Goal: Task Accomplishment & Management: Manage account settings

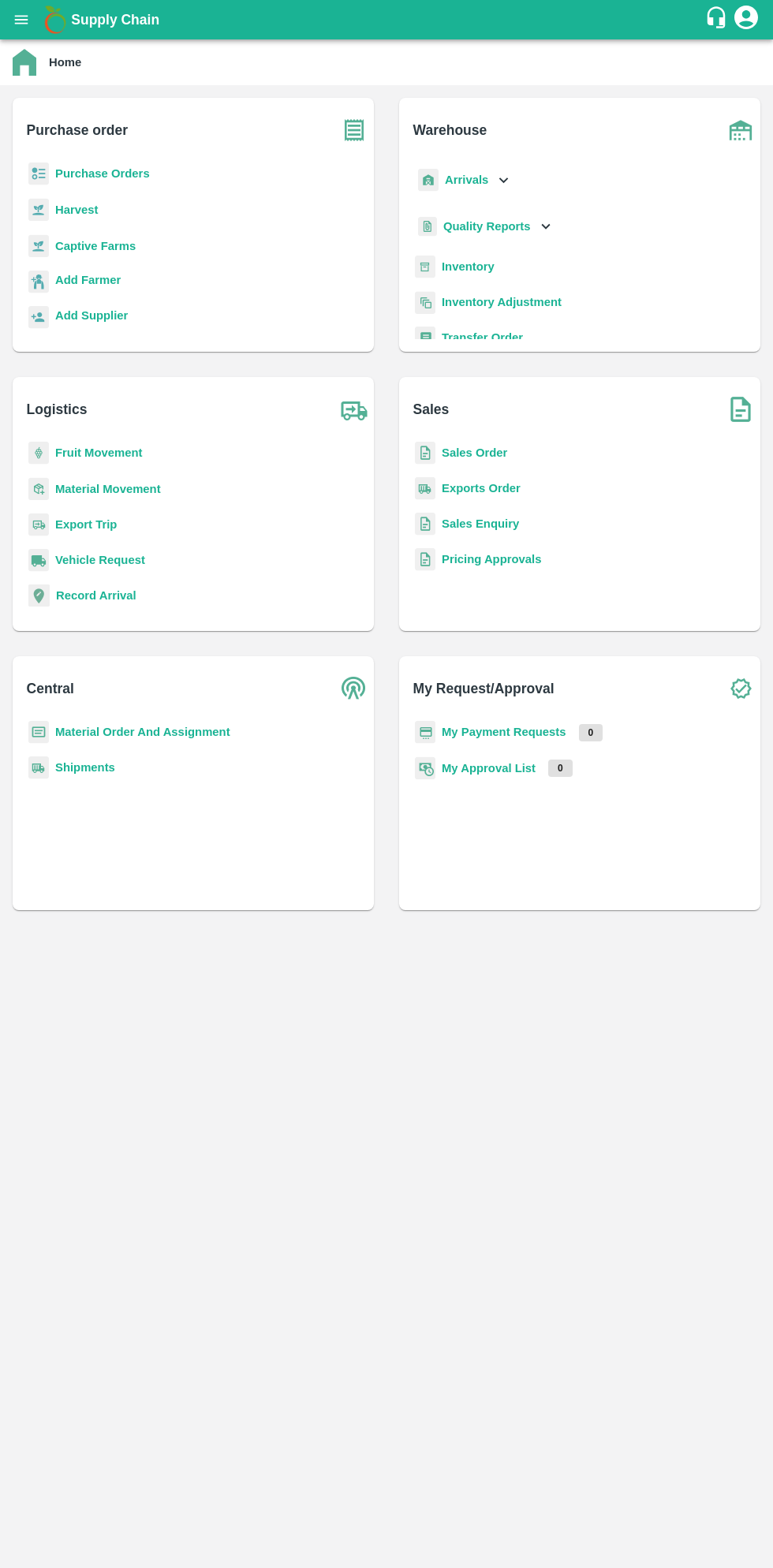
click at [85, 180] on b "Purchase Orders" at bounding box center [102, 173] width 94 height 12
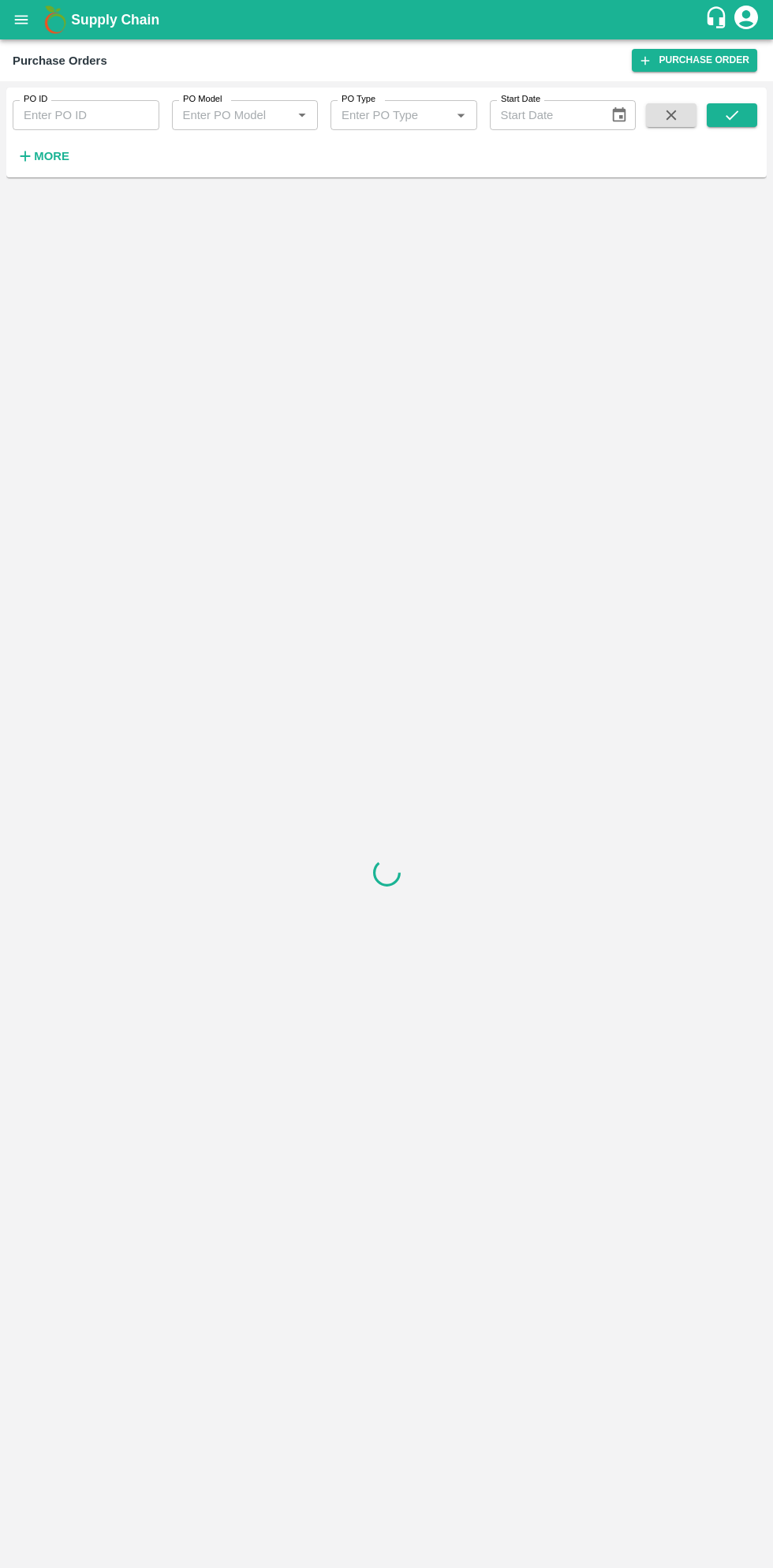
click at [51, 158] on strong "More" at bounding box center [51, 156] width 35 height 12
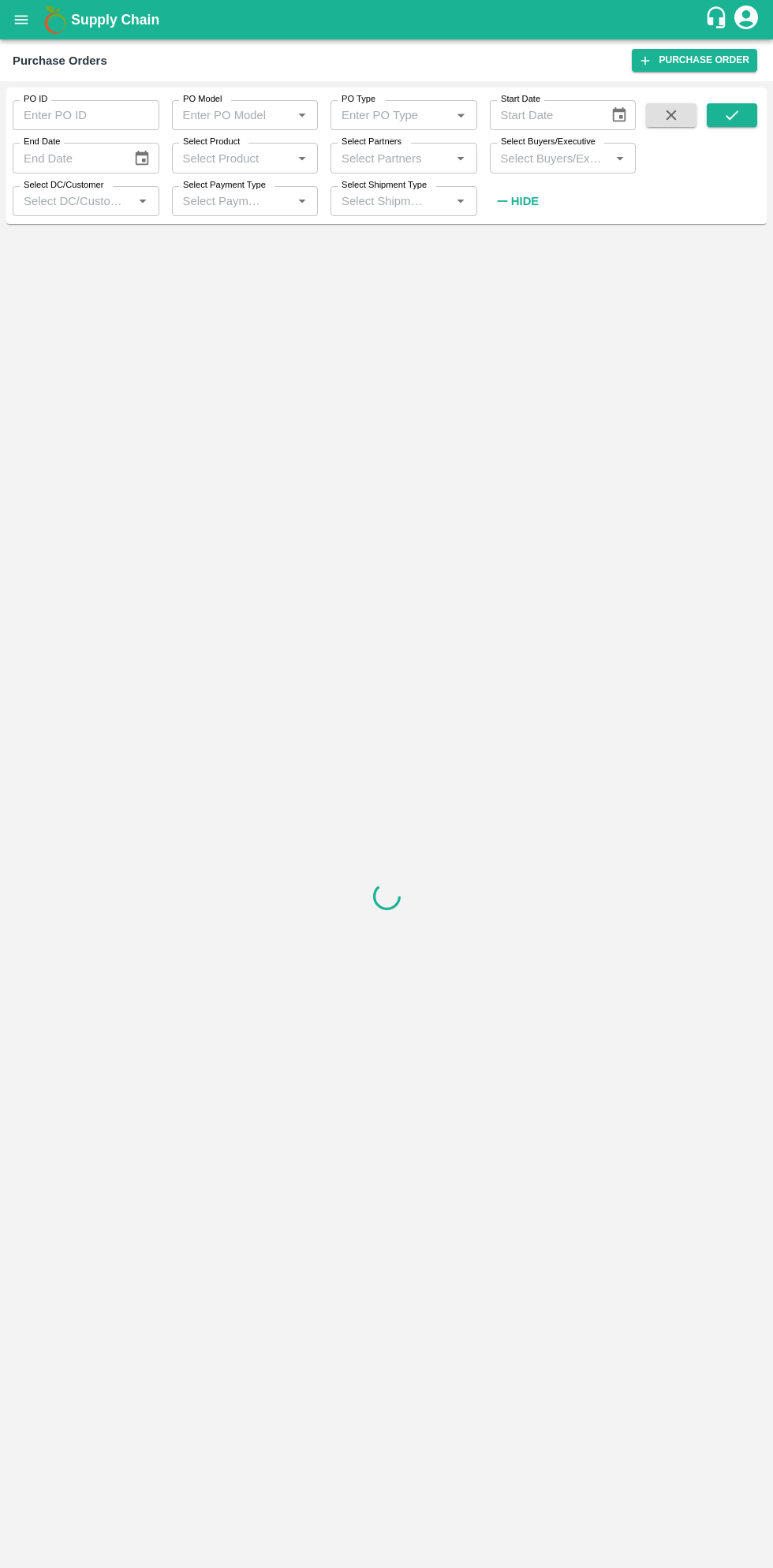
click at [550, 158] on input "Select Buyers/Executive" at bounding box center [550, 158] width 111 height 21
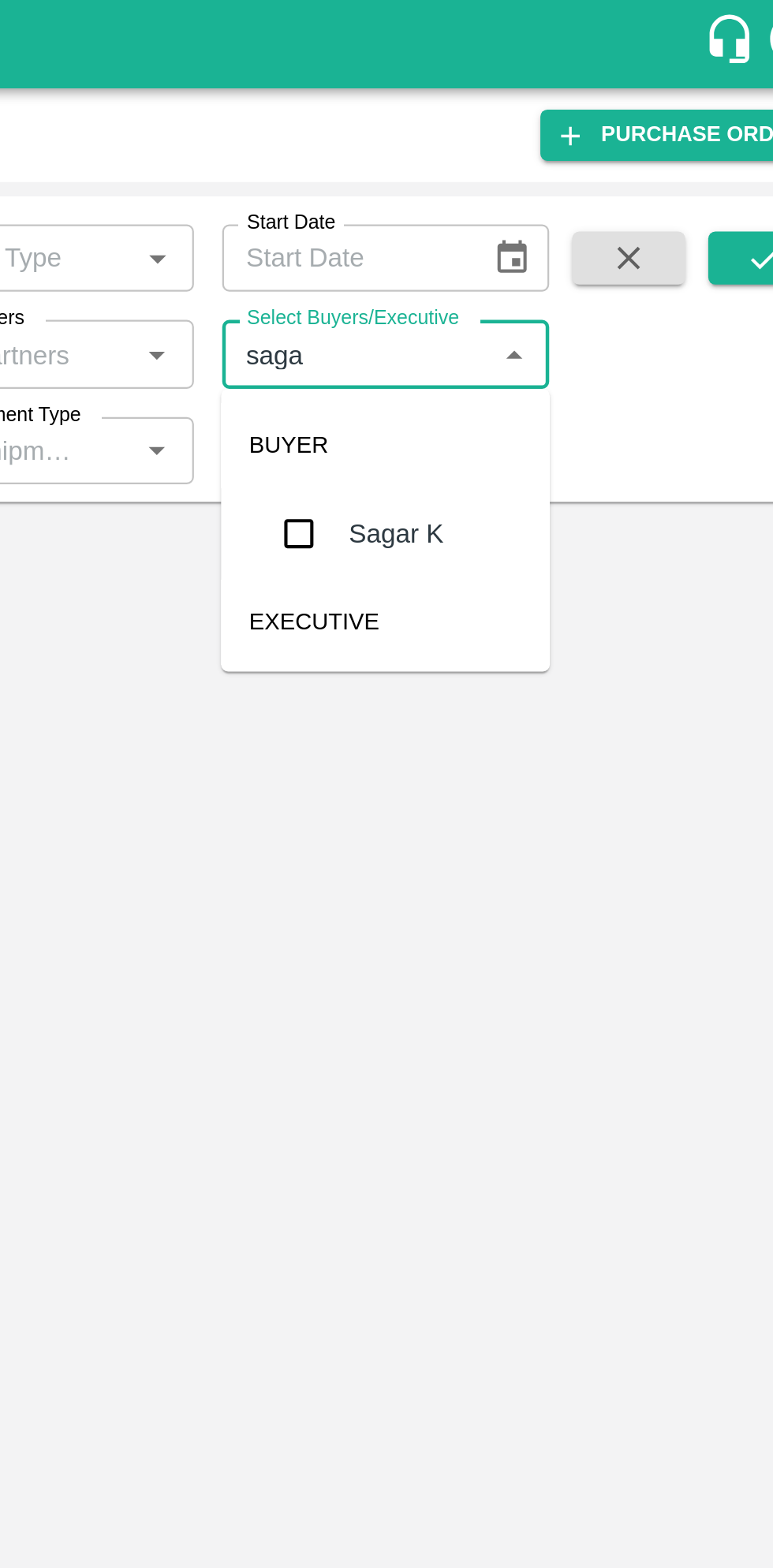
type input "sagar"
click at [531, 245] on input "checkbox" at bounding box center [524, 238] width 31 height 31
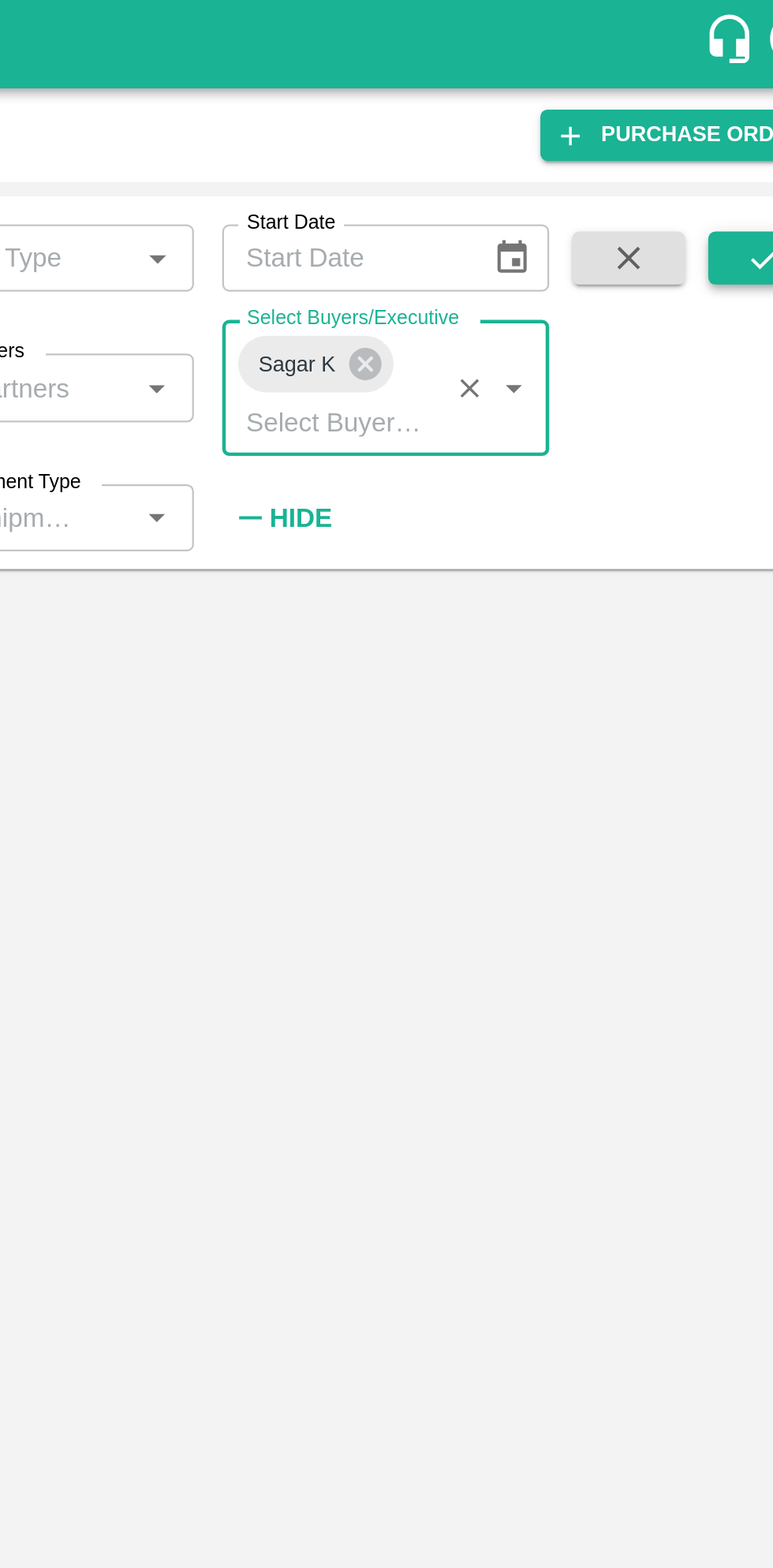
click at [726, 109] on icon "submit" at bounding box center [732, 115] width 17 height 17
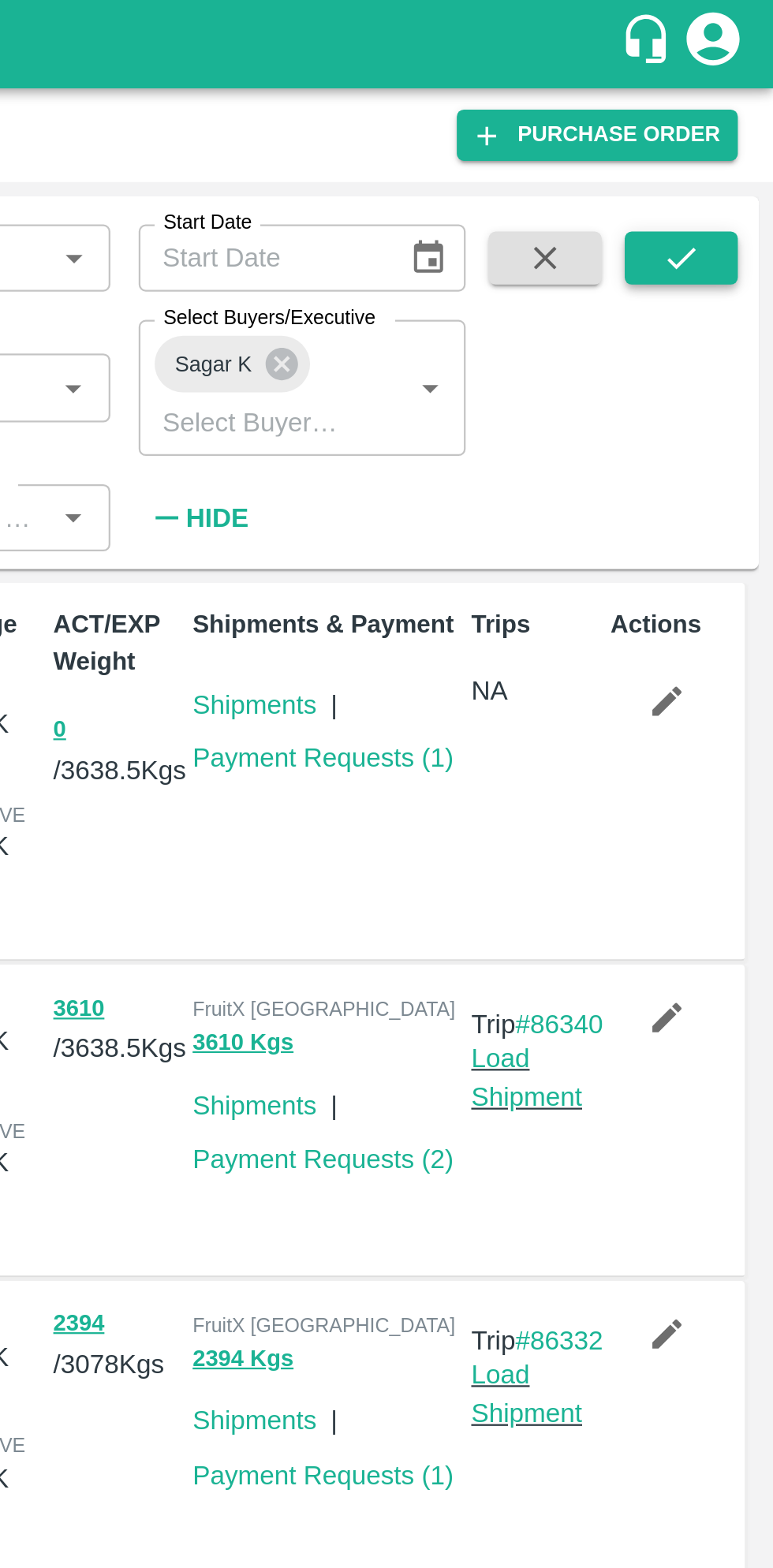
click at [744, 118] on button "submit" at bounding box center [732, 115] width 50 height 24
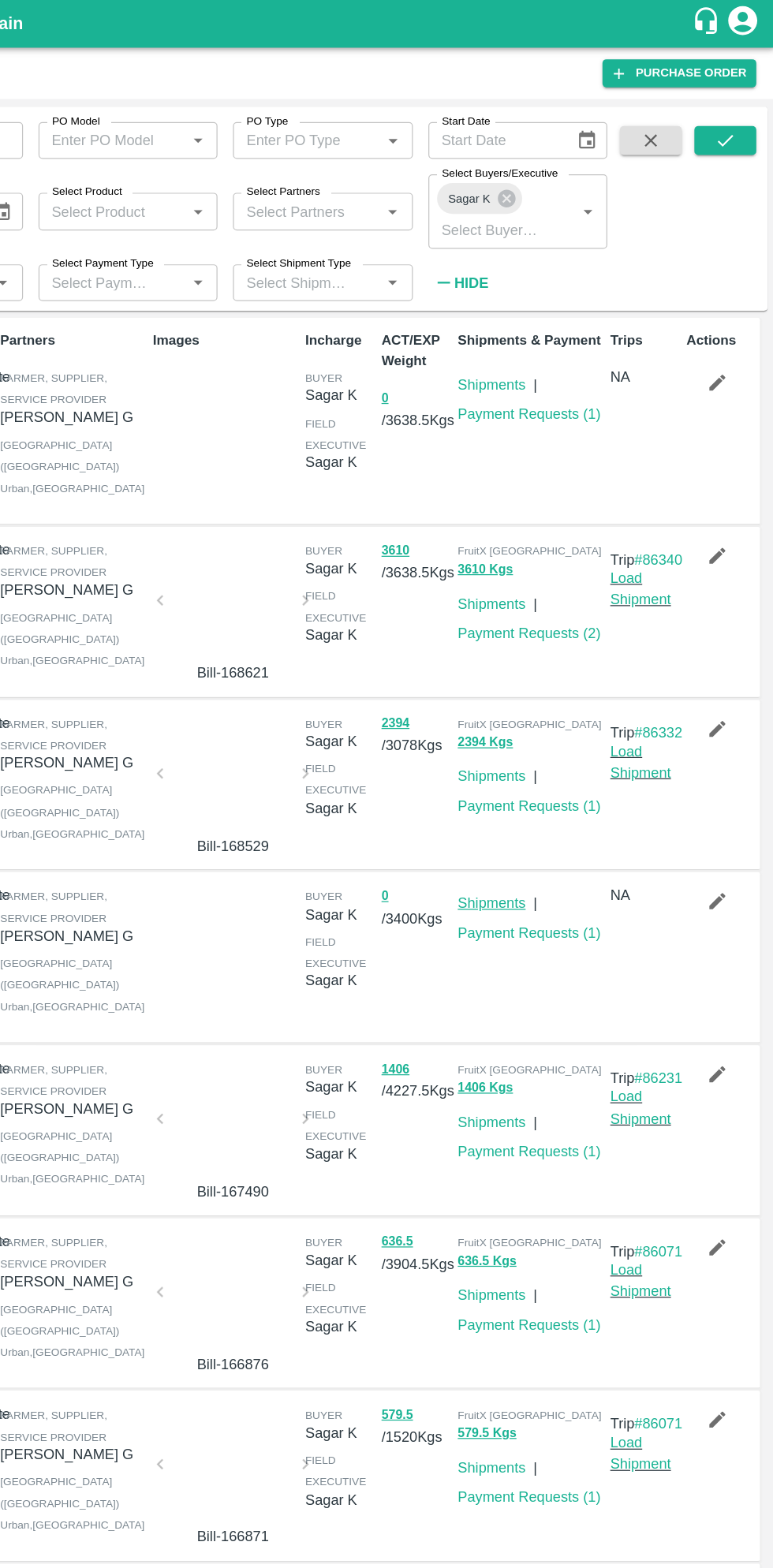
click at [550, 743] on link "Shipments" at bounding box center [541, 736] width 55 height 12
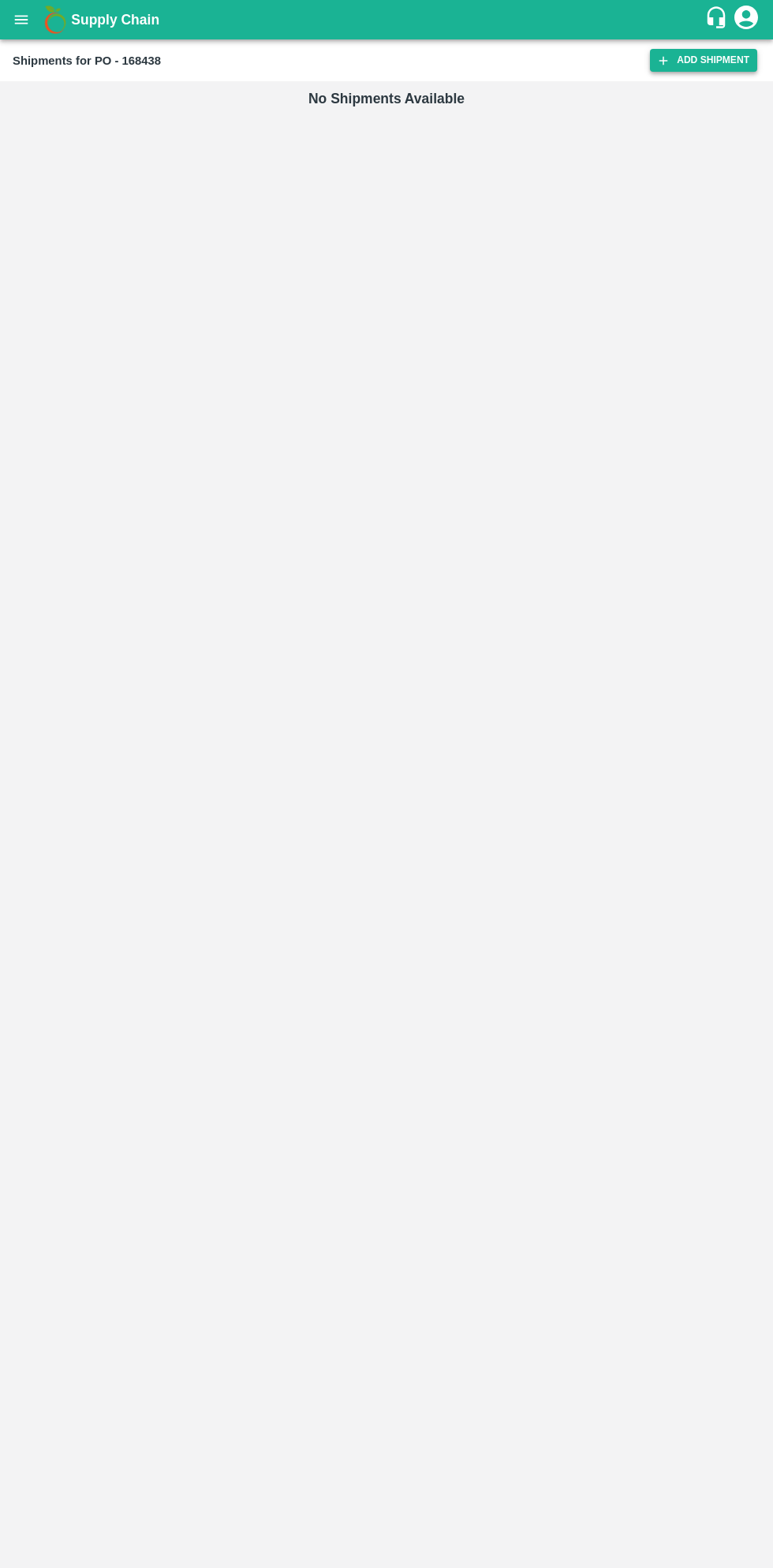
click at [694, 57] on link "Add Shipment" at bounding box center [703, 61] width 108 height 23
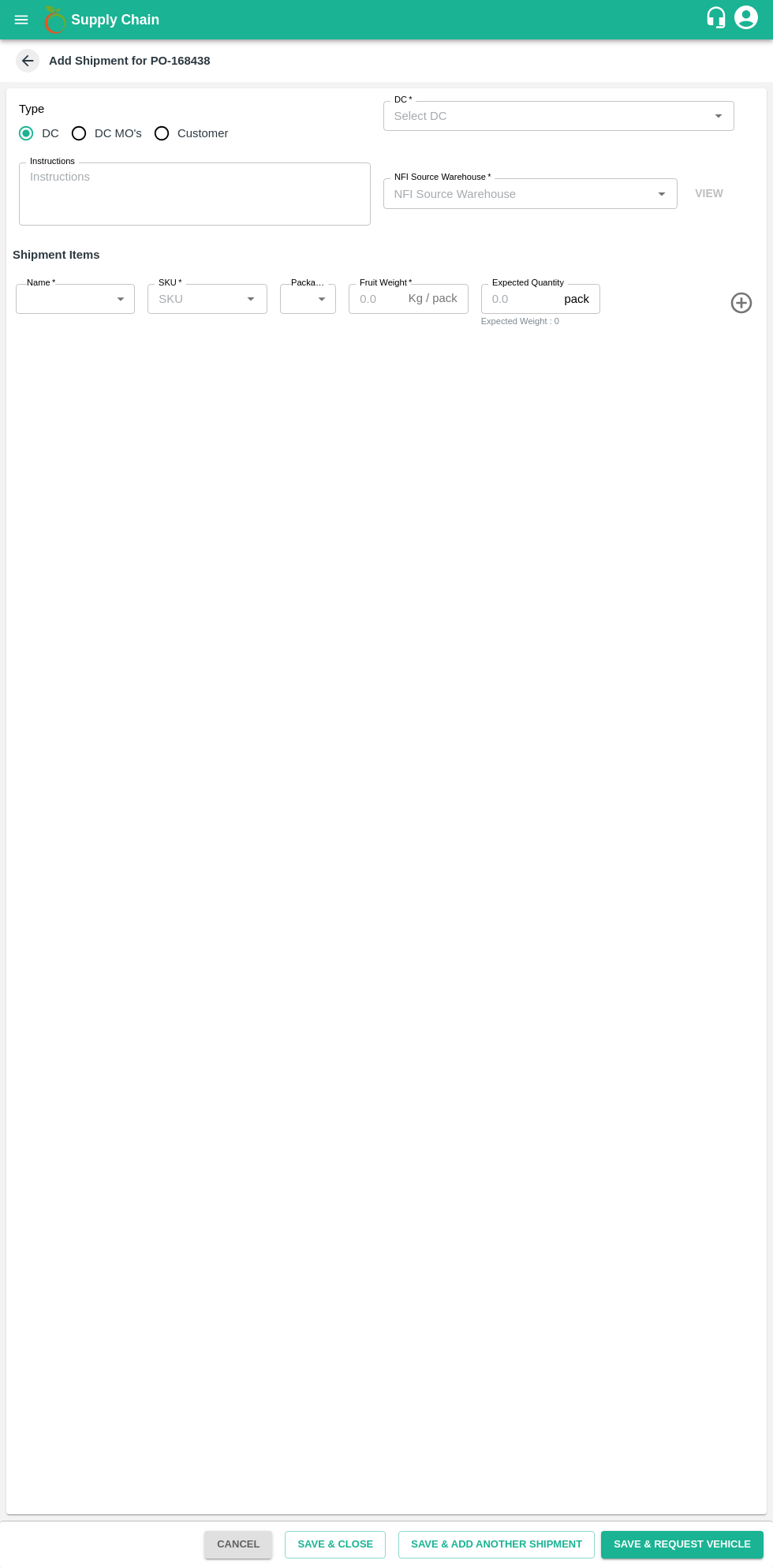
click at [159, 143] on input "Customer" at bounding box center [162, 133] width 31 height 31
radio input "true"
click at [566, 116] on input "Customer (Material Orders)   *" at bounding box center [546, 116] width 316 height 21
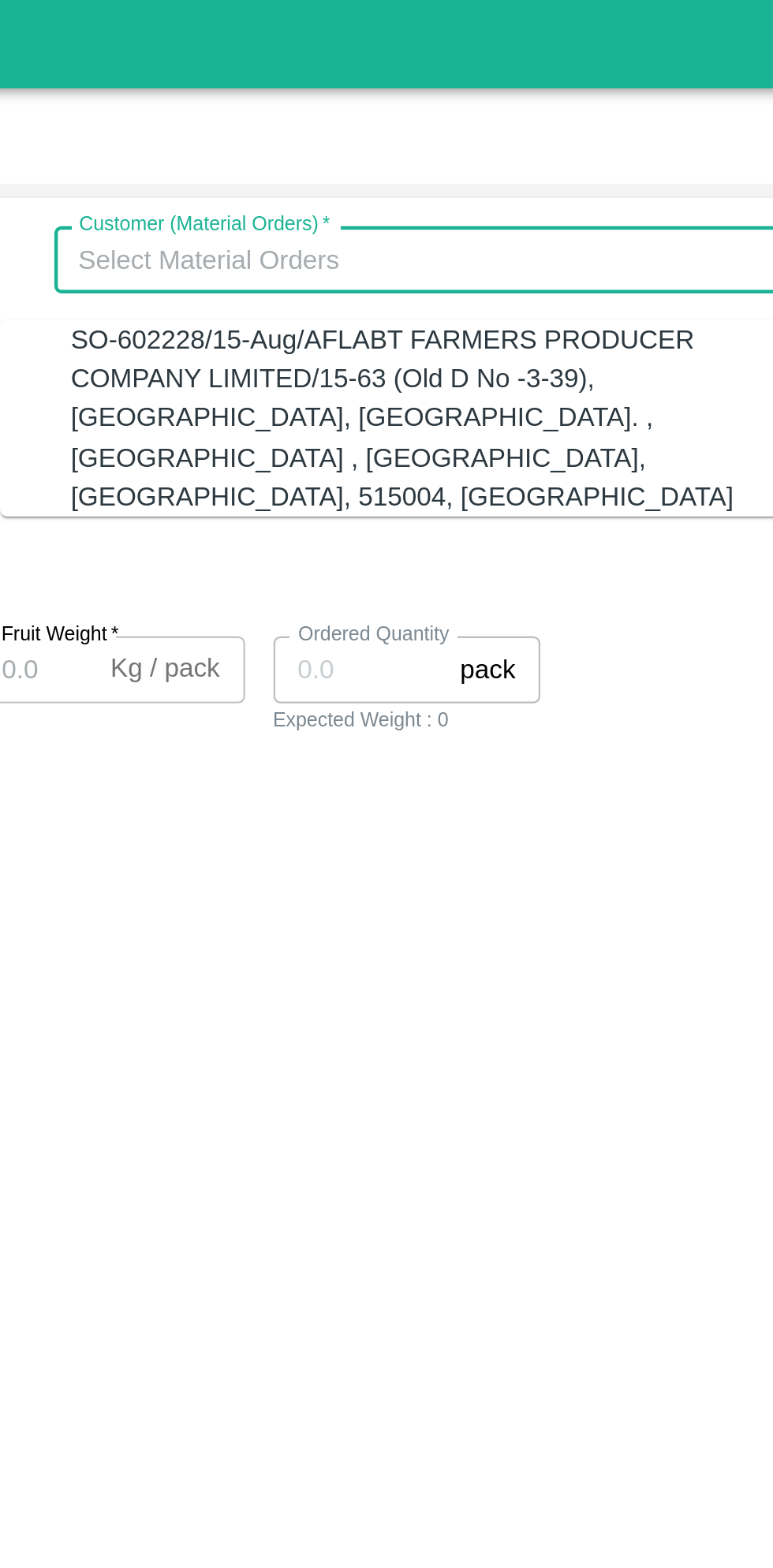
click at [540, 165] on div "SO-602228/15-Aug/AFLABT FARMERS PRODUCER COMPANY LIMITED/15-63 (Old D No -3-39)…" at bounding box center [550, 186] width 320 height 88
type input "SO-602228/15-Aug/AFLABT FARMERS PRODUCER COMPANY LIMITED/15-63 (Old D No -3-39)…"
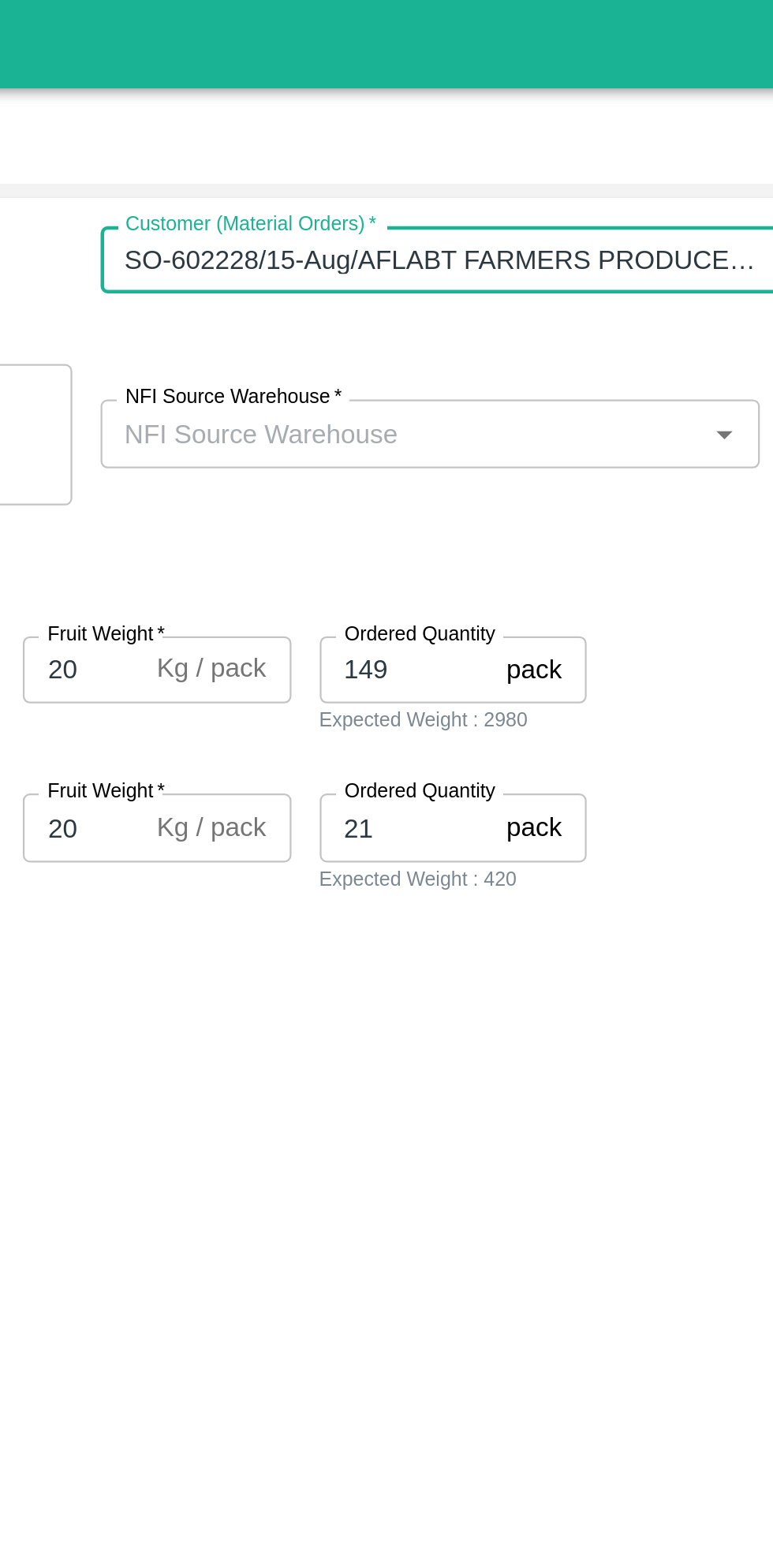
click at [596, 197] on input "NFI Source Warehouse   *" at bounding box center [518, 193] width 260 height 21
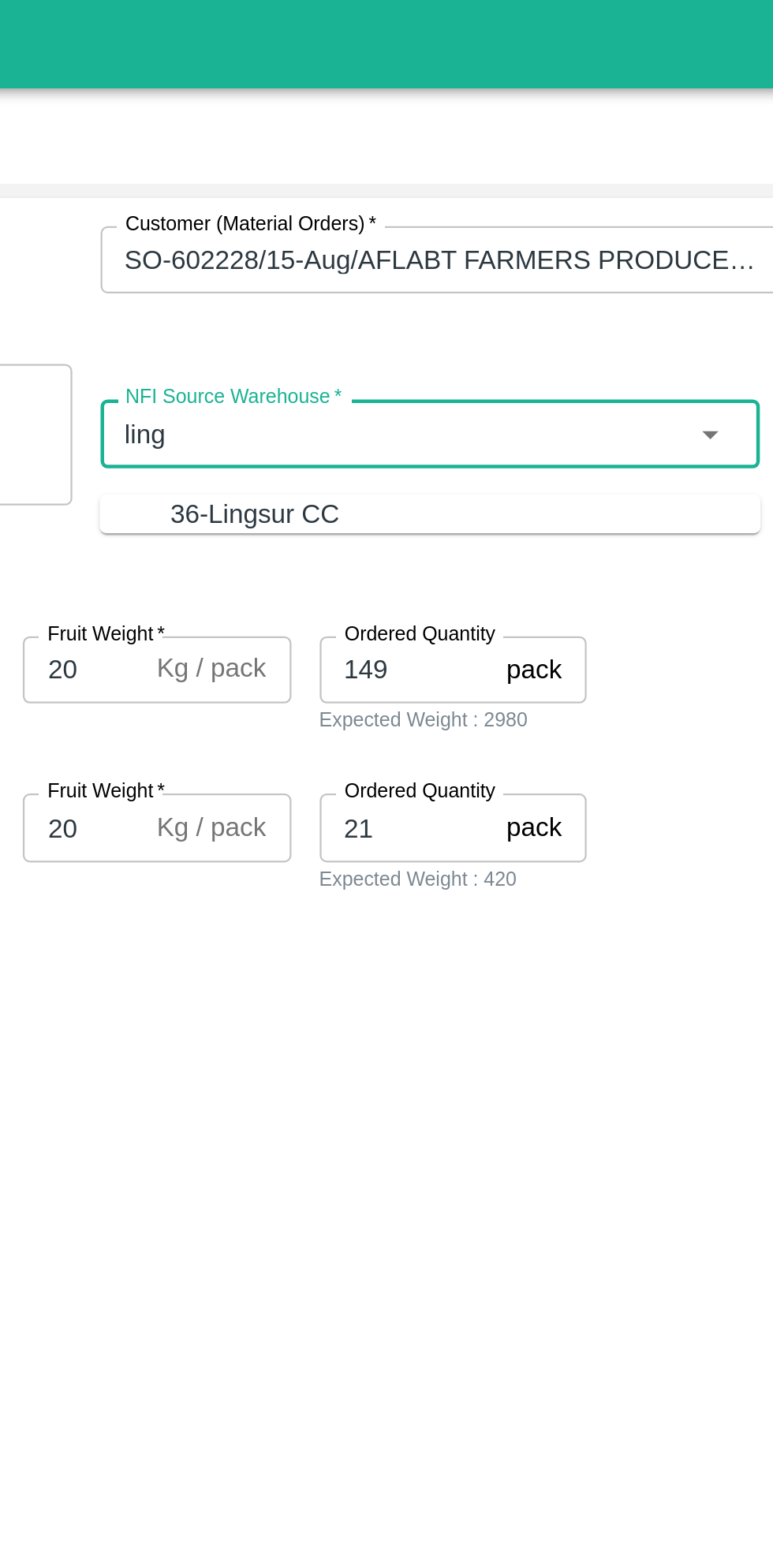
click at [575, 221] on div "36-Lingsur CC" at bounding box center [545, 229] width 264 height 17
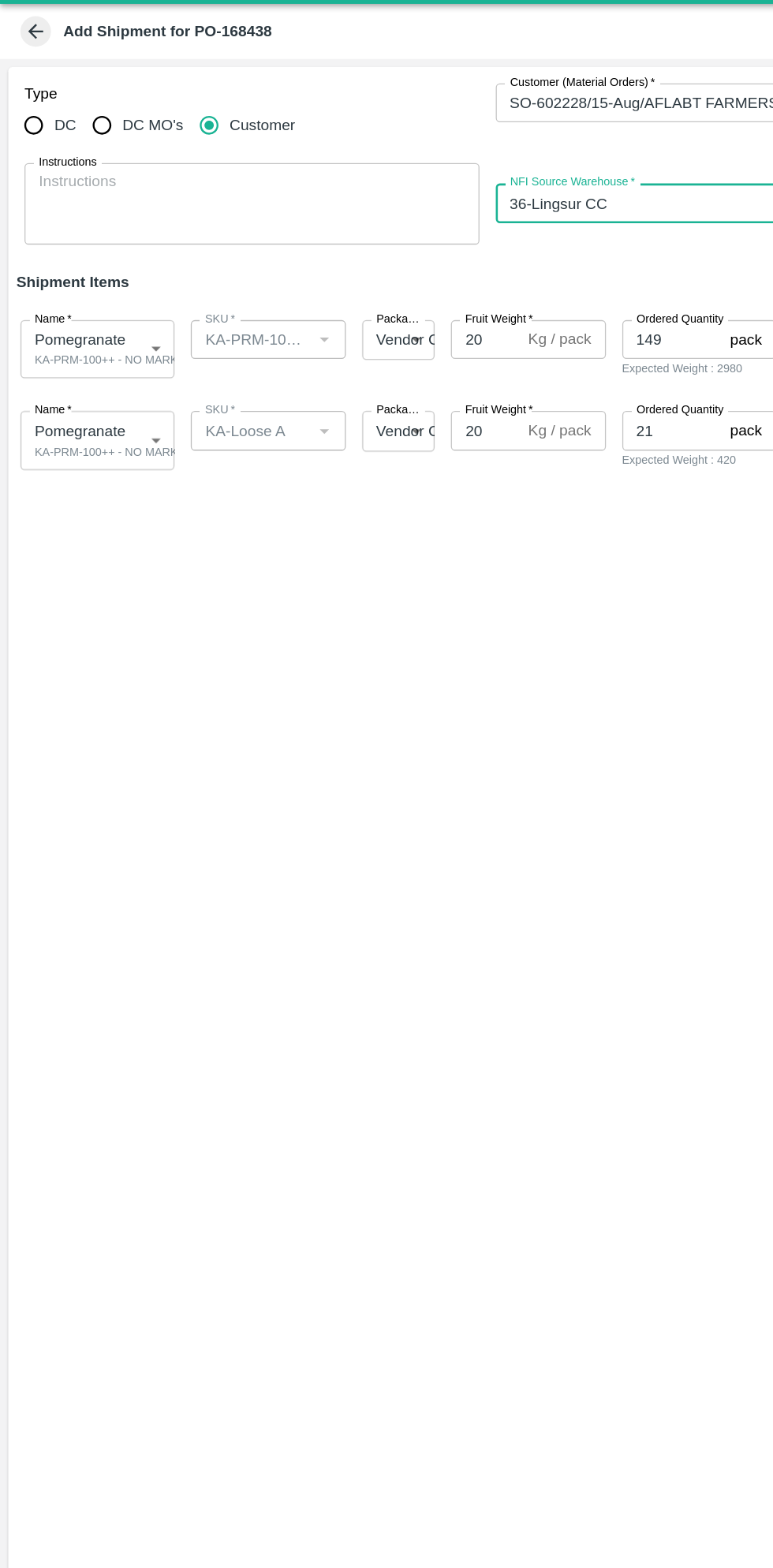
type input "36-Lingsur CC"
click at [96, 303] on body "Supply Chain Add Shipment for PO-168438 Type DC DC MO's Customer Customer (Mate…" at bounding box center [386, 784] width 773 height 1568
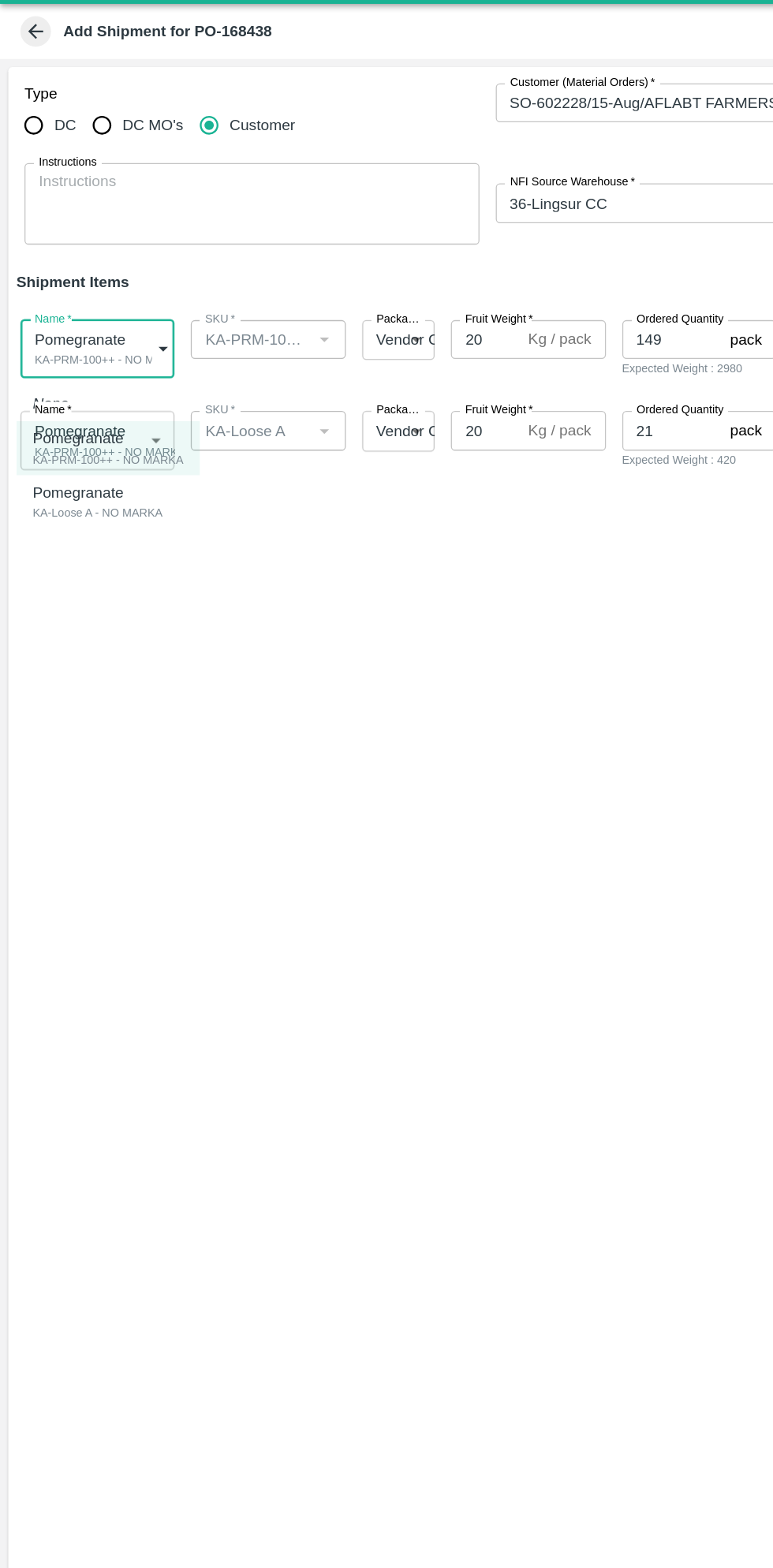
click at [110, 374] on div "Pomegranate KA-PRM-100++ - NO MARKA" at bounding box center [84, 383] width 117 height 32
click at [88, 380] on body "Supply Chain Add Shipment for PO-168438 Type DC DC MO's Customer Customer (Mate…" at bounding box center [386, 784] width 773 height 1568
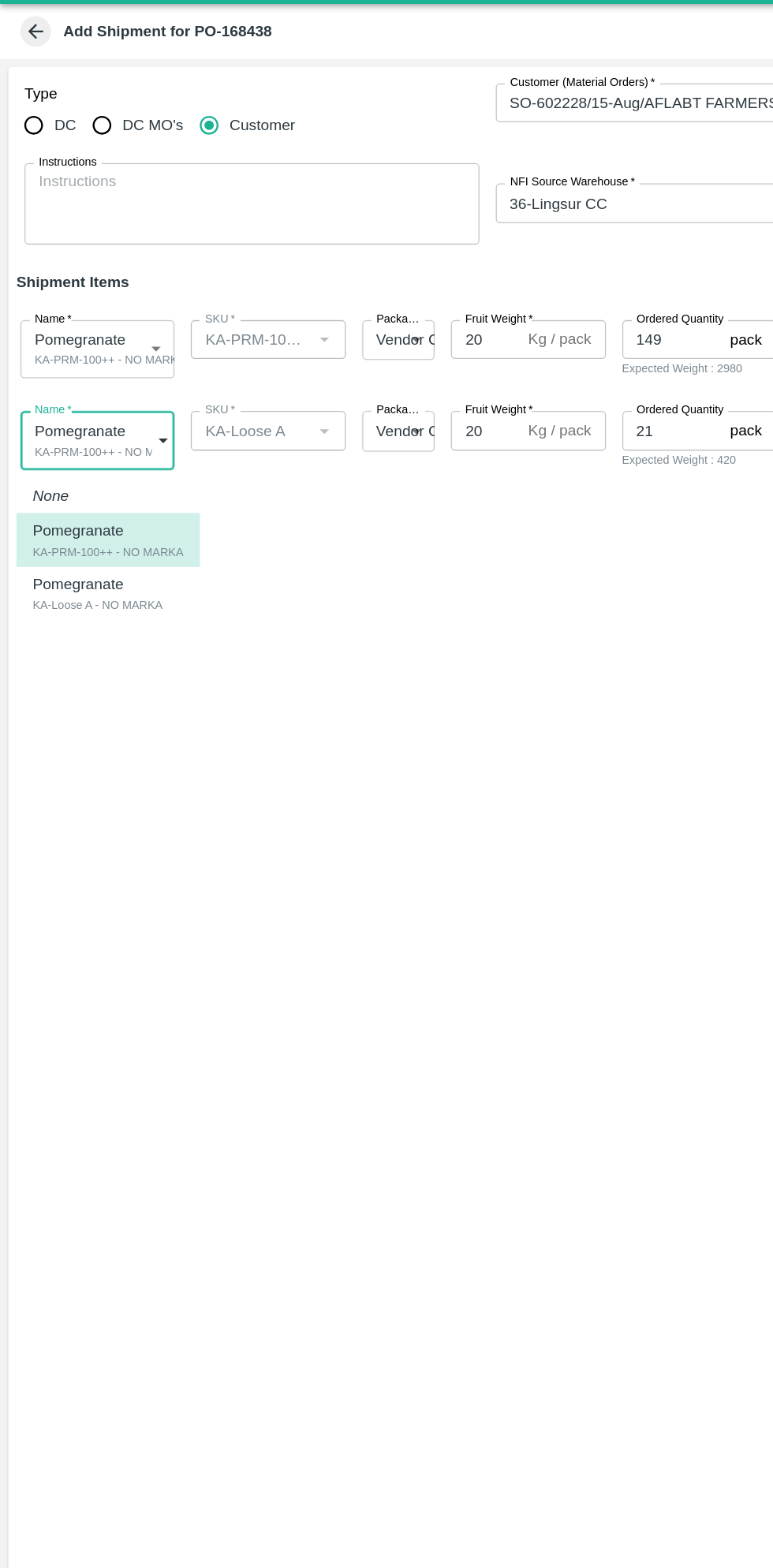
click at [101, 500] on div "KA-Loose A - NO MARKA" at bounding box center [76, 503] width 100 height 14
type input "1896491"
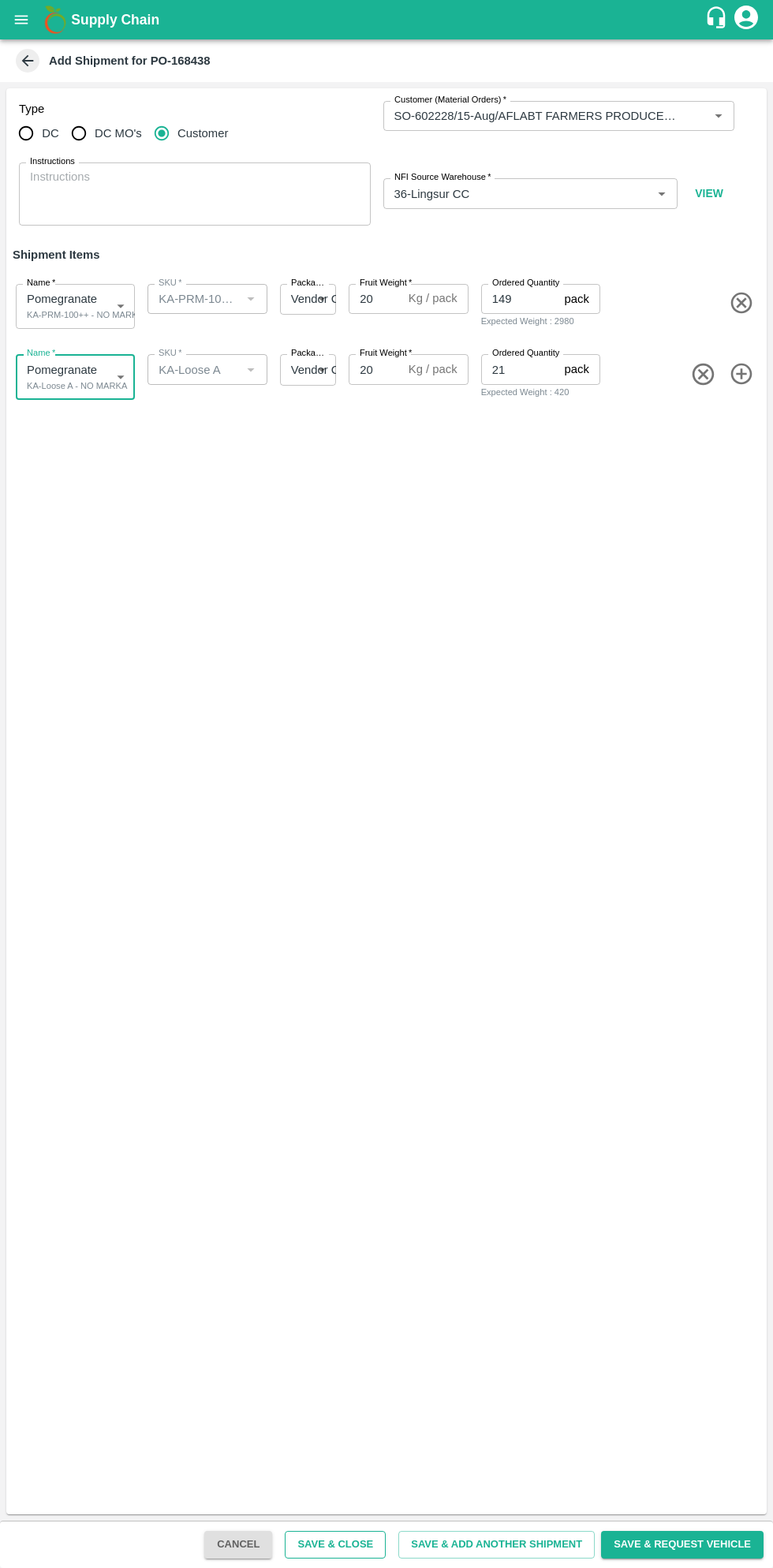
click at [351, 1544] on button "Save & Close" at bounding box center [335, 1544] width 101 height 28
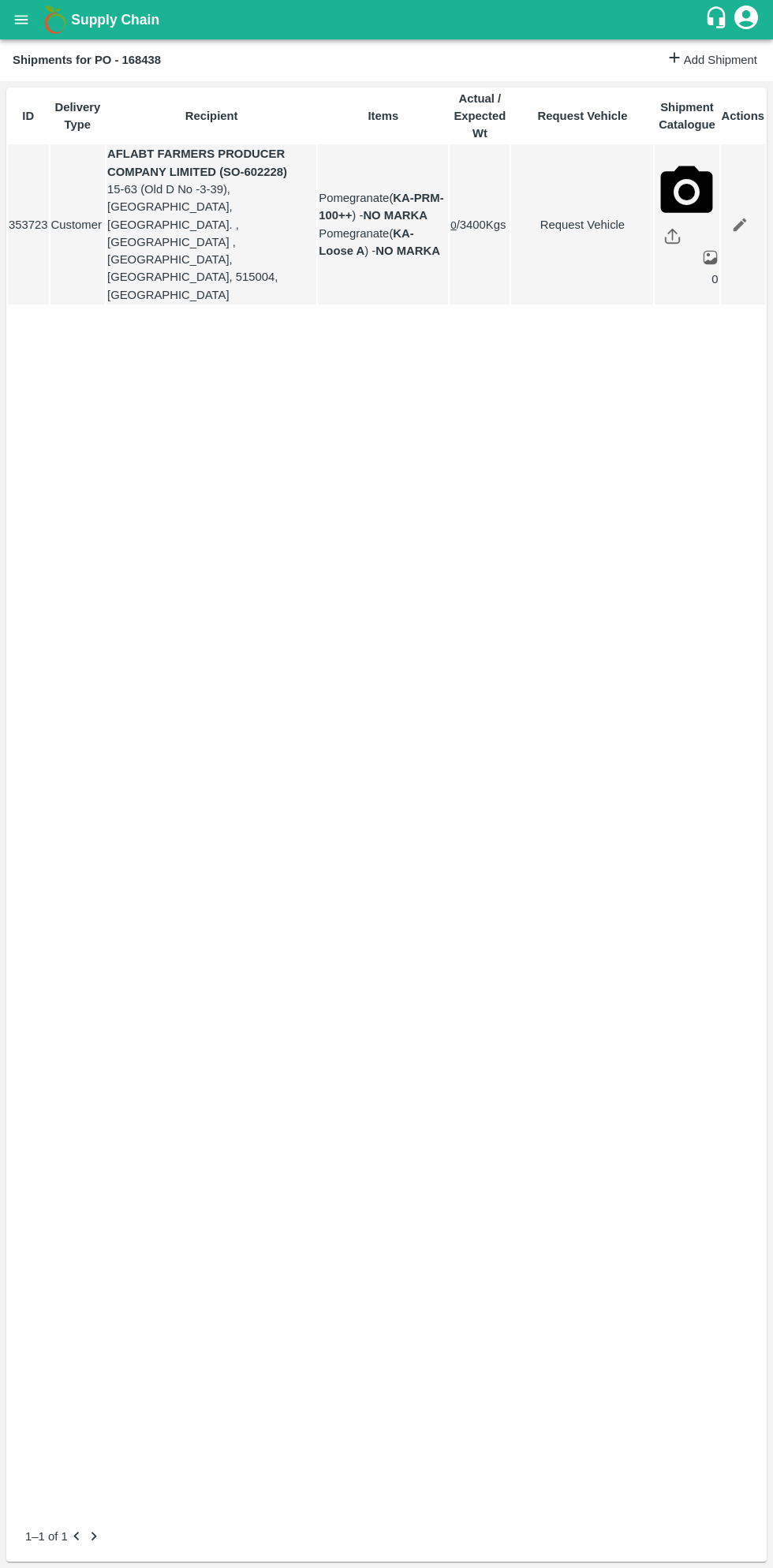
click at [25, 20] on icon "open drawer" at bounding box center [21, 19] width 13 height 9
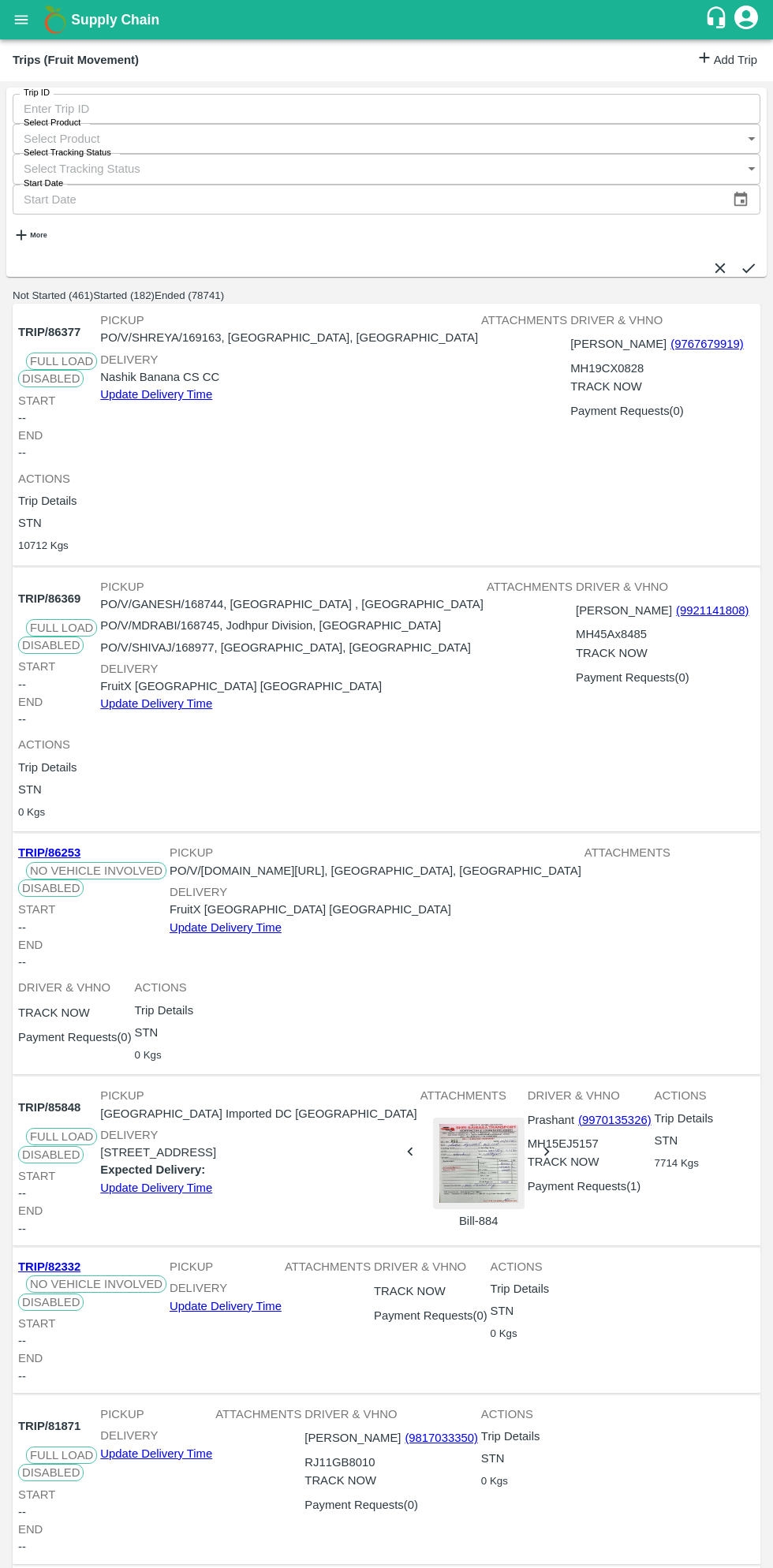
click at [717, 59] on link "Add Trip" at bounding box center [726, 61] width 62 height 23
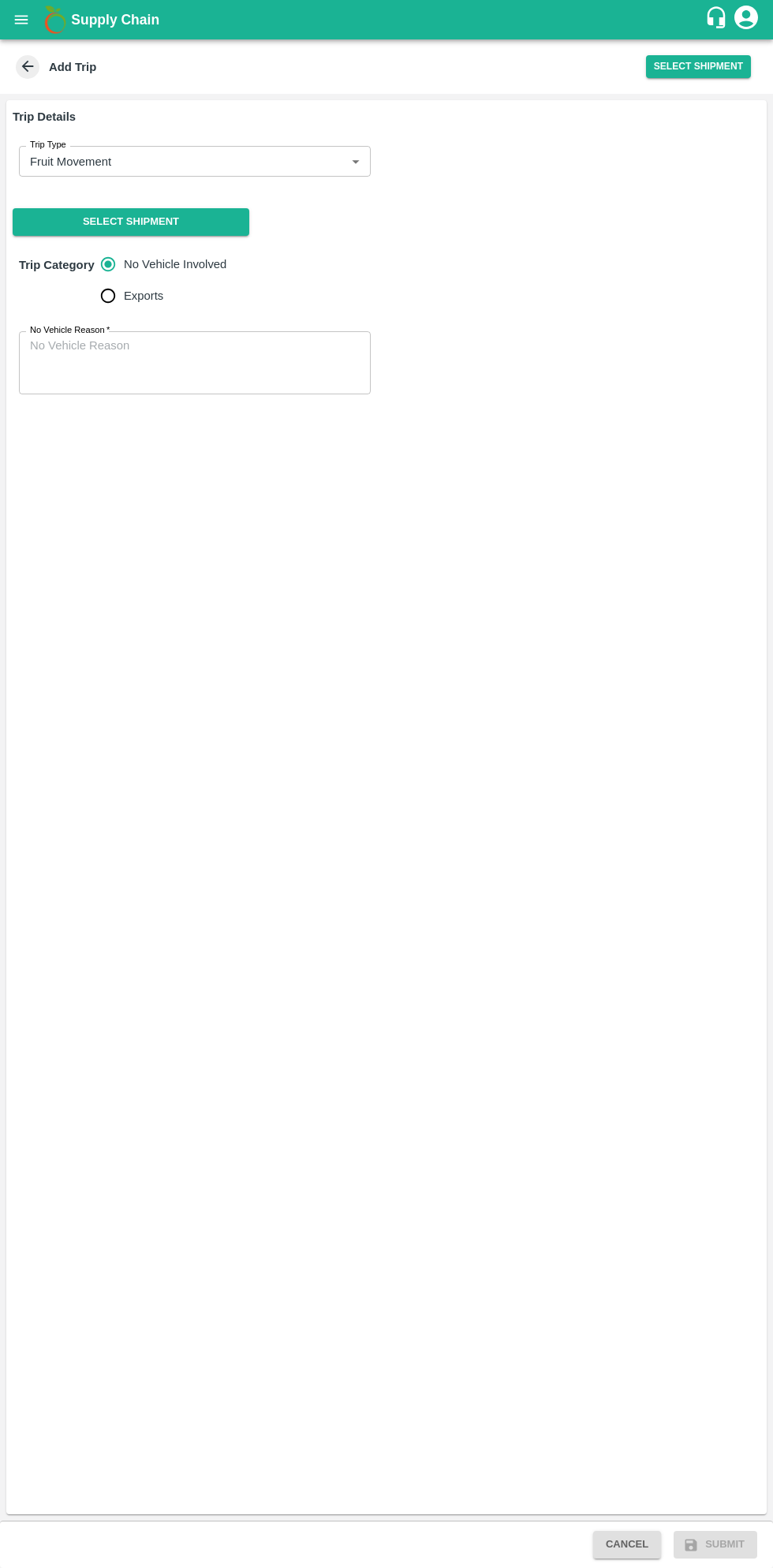
click at [312, 155] on body "Supply Chain Add Trip Select Shipment Trip Details Trip Type Fruit Movement 1 T…" at bounding box center [386, 784] width 773 height 1568
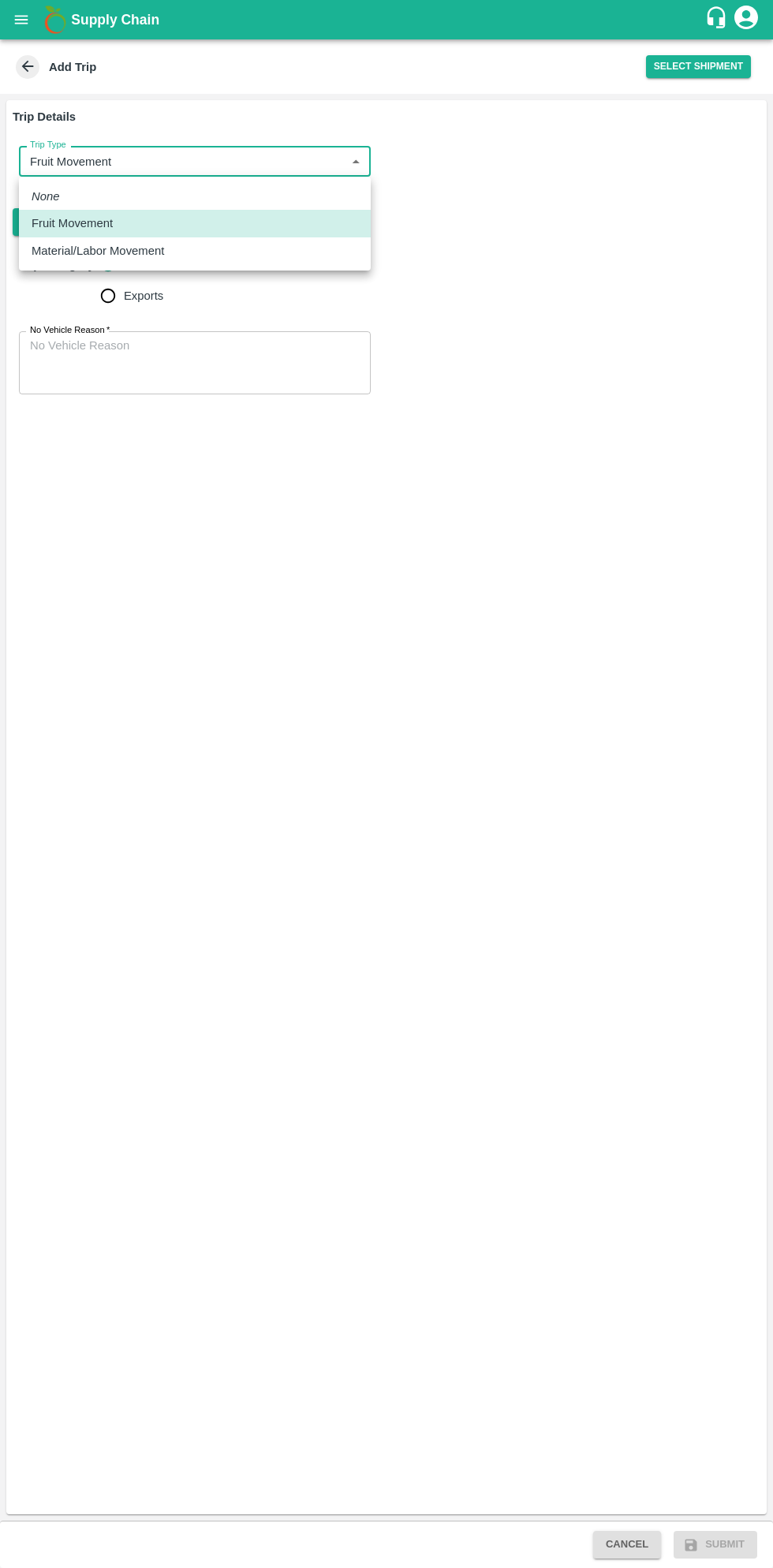
click at [357, 465] on div at bounding box center [386, 784] width 773 height 1568
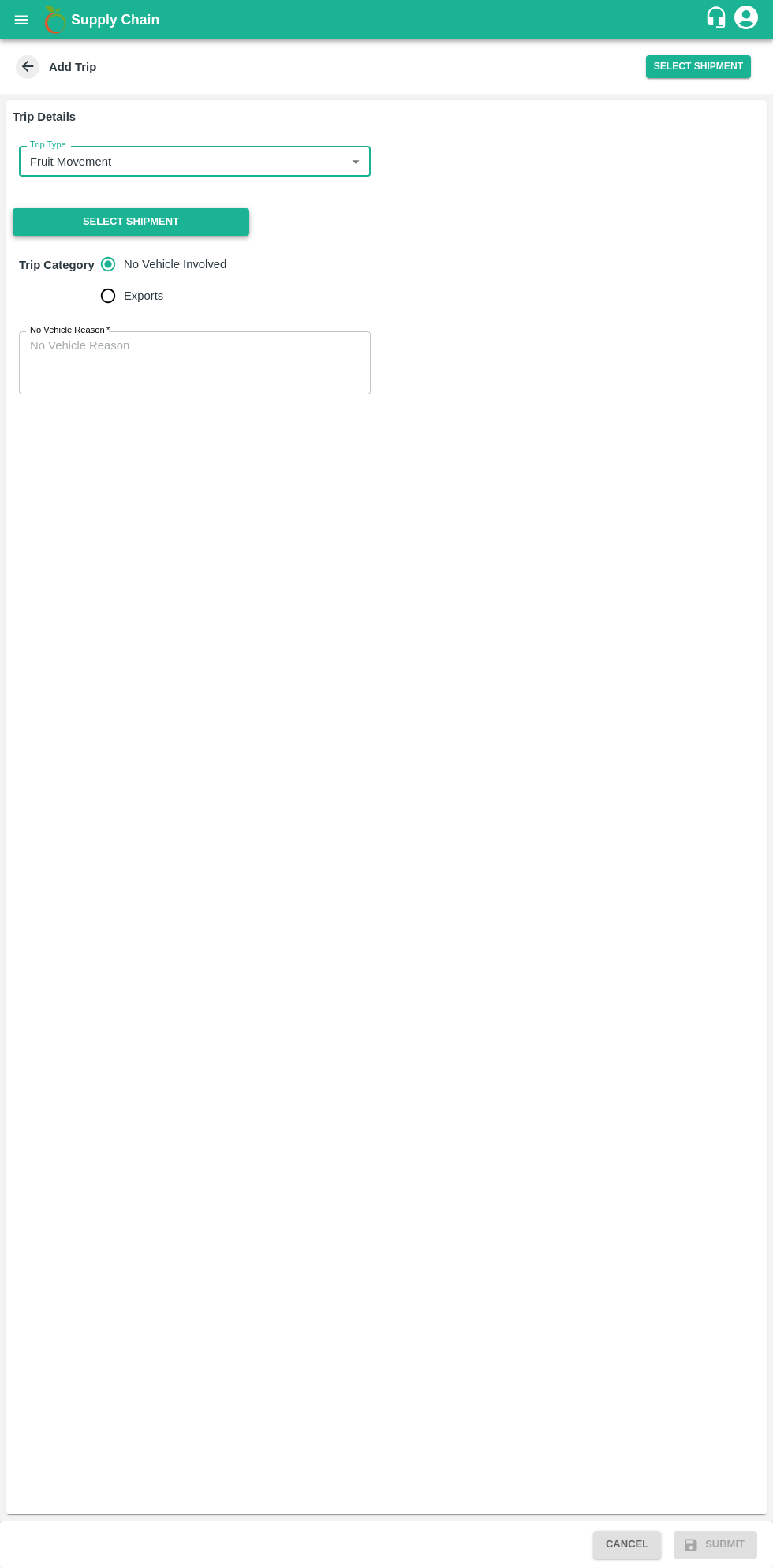
click at [186, 216] on button "Select Shipment" at bounding box center [131, 222] width 237 height 28
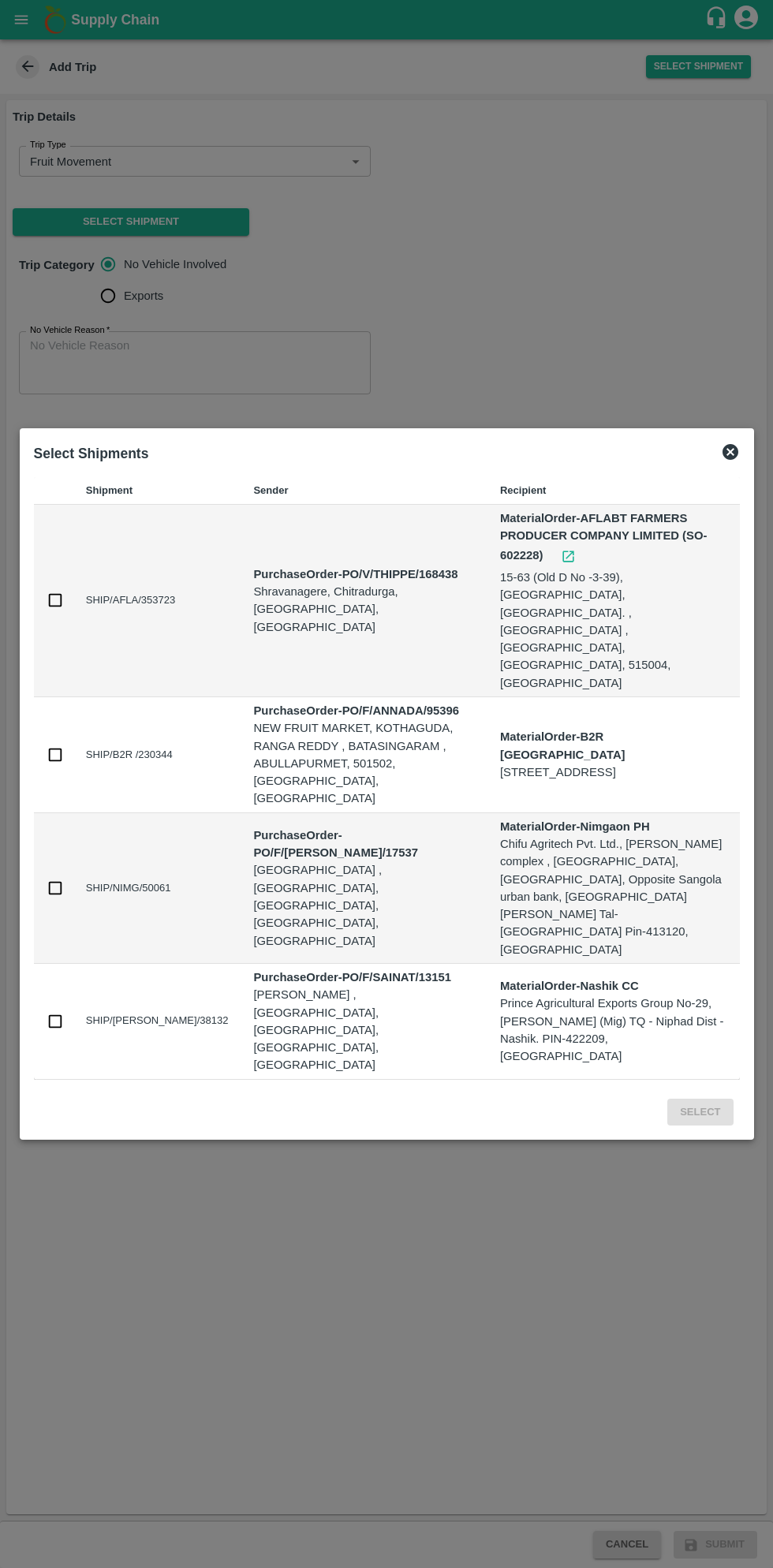
click at [58, 609] on input "checkbox" at bounding box center [55, 599] width 17 height 17
checkbox input "true"
click at [703, 1098] on button "Select" at bounding box center [701, 1112] width 66 height 28
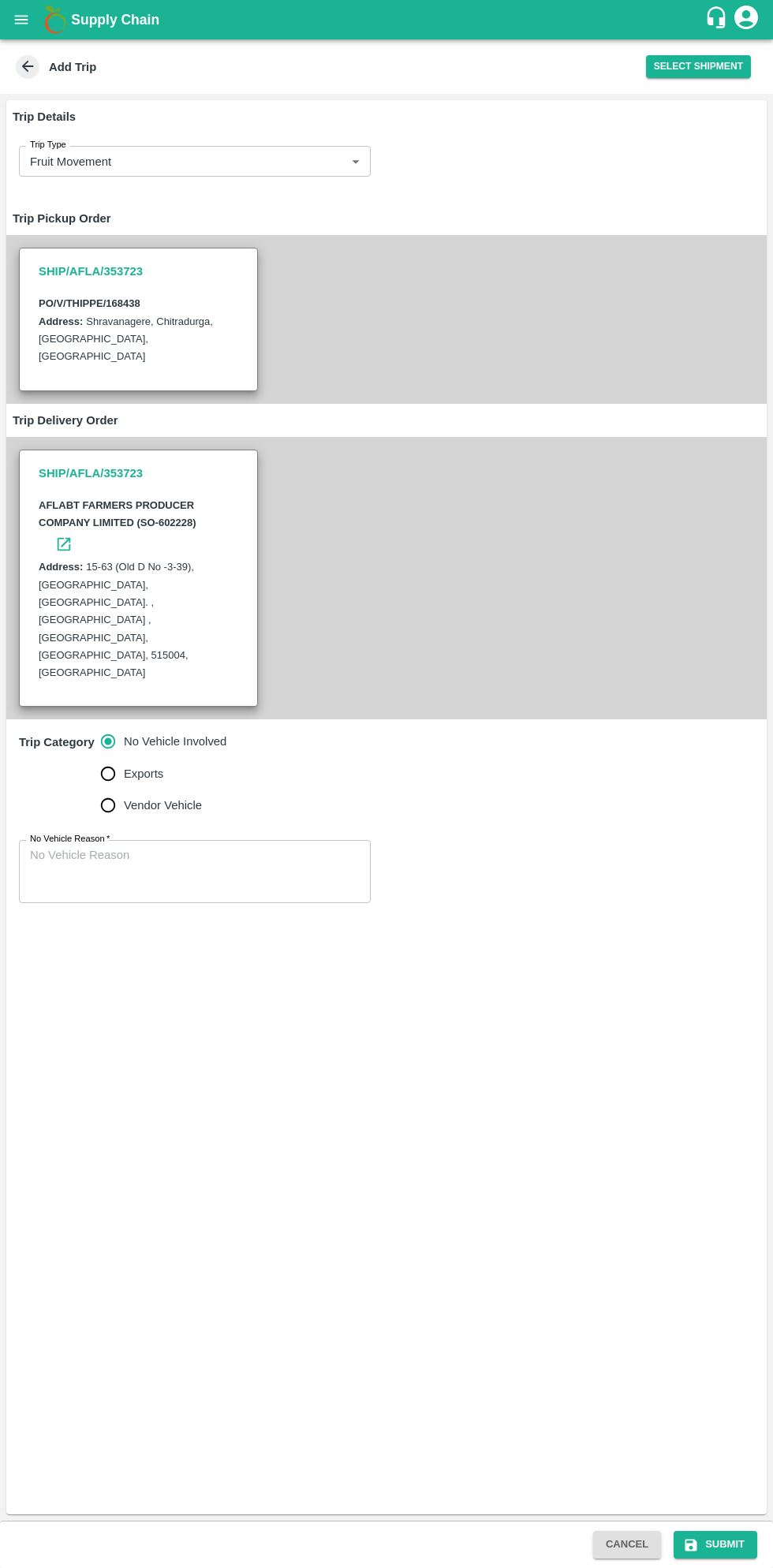
click at [235, 847] on textarea "No Vehicle Reason   *" at bounding box center [196, 872] width 330 height 50
type textarea "Customer vehicle involved"
click at [736, 1538] on button "Submit" at bounding box center [715, 1544] width 84 height 28
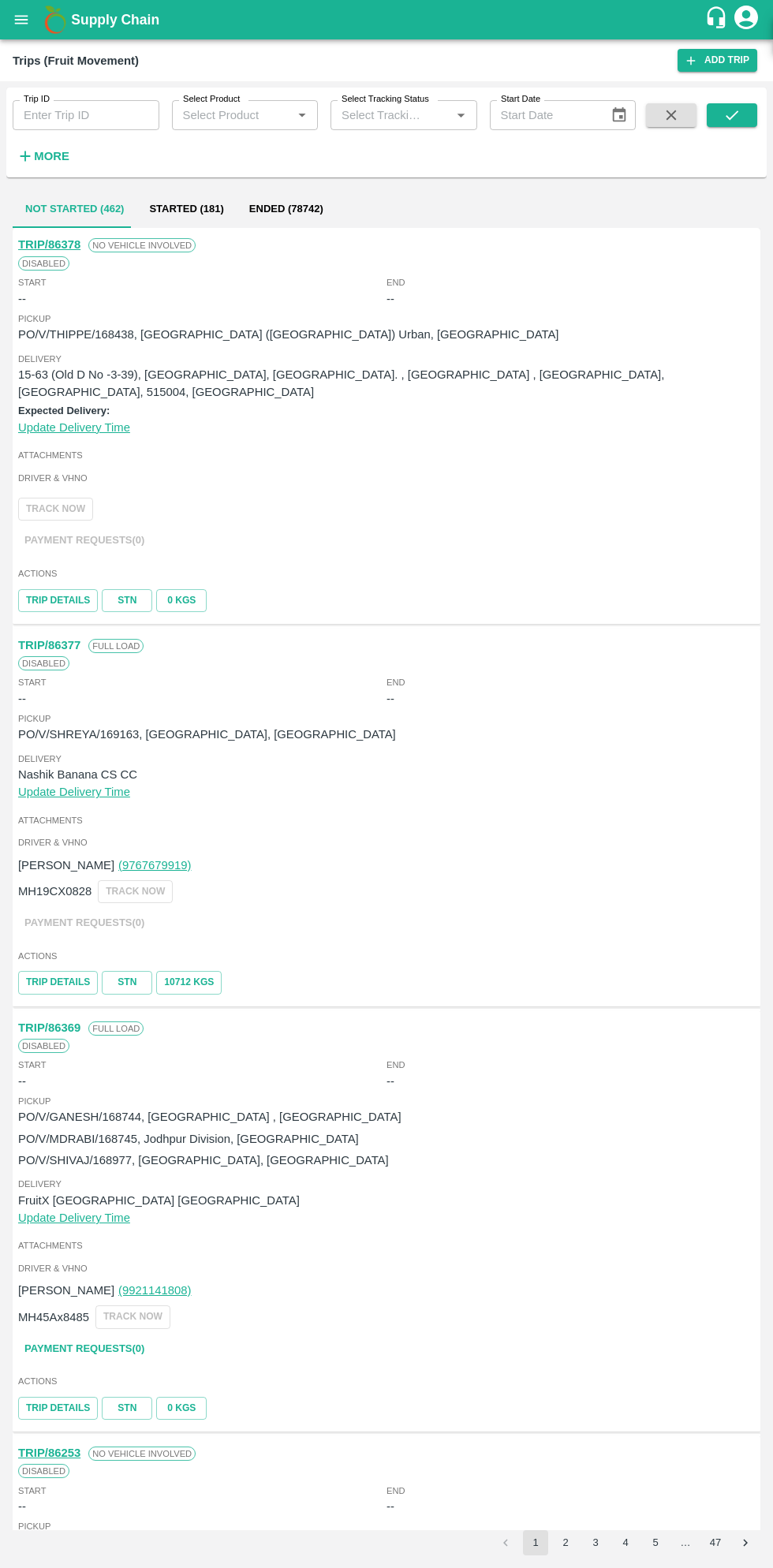
click at [34, 25] on button "open drawer" at bounding box center [21, 20] width 36 height 36
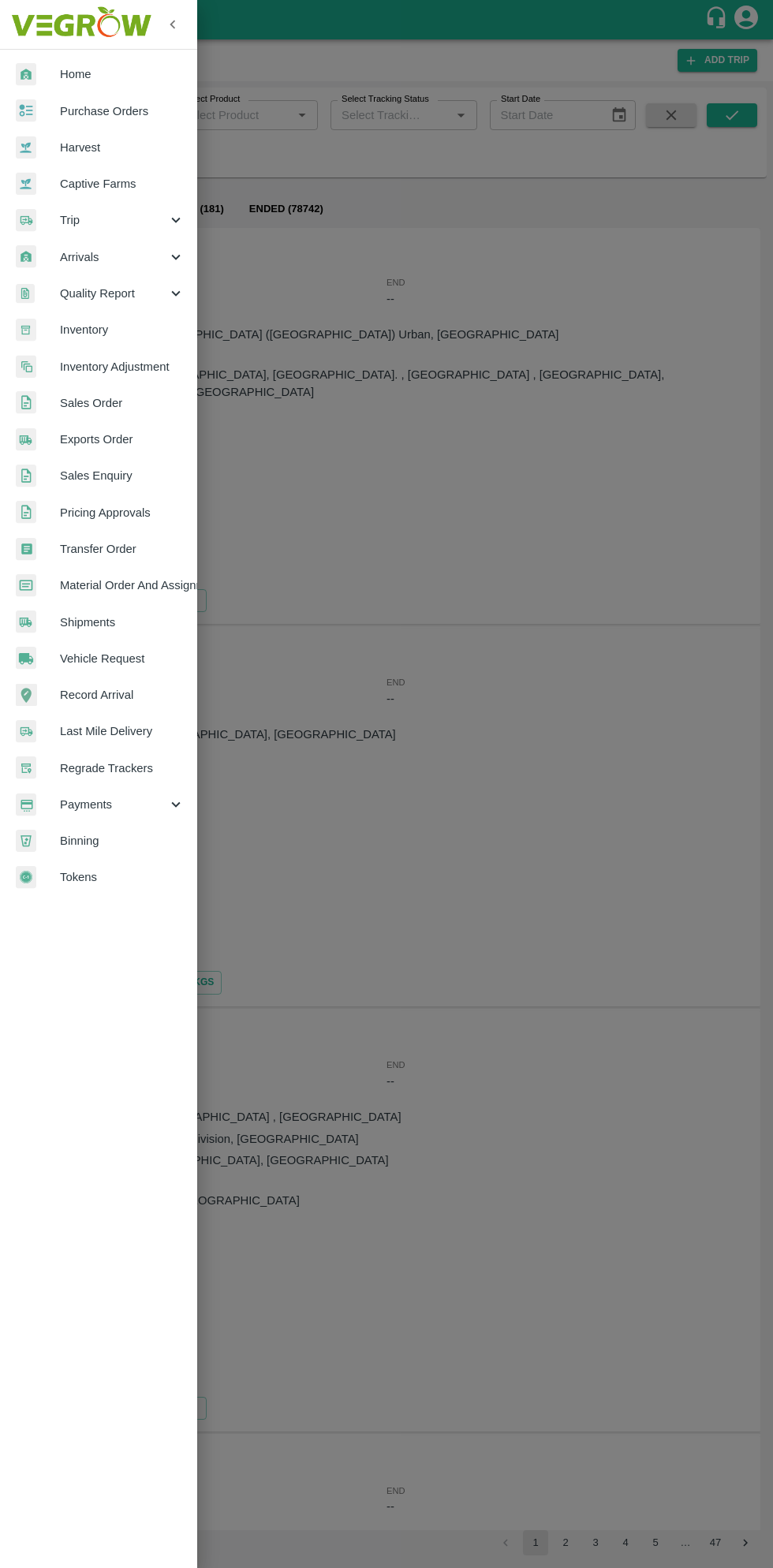
click at [140, 105] on span "Purchase Orders" at bounding box center [122, 111] width 125 height 17
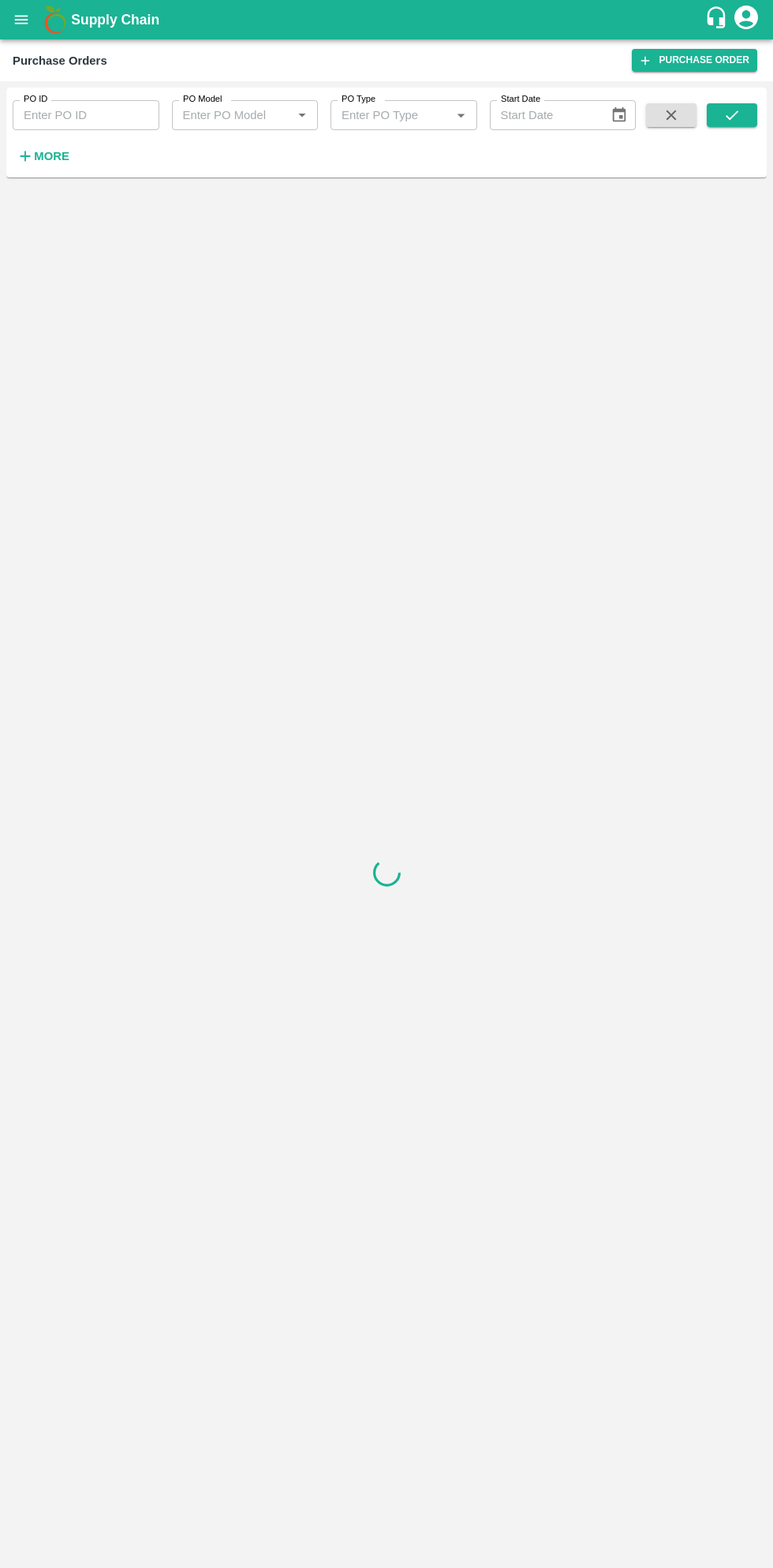
click at [57, 156] on strong "More" at bounding box center [51, 156] width 35 height 12
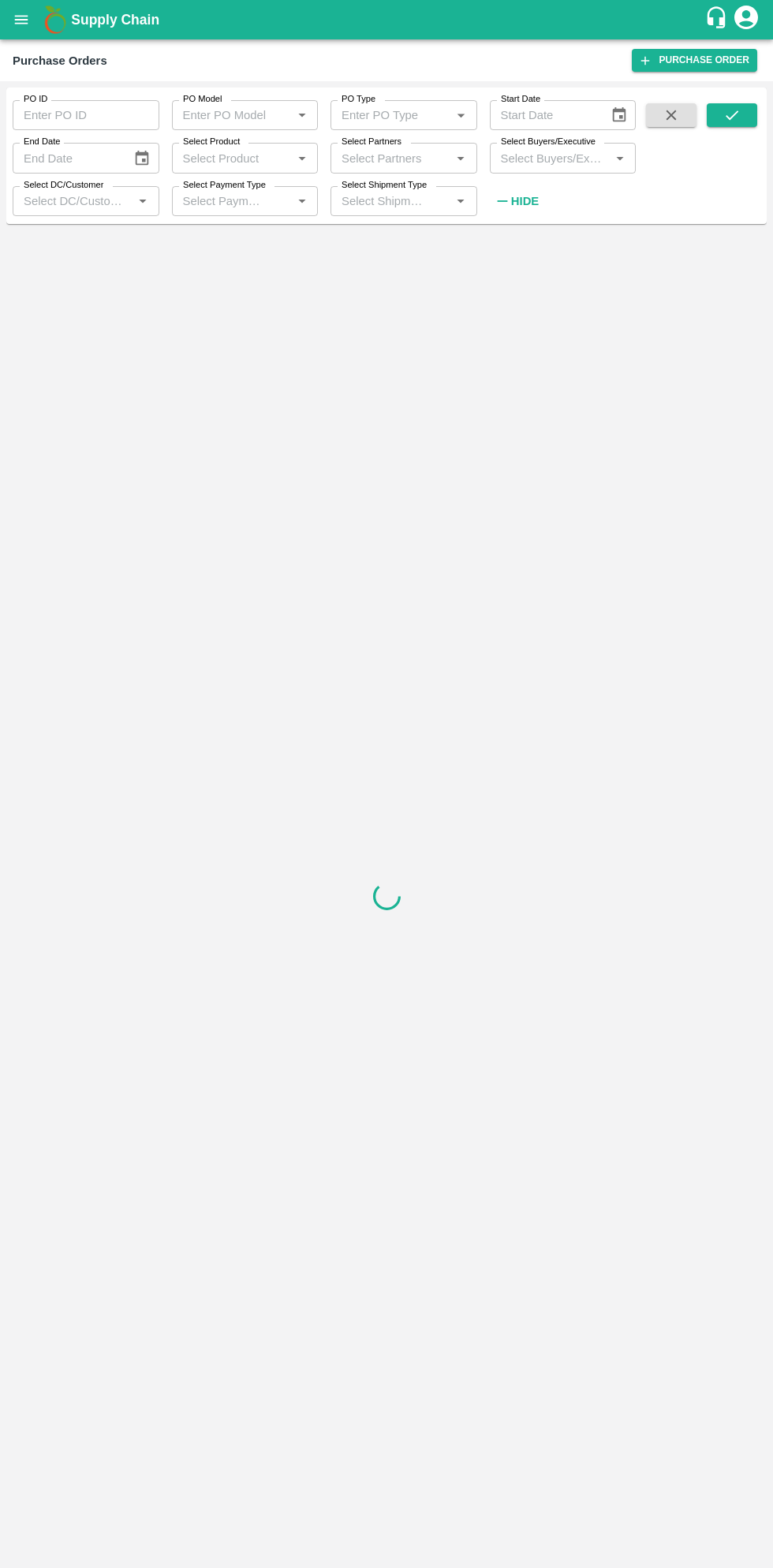
click at [539, 160] on input "Select Buyers/Executive" at bounding box center [550, 158] width 111 height 21
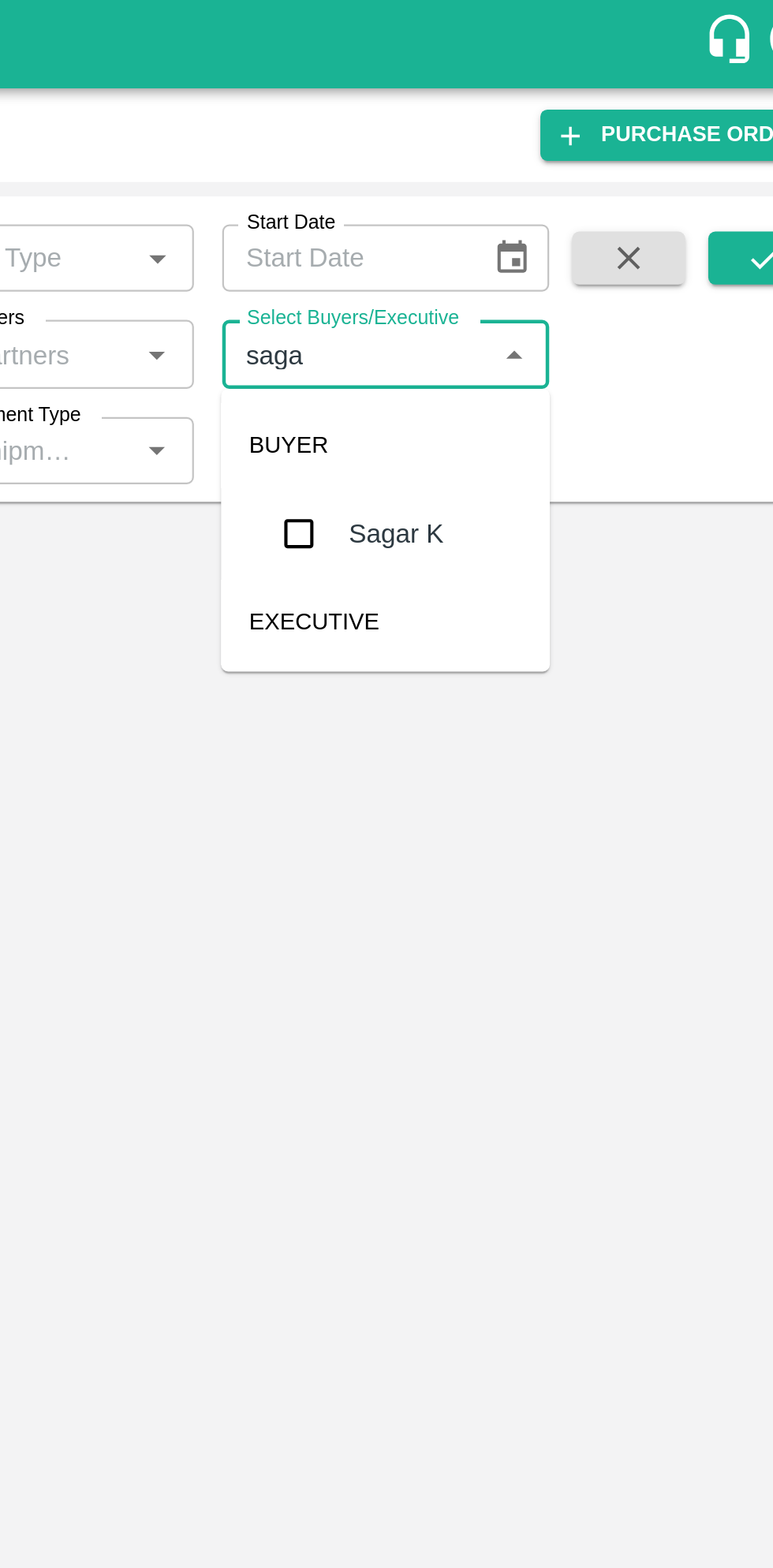
type input "sagar"
click at [519, 237] on input "checkbox" at bounding box center [524, 238] width 31 height 31
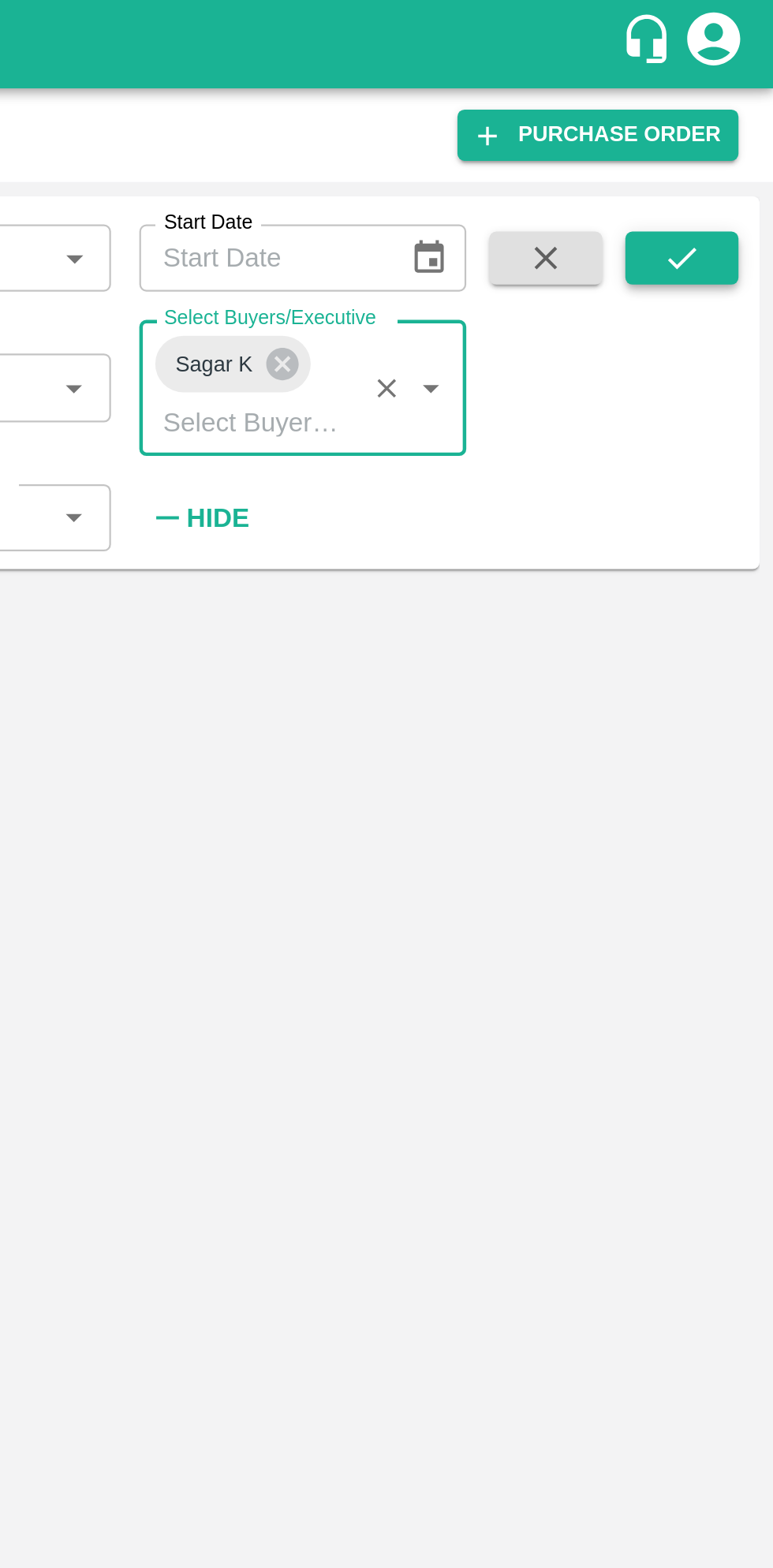
click at [733, 114] on icon "submit" at bounding box center [732, 115] width 17 height 17
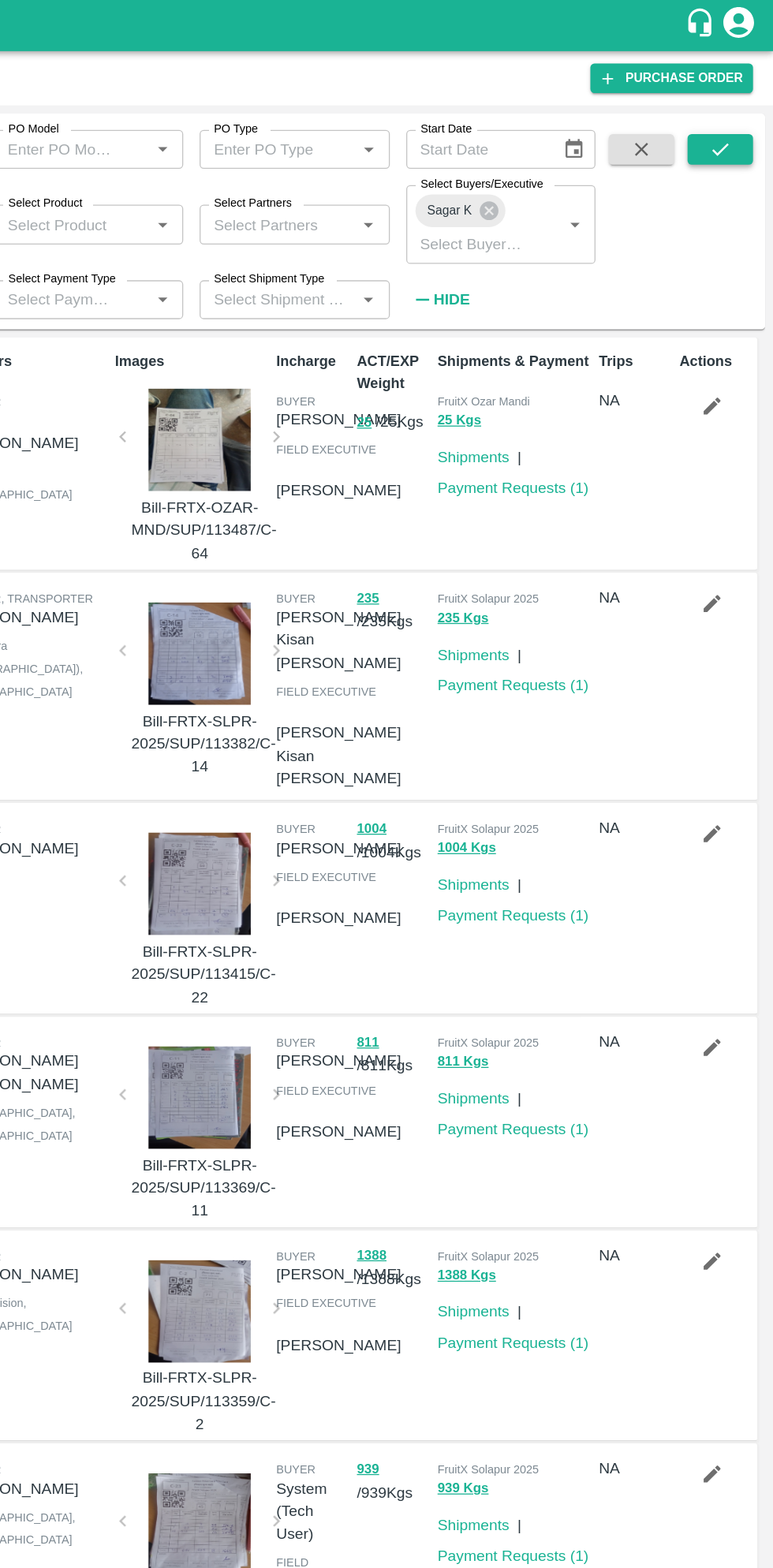
click at [725, 109] on icon "submit" at bounding box center [732, 115] width 17 height 17
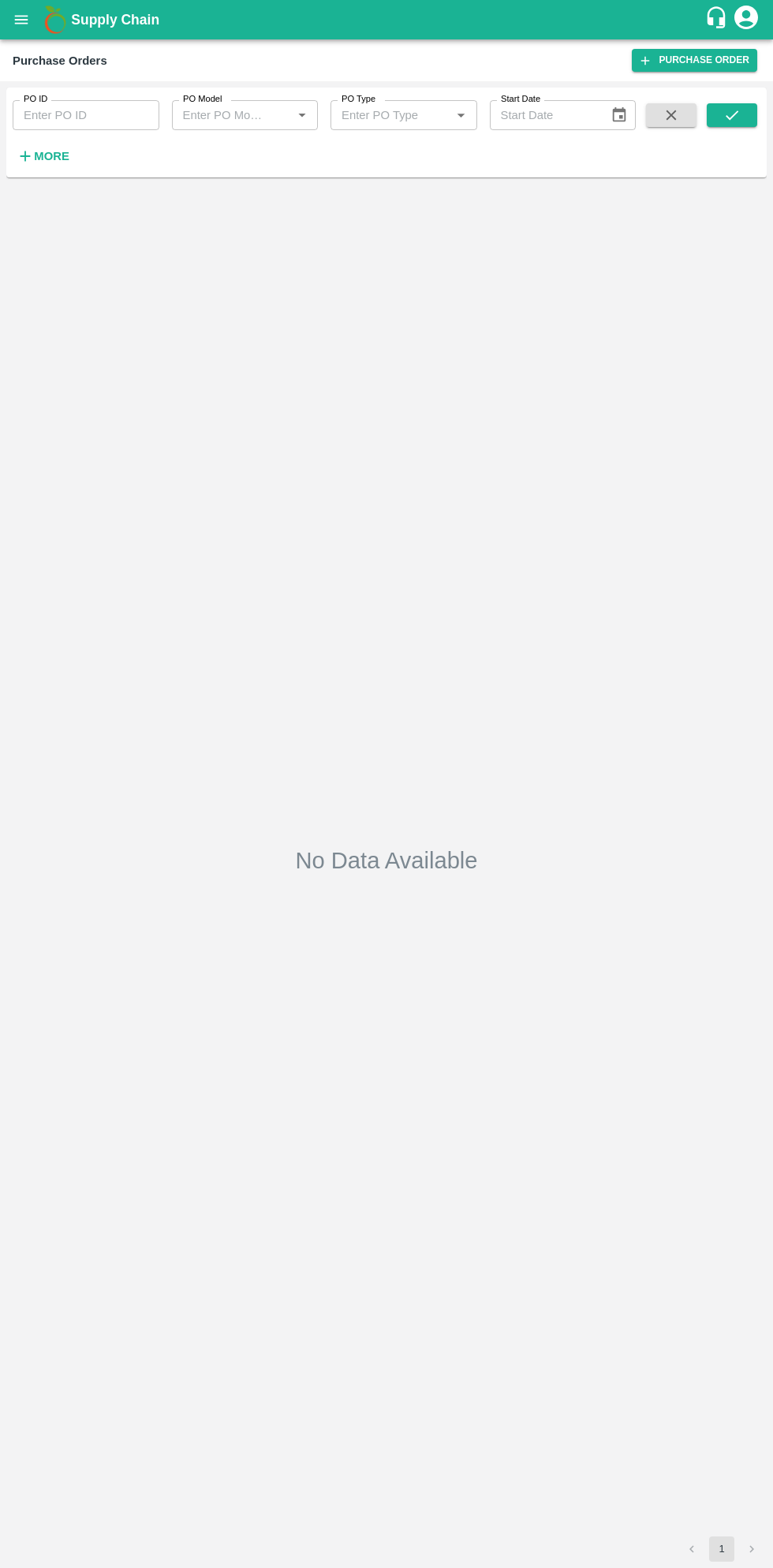
click at [61, 166] on h6 "More" at bounding box center [51, 156] width 35 height 21
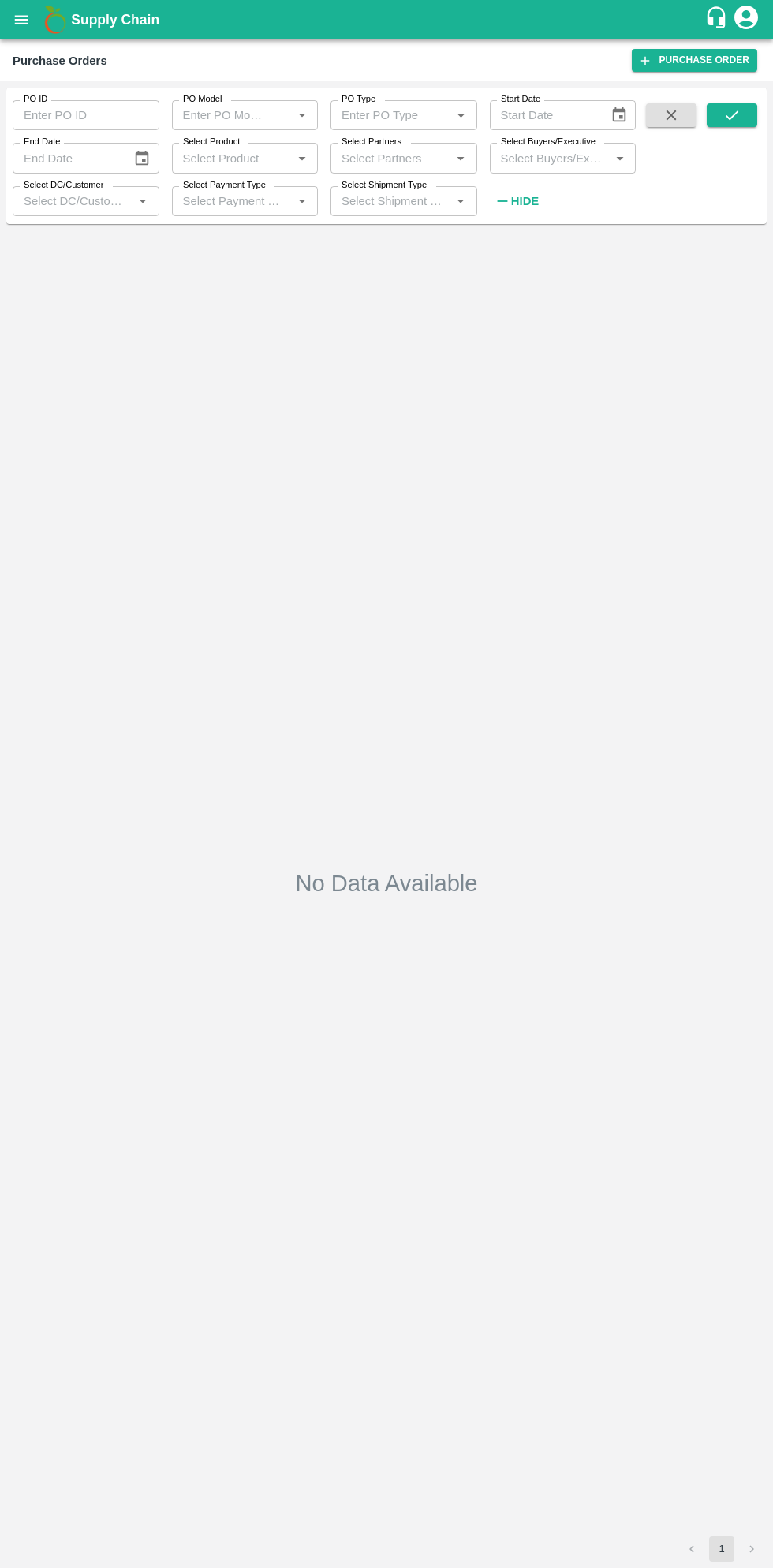
click at [550, 159] on input "Select Buyers/Executive" at bounding box center [550, 158] width 111 height 21
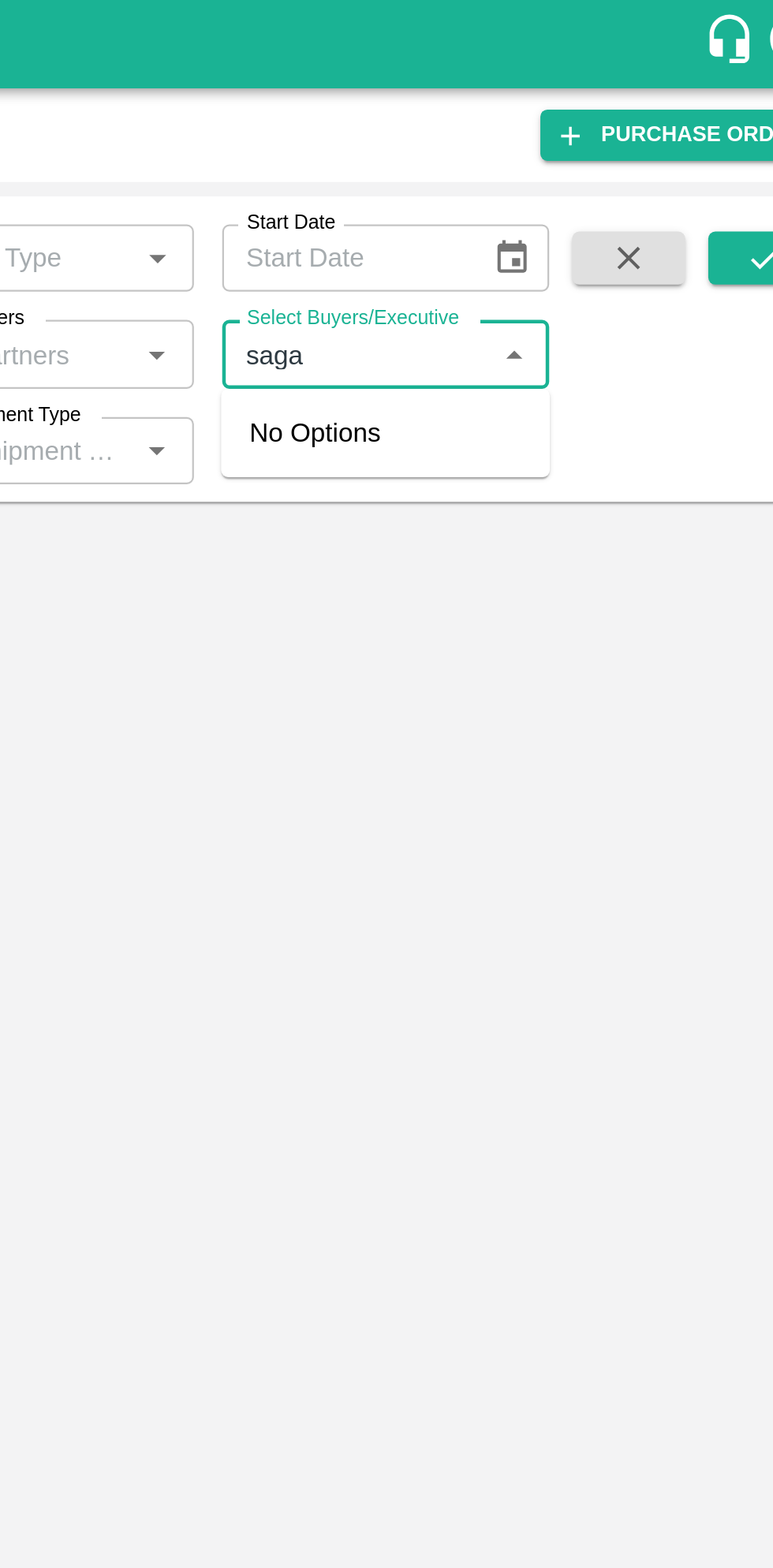
type input "sagar"
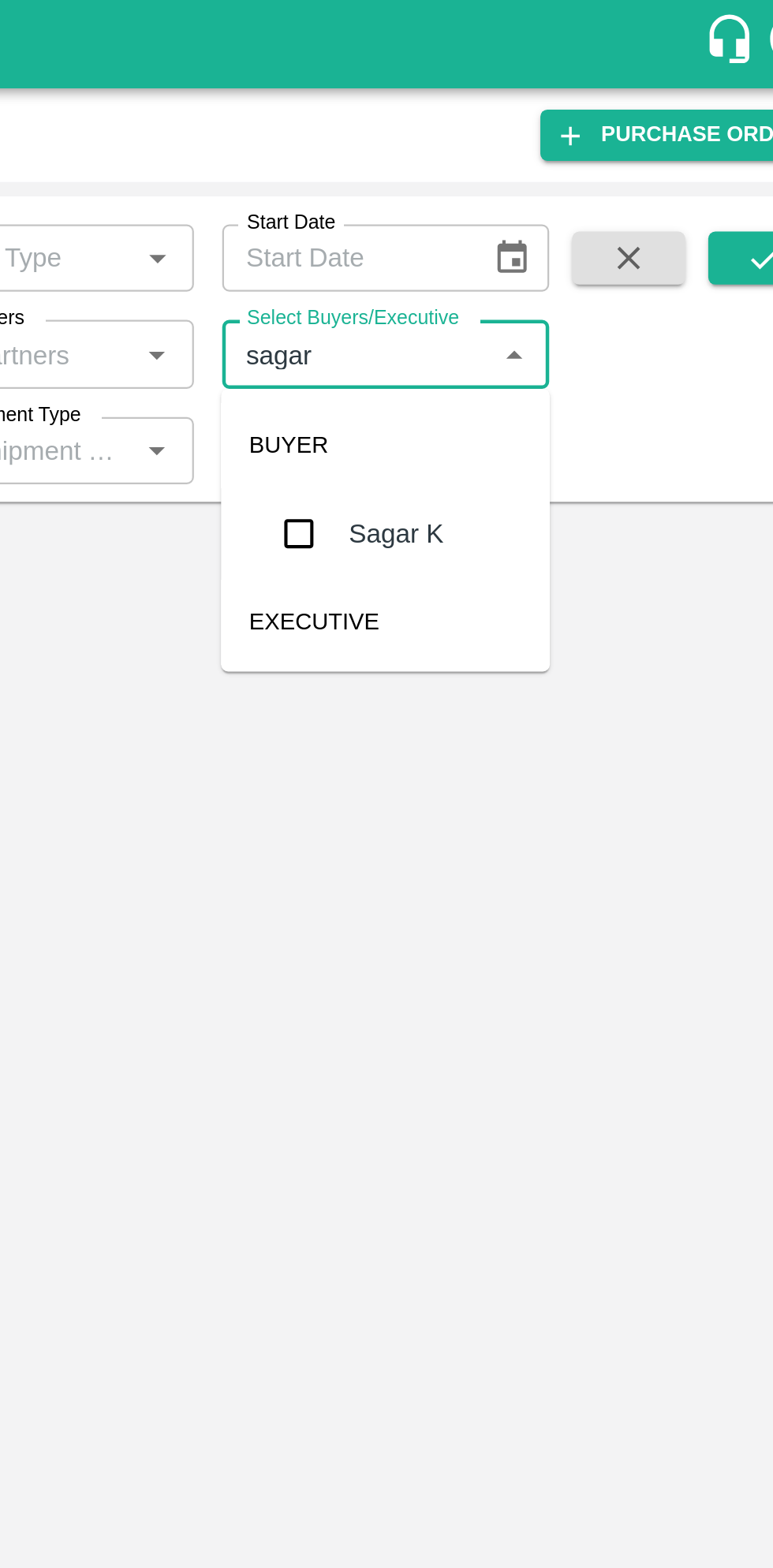
checkbox input "true"
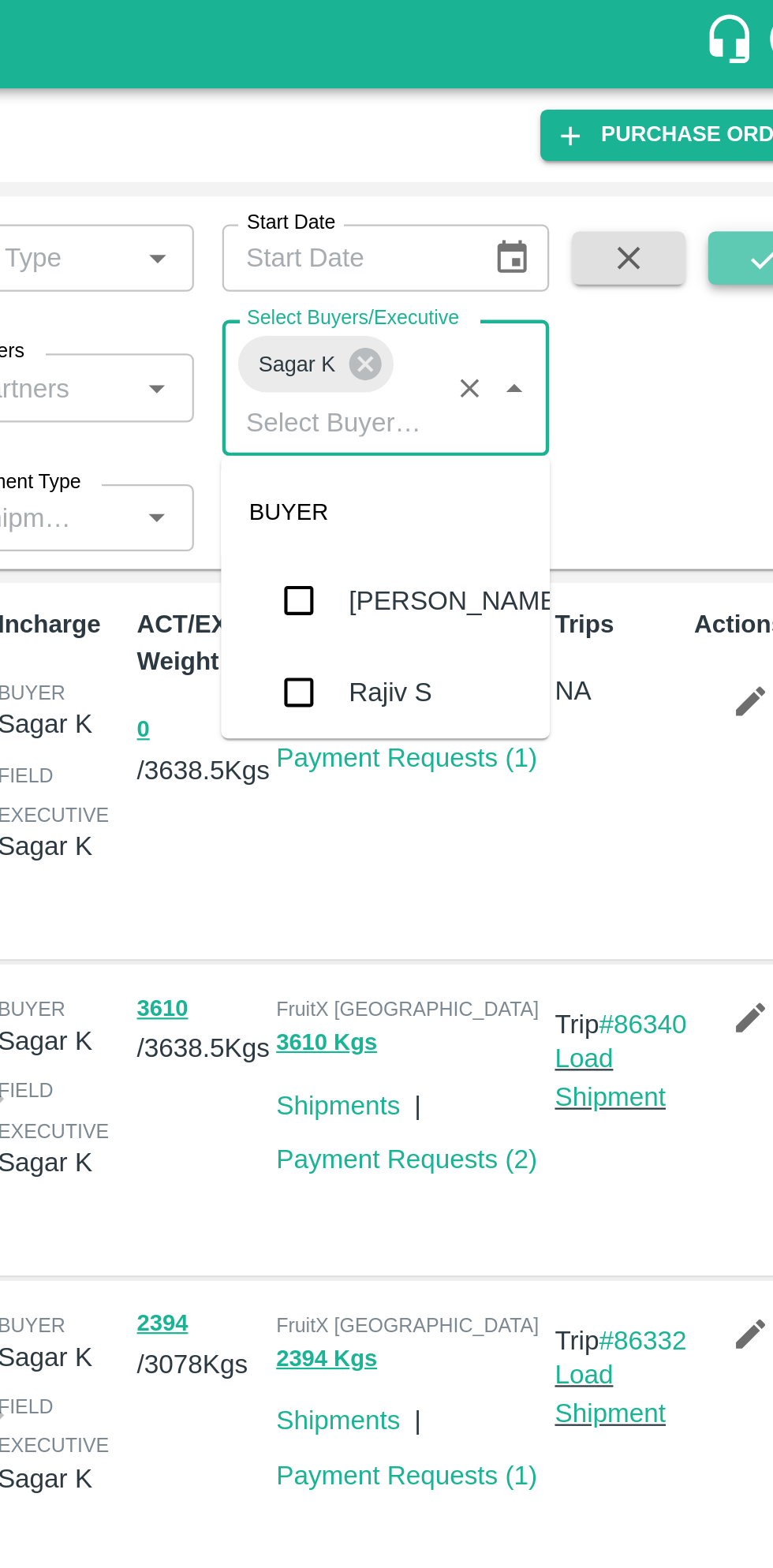
click at [716, 120] on button "submit" at bounding box center [732, 115] width 50 height 24
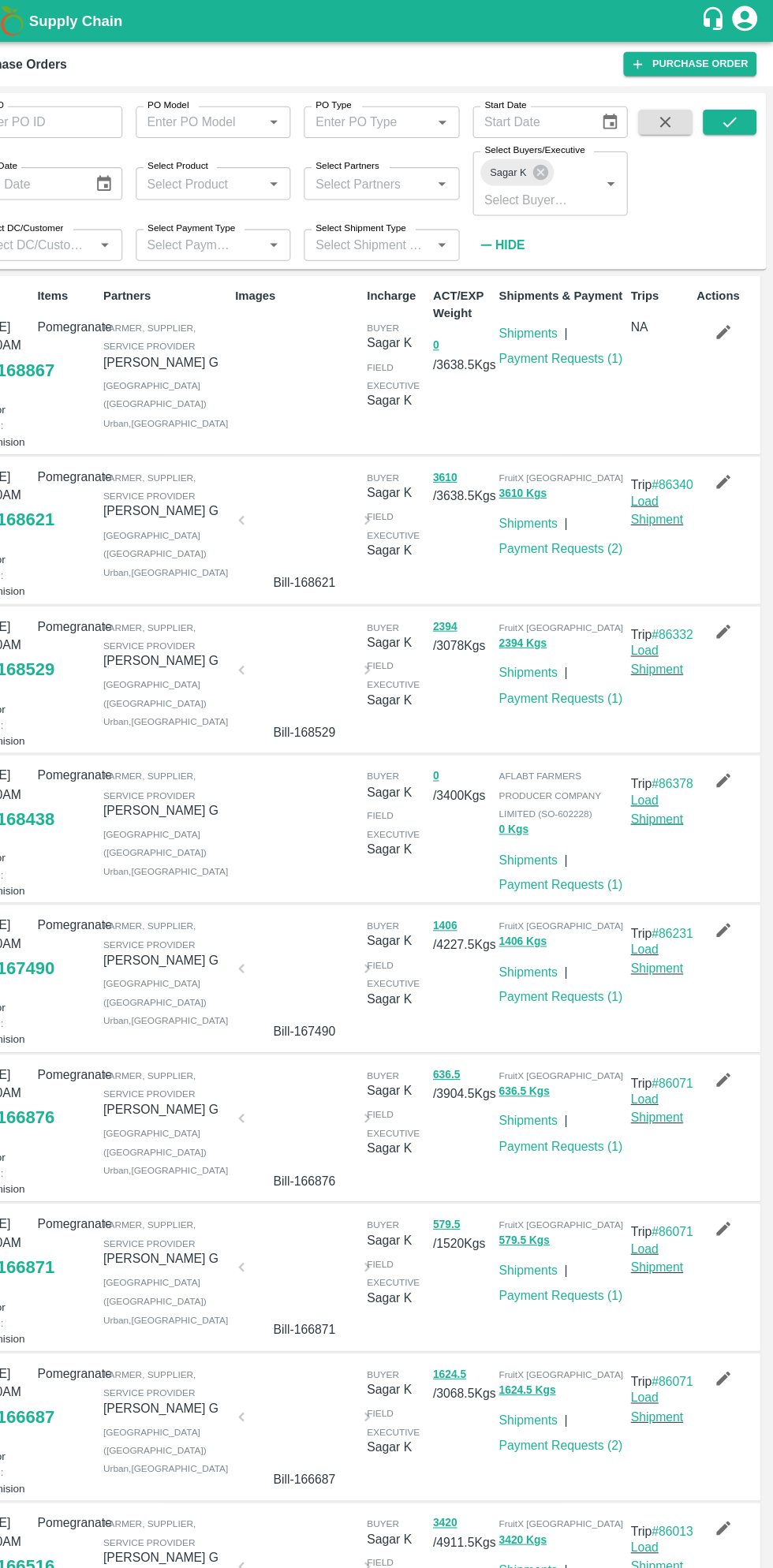
click at [657, 778] on link "Load Shipment" at bounding box center [663, 763] width 50 height 30
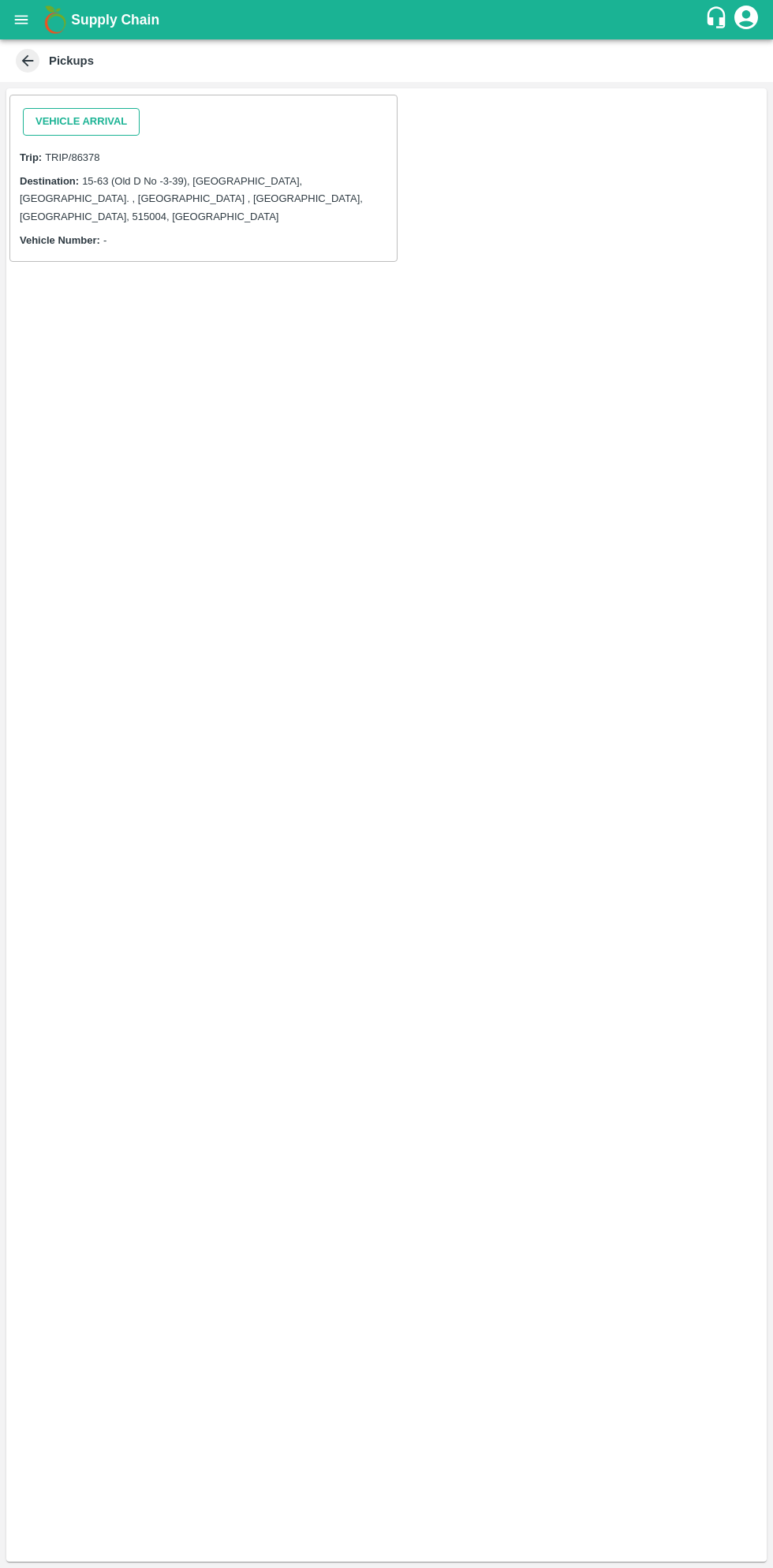
click at [99, 121] on button "Vehicle Arrival" at bounding box center [81, 122] width 117 height 28
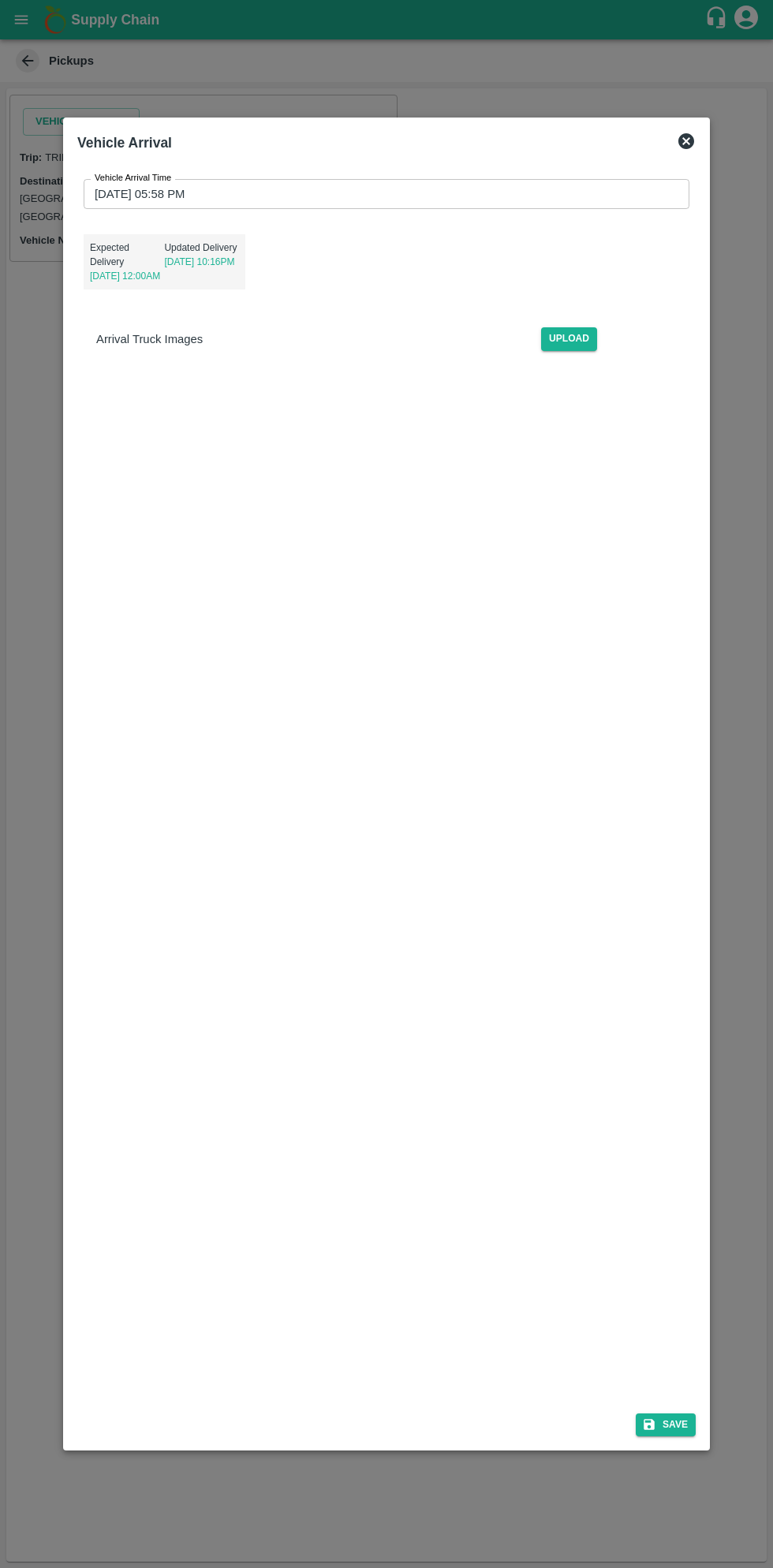
click at [385, 200] on input "13/08/2025 05:58 PM" at bounding box center [381, 194] width 595 height 30
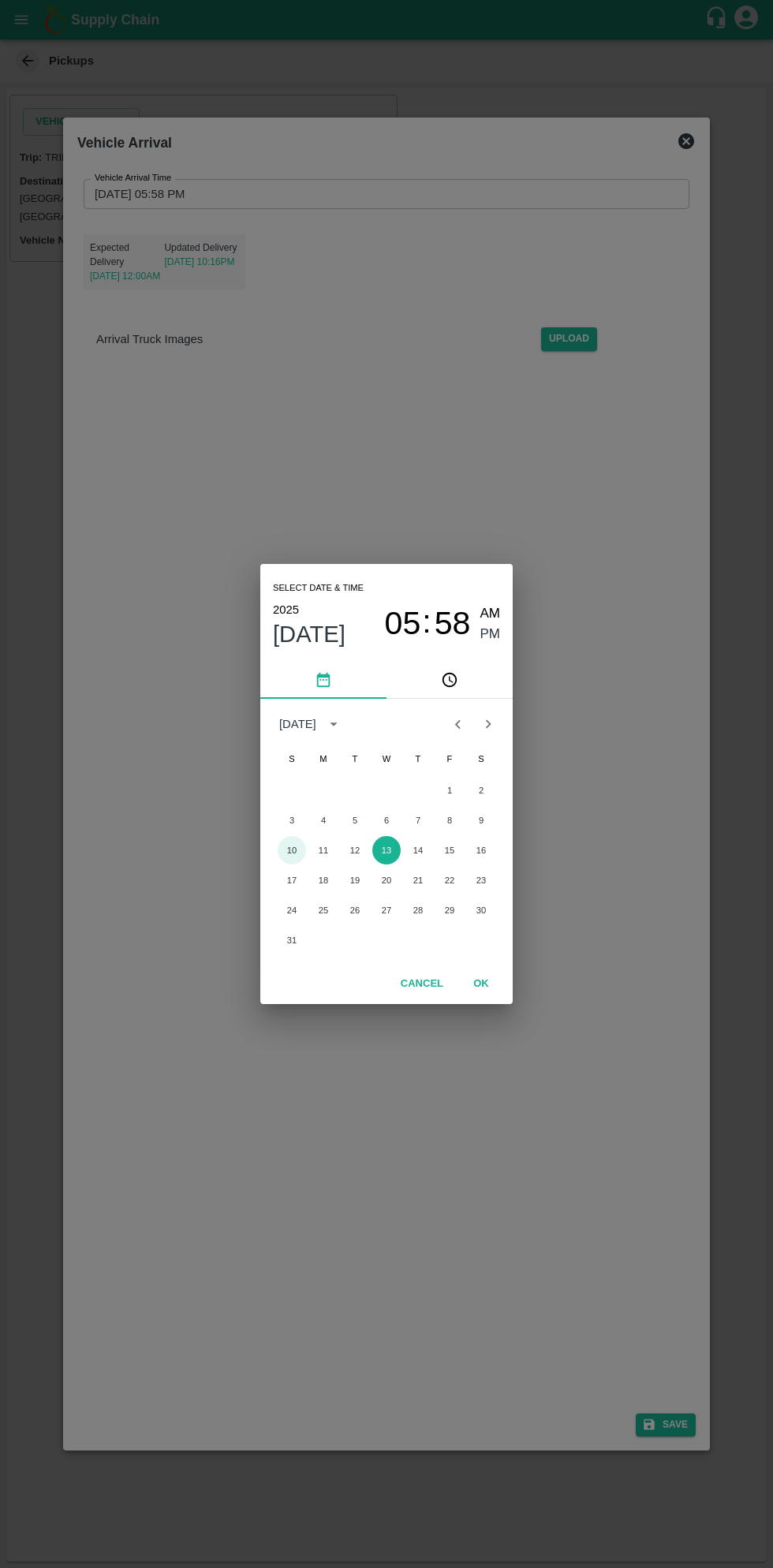
click at [290, 855] on button "10" at bounding box center [292, 850] width 29 height 29
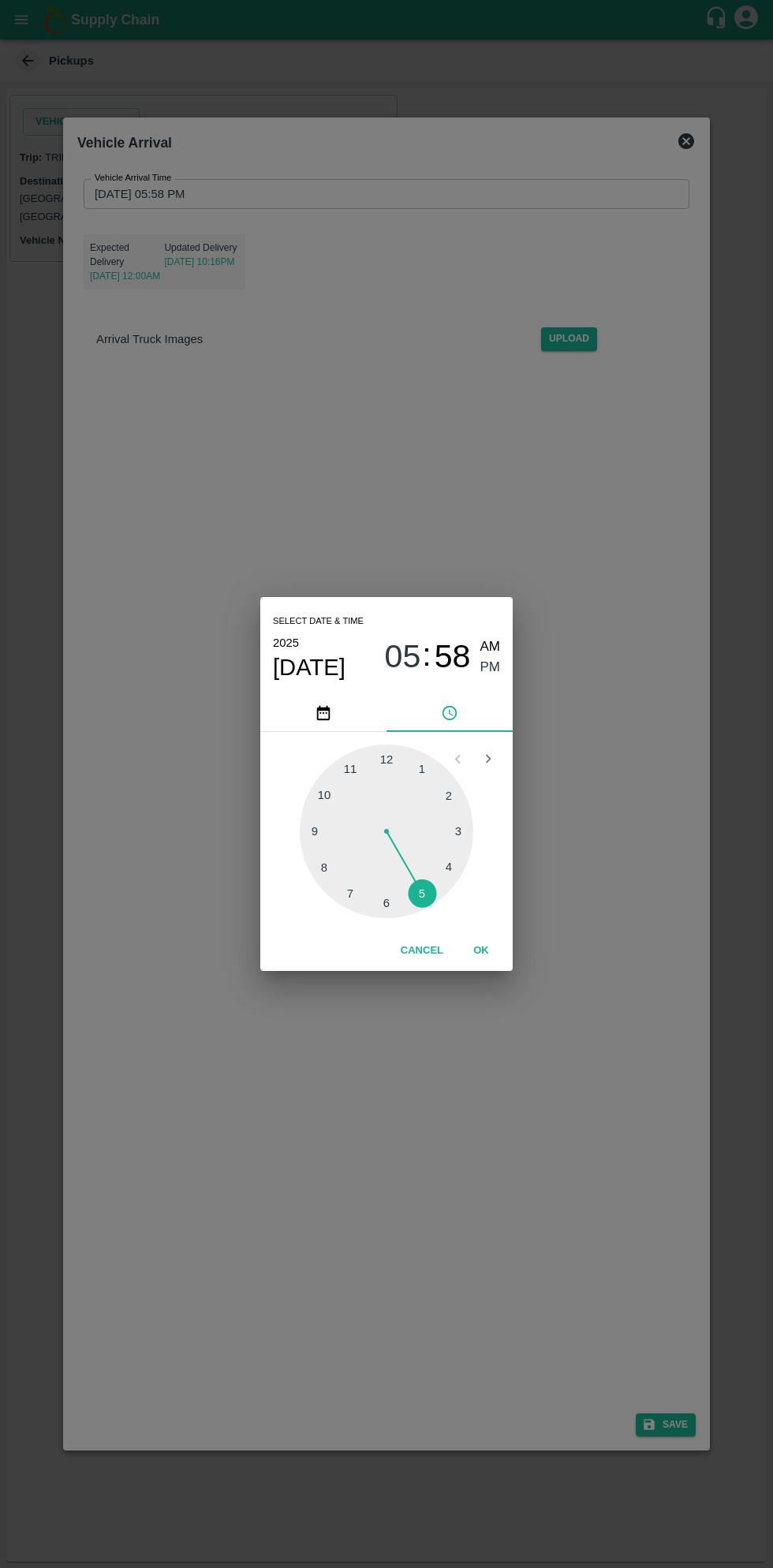
click at [394, 646] on span "05" at bounding box center [403, 657] width 36 height 38
click at [316, 867] on div at bounding box center [386, 831] width 173 height 173
click at [490, 645] on span "AM" at bounding box center [490, 647] width 21 height 21
type input "10/08/2025 08:58 AM"
click at [481, 950] on button "OK" at bounding box center [481, 951] width 50 height 28
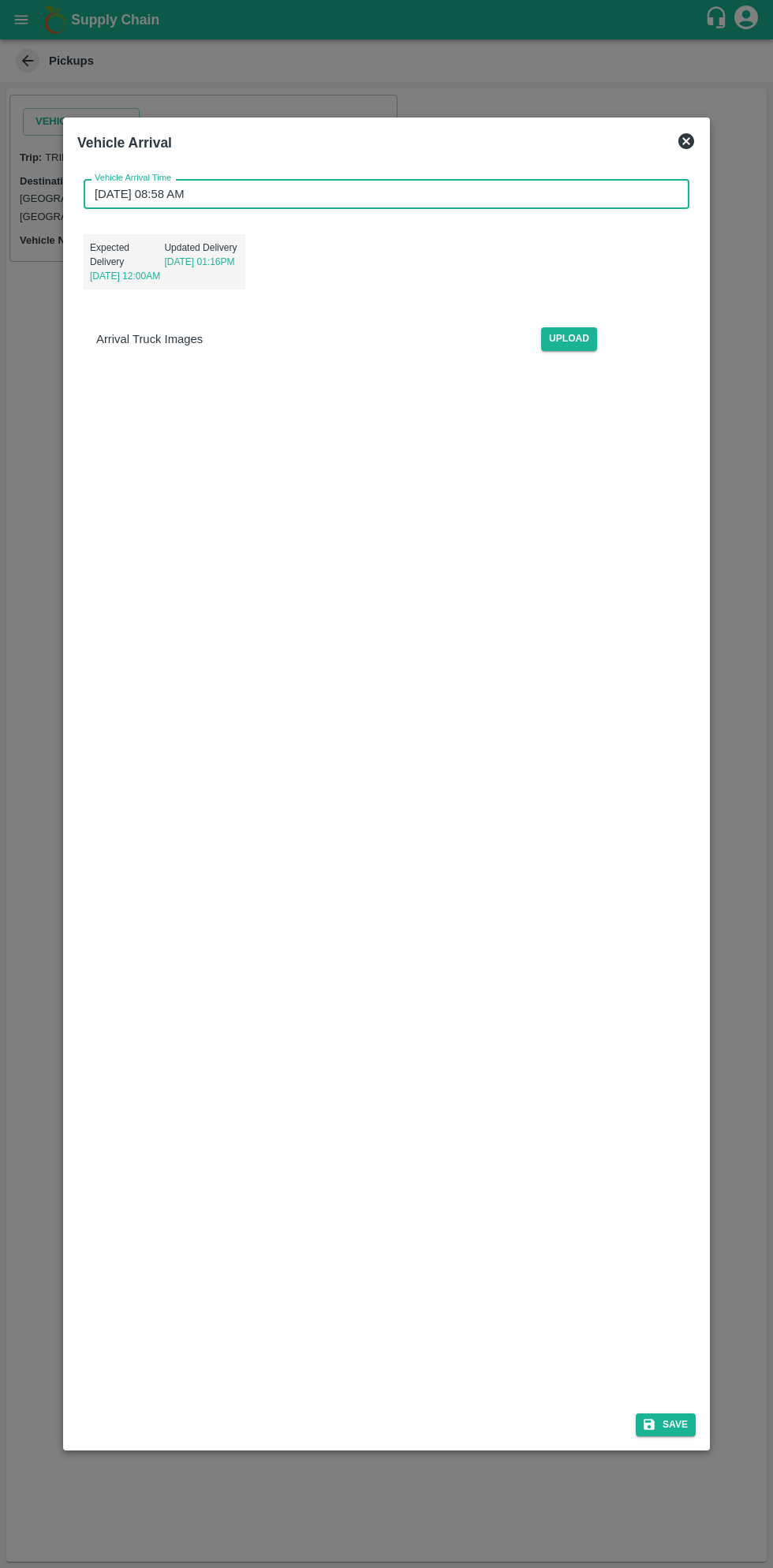
scroll to position [5, 0]
click at [679, 1424] on button "Save" at bounding box center [665, 1424] width 60 height 23
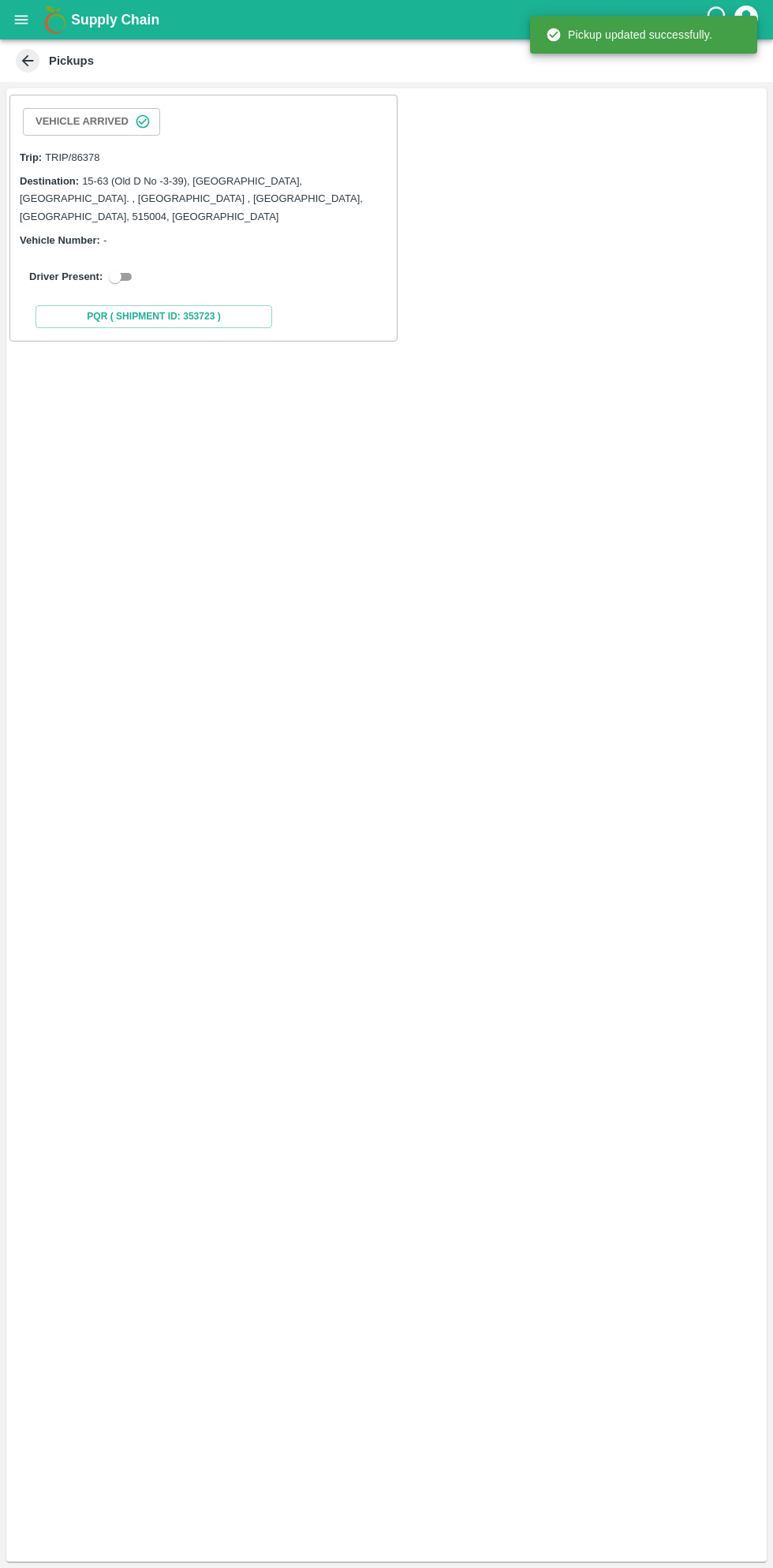
click at [126, 231] on div "Vehicle Number: -" at bounding box center [204, 239] width 368 height 17
click at [128, 268] on input "checkbox" at bounding box center [115, 277] width 57 height 19
checkbox input "true"
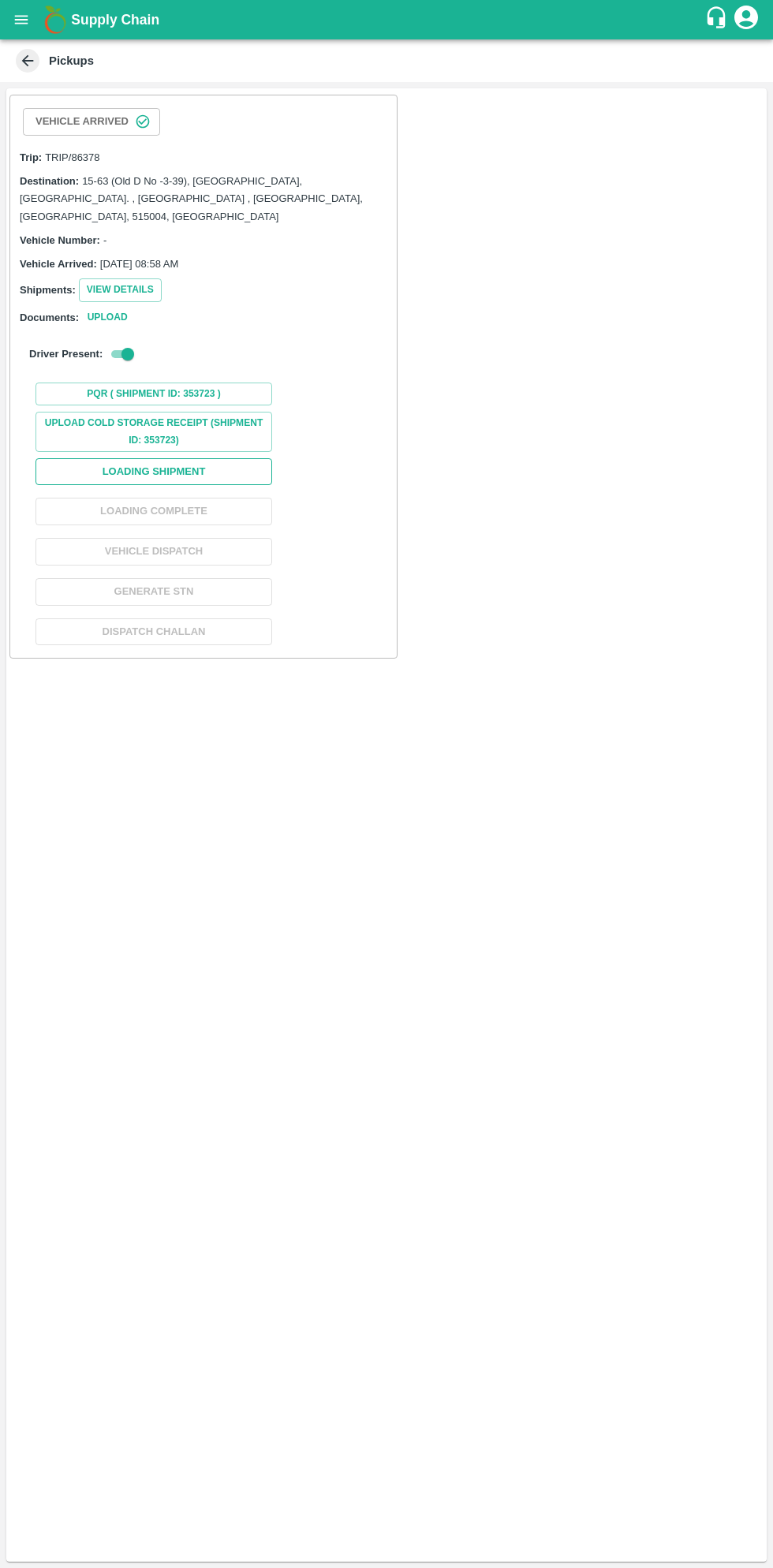
click at [204, 458] on button "Loading Shipment" at bounding box center [154, 472] width 237 height 28
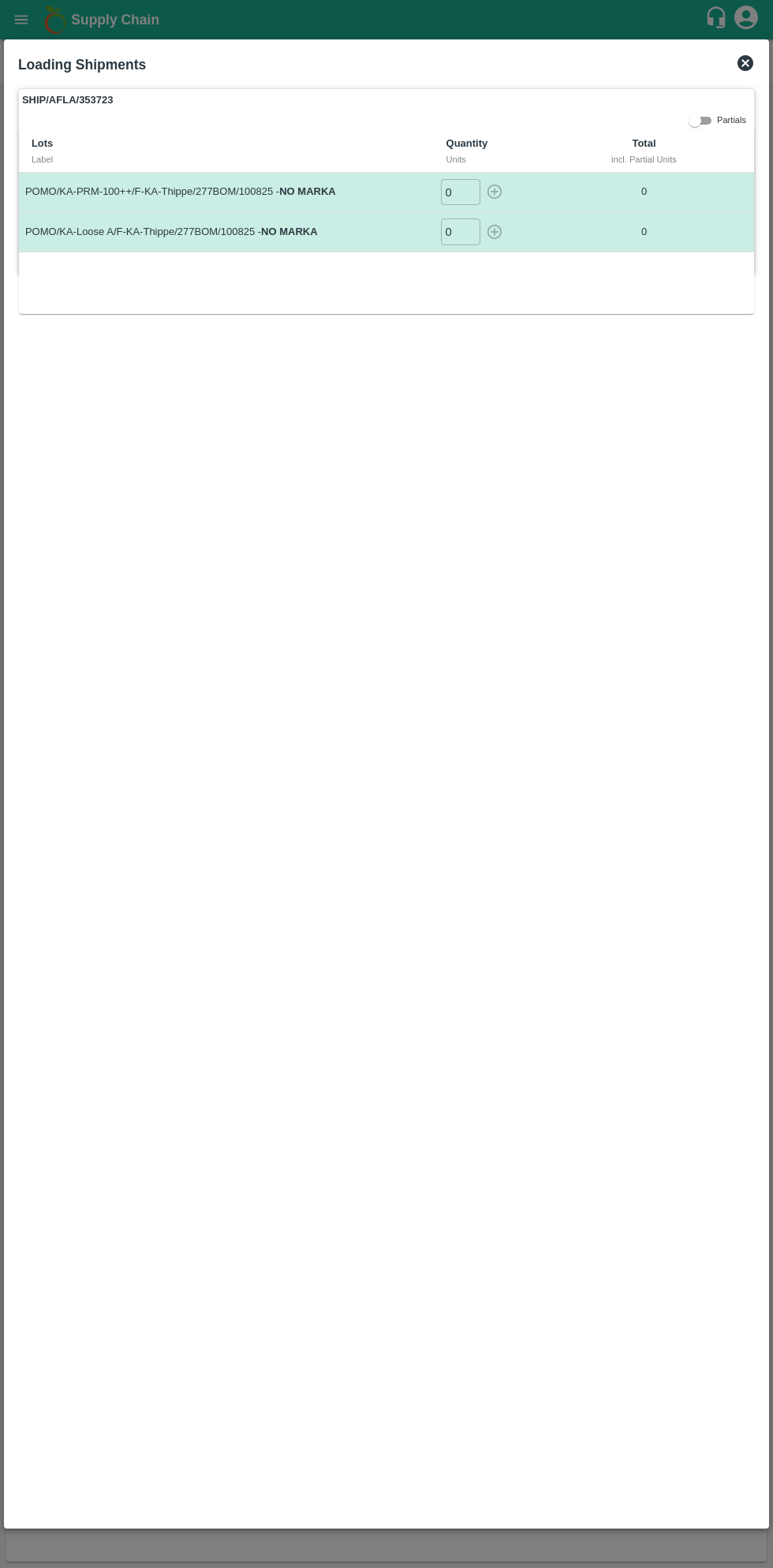
click at [461, 190] on input "0" at bounding box center [461, 192] width 39 height 26
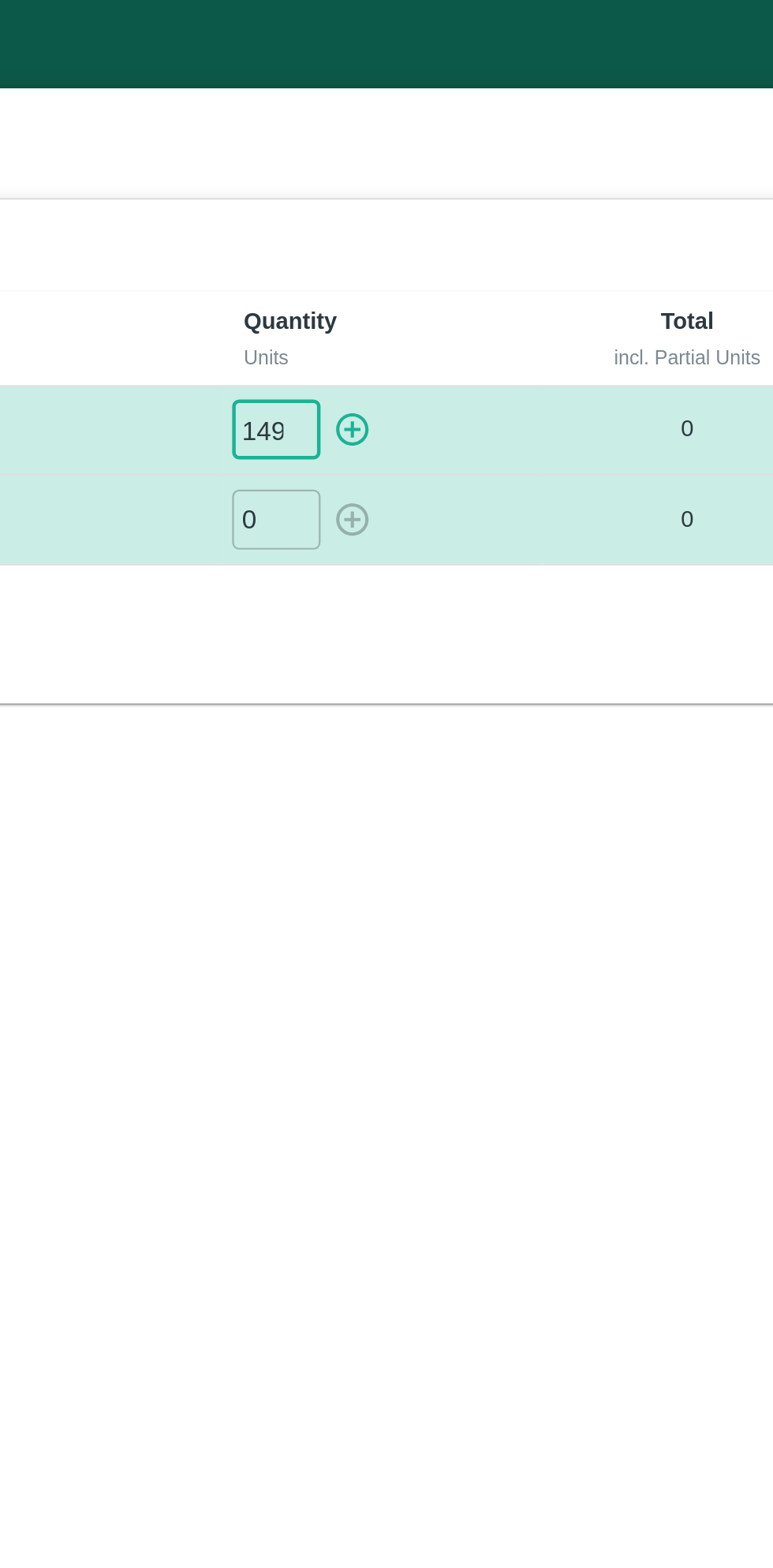
type input "149"
type input "21"
click at [497, 196] on icon "button" at bounding box center [495, 192] width 15 height 15
type input "0"
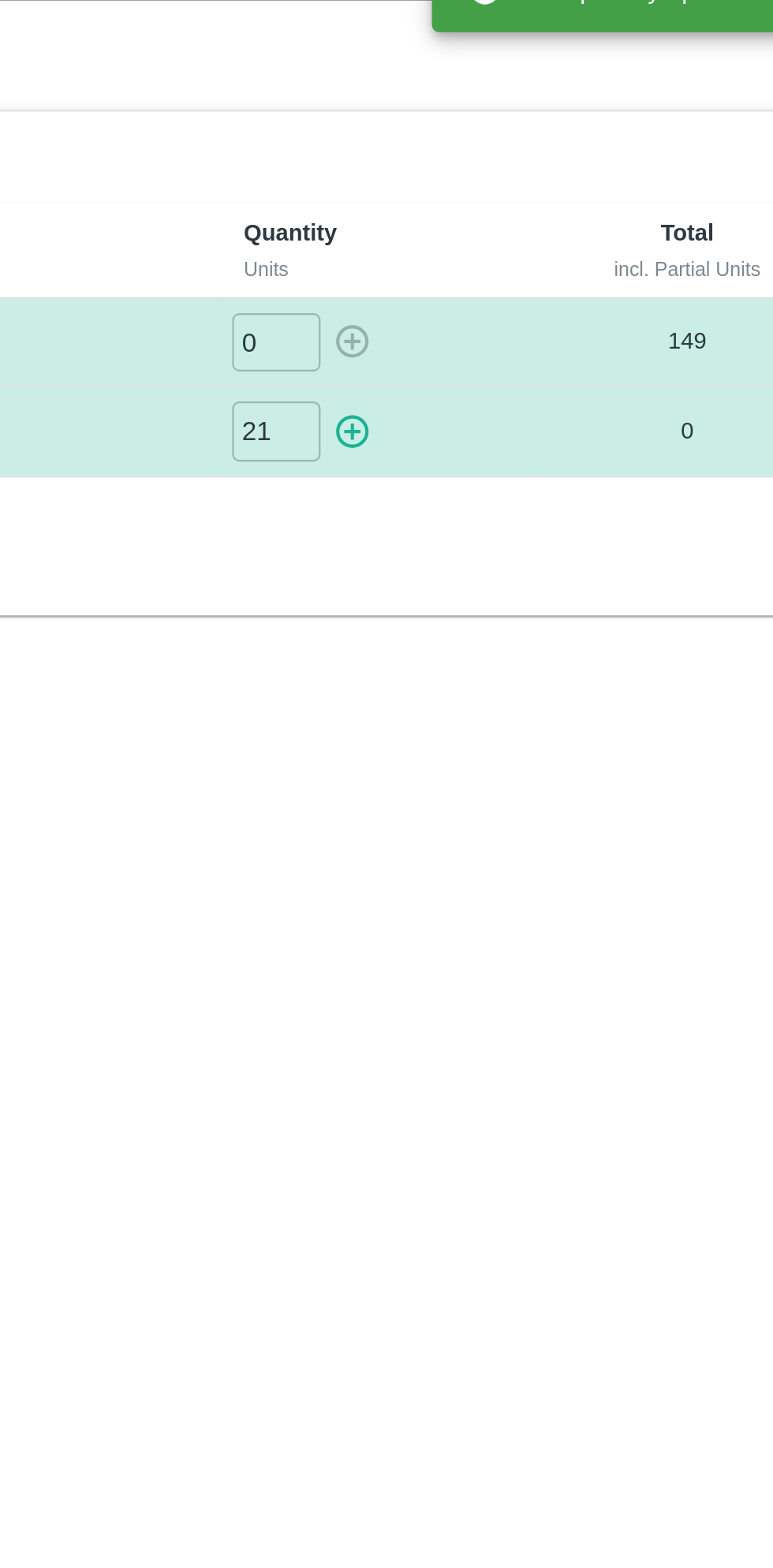
click at [496, 235] on icon "button" at bounding box center [495, 232] width 17 height 17
type input "0"
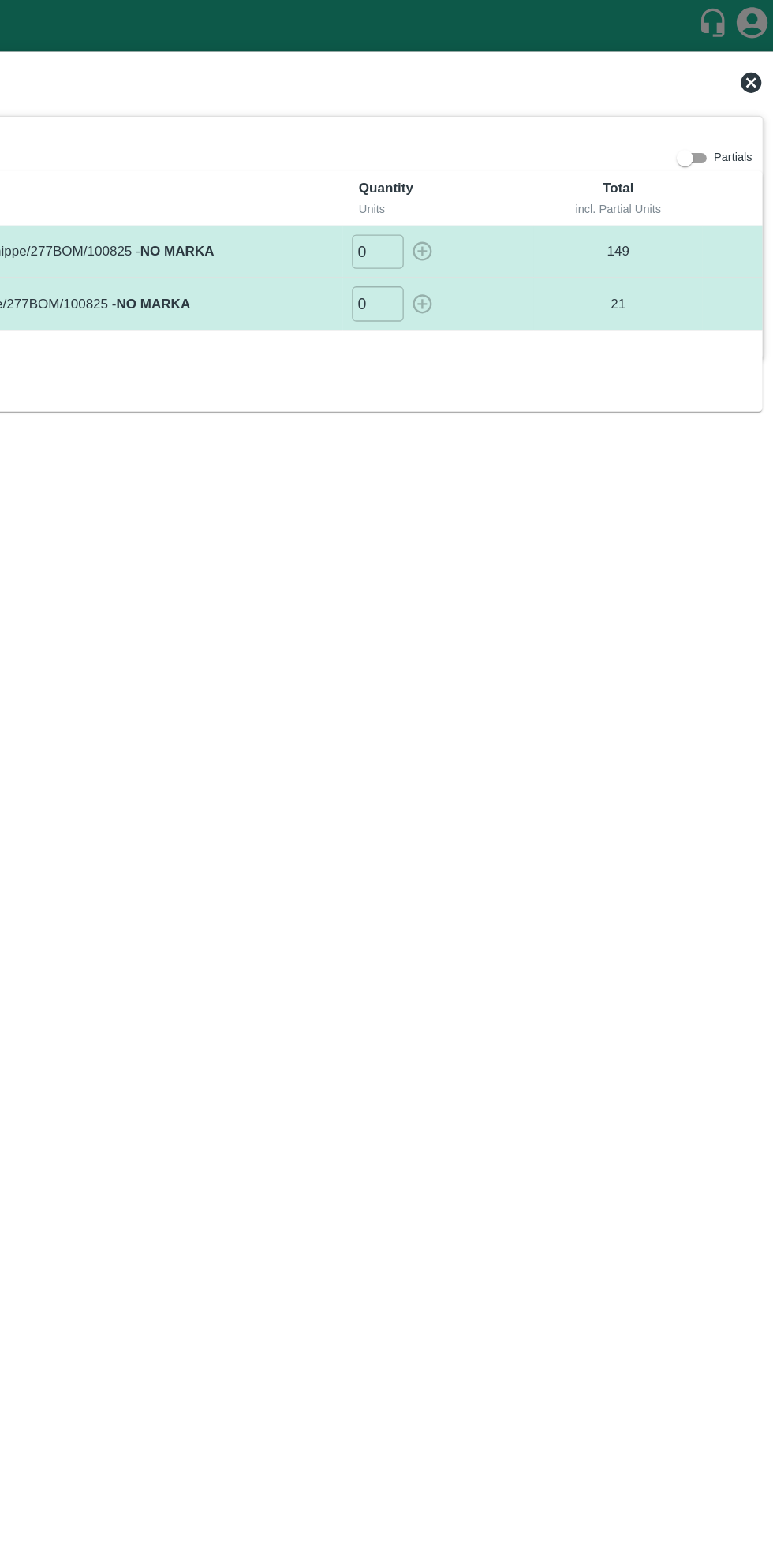
scroll to position [0, 0]
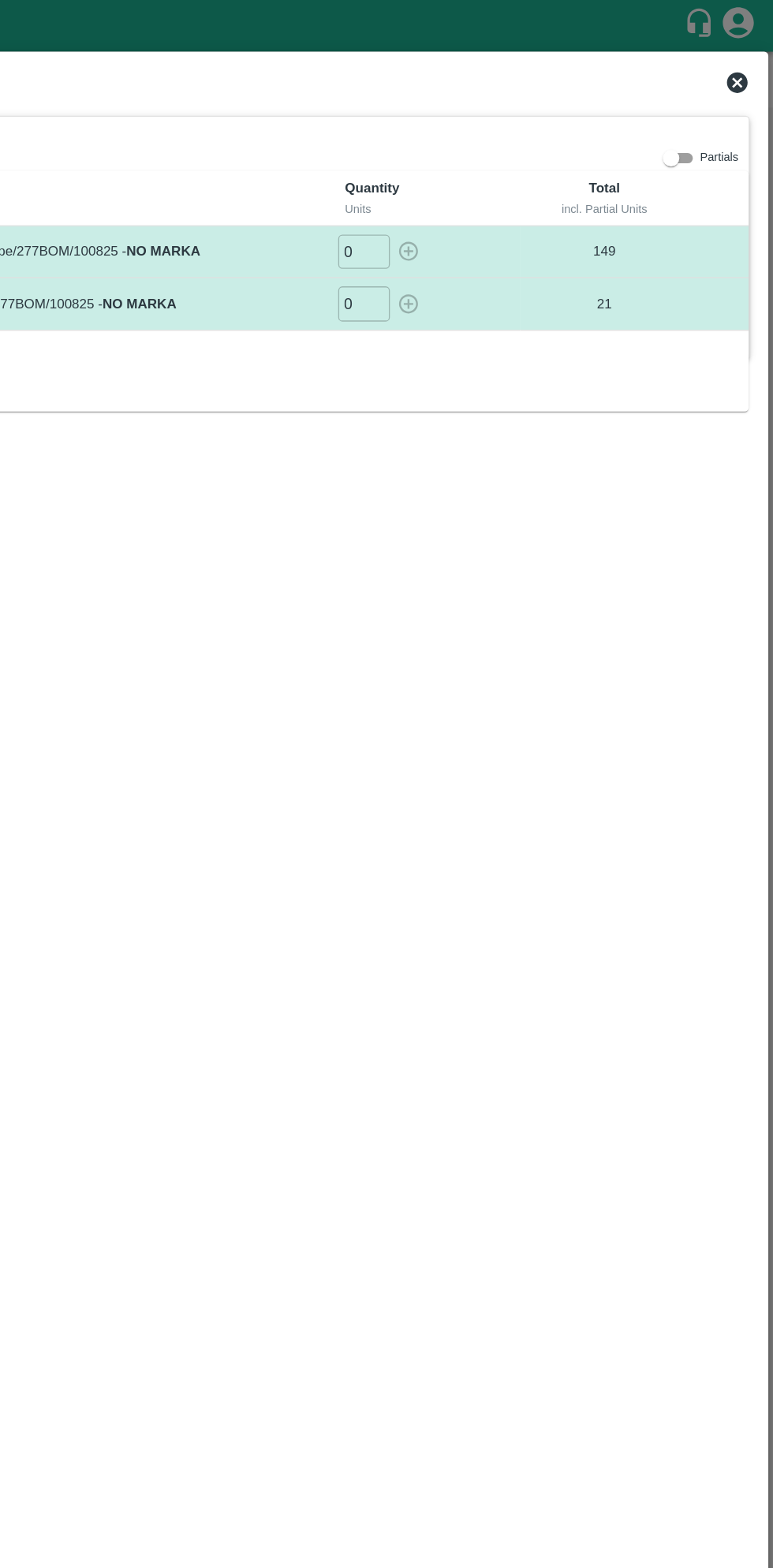
click at [754, 61] on icon at bounding box center [745, 62] width 19 height 19
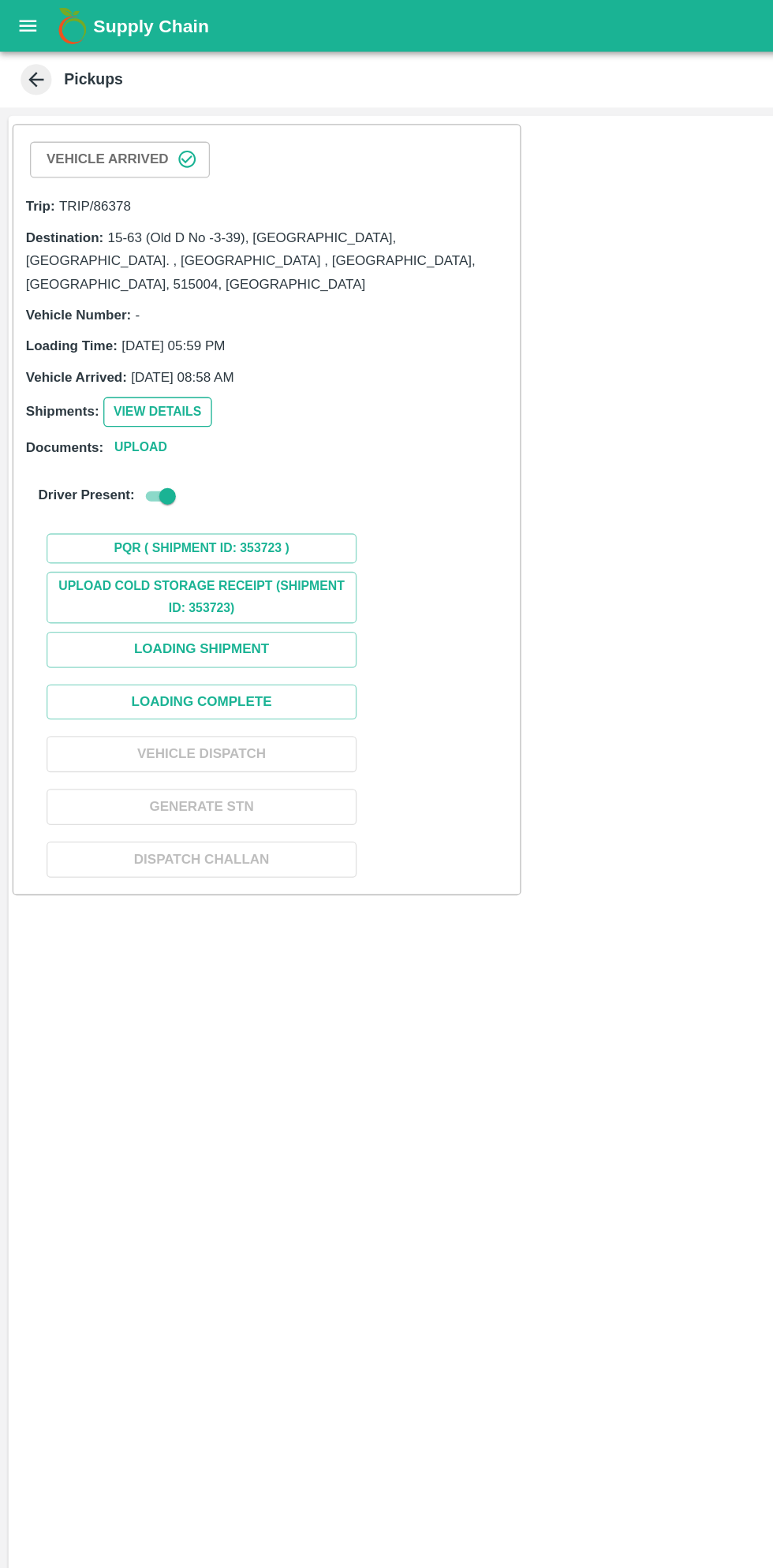
click at [136, 303] on button "View Details" at bounding box center [120, 314] width 83 height 23
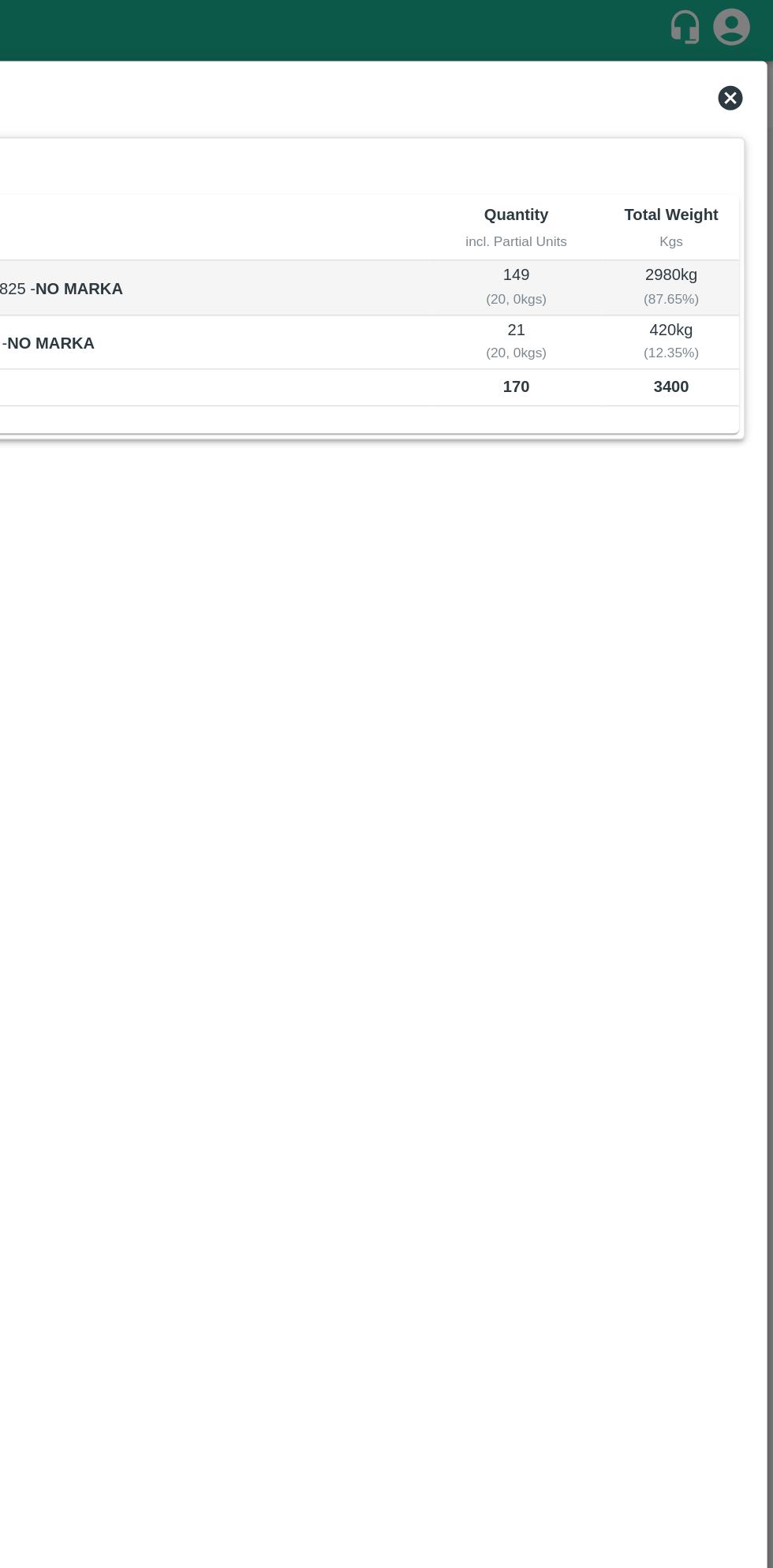
click at [743, 60] on icon at bounding box center [745, 62] width 19 height 19
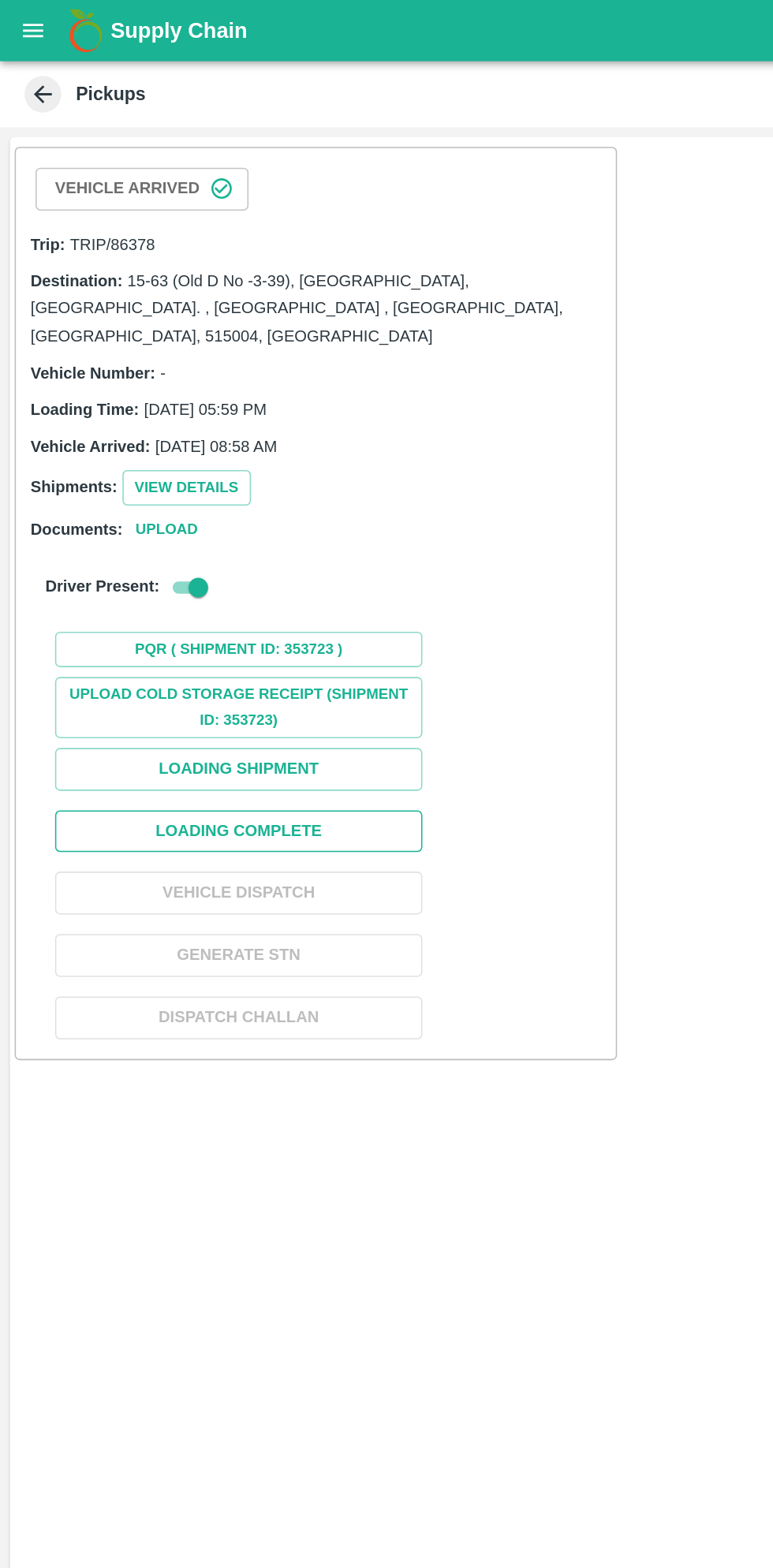
click at [205, 522] on button "Loading Complete" at bounding box center [154, 536] width 237 height 28
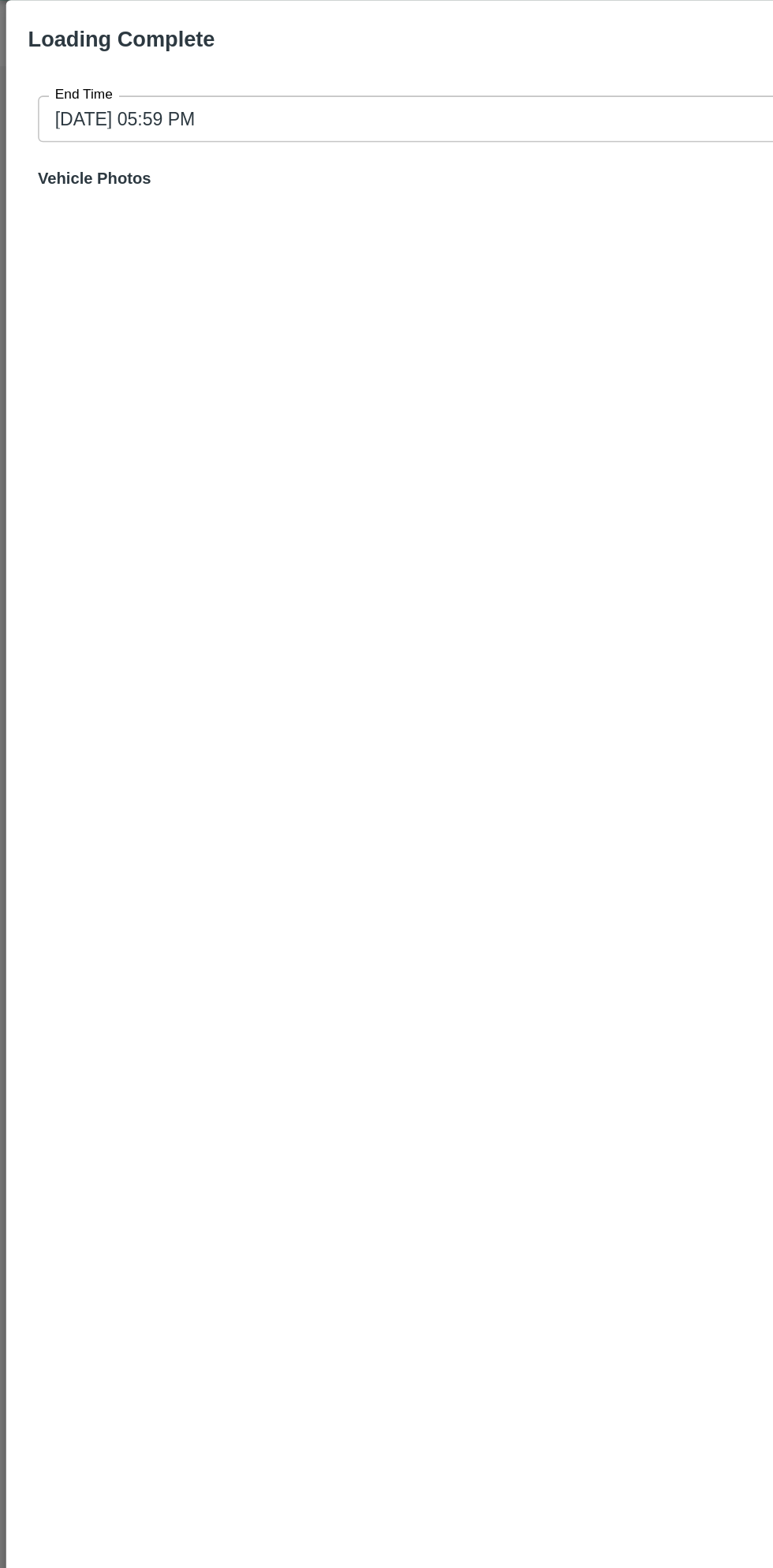
click at [300, 112] on input "13/08/2025 05:59 PM" at bounding box center [381, 116] width 713 height 30
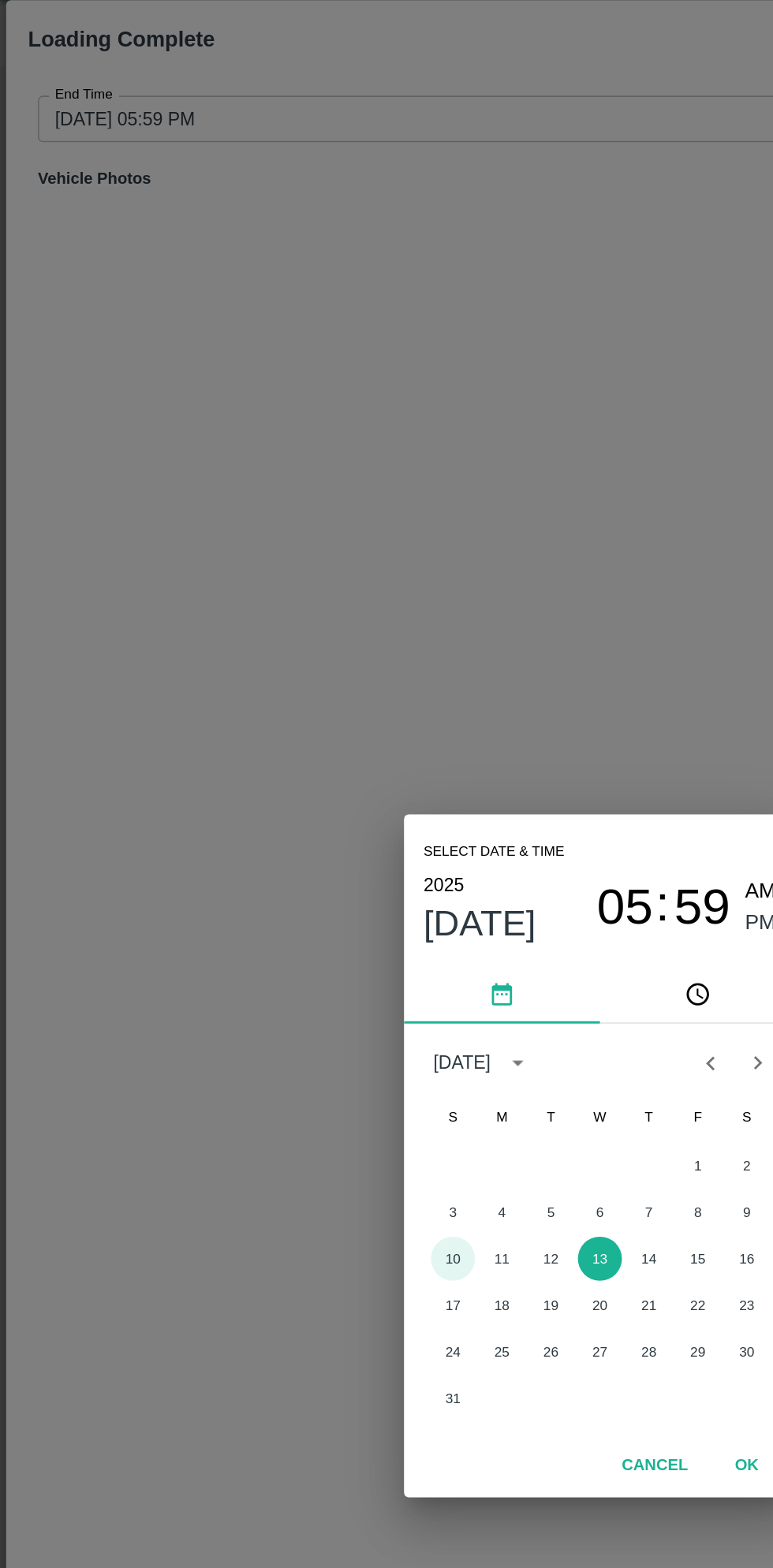
click at [288, 847] on button "10" at bounding box center [292, 850] width 29 height 29
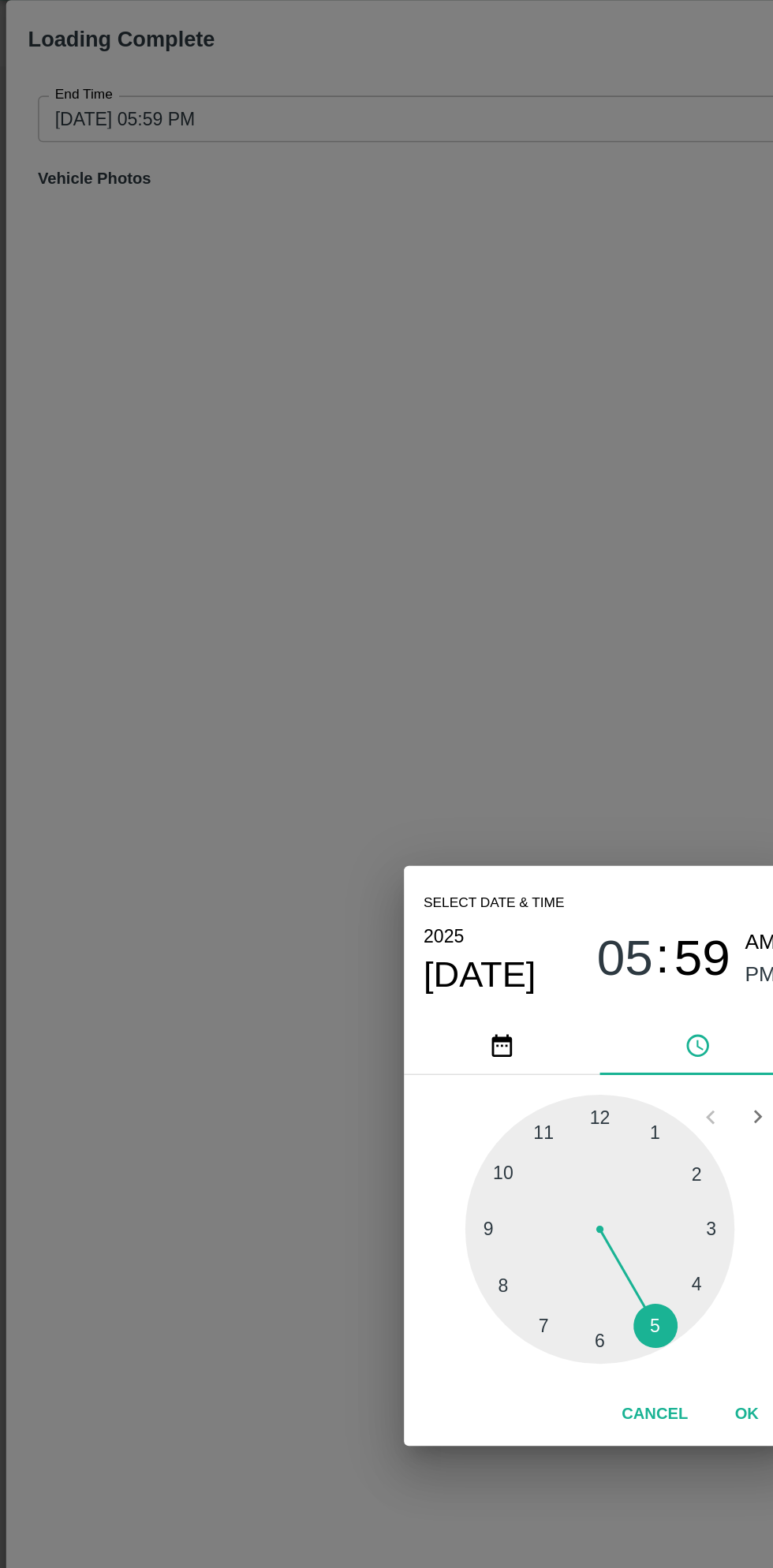
click at [454, 867] on div at bounding box center [386, 831] width 173 height 173
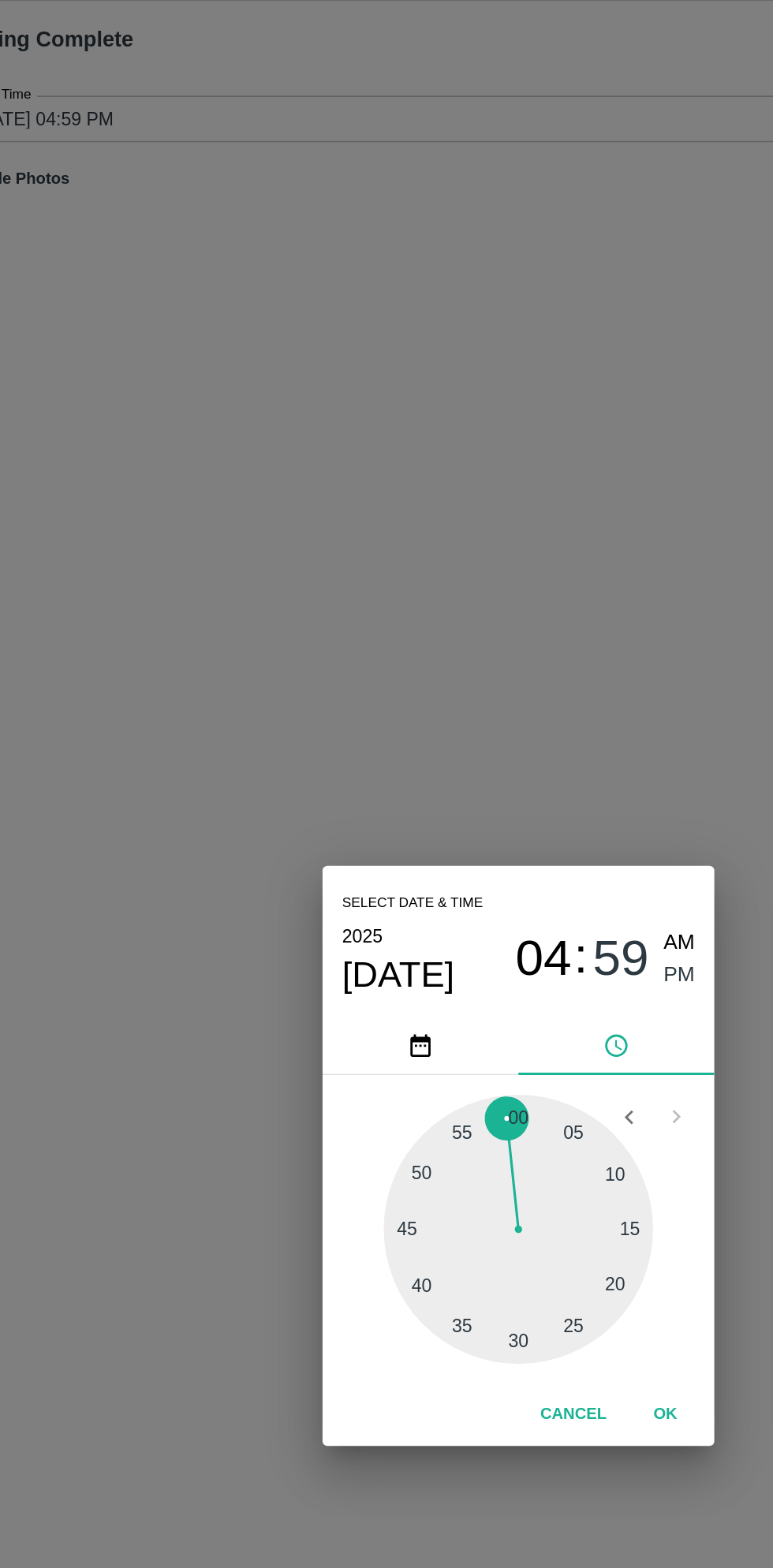
click at [494, 667] on span "PM" at bounding box center [490, 667] width 21 height 21
click at [481, 951] on button "OK" at bounding box center [481, 951] width 50 height 28
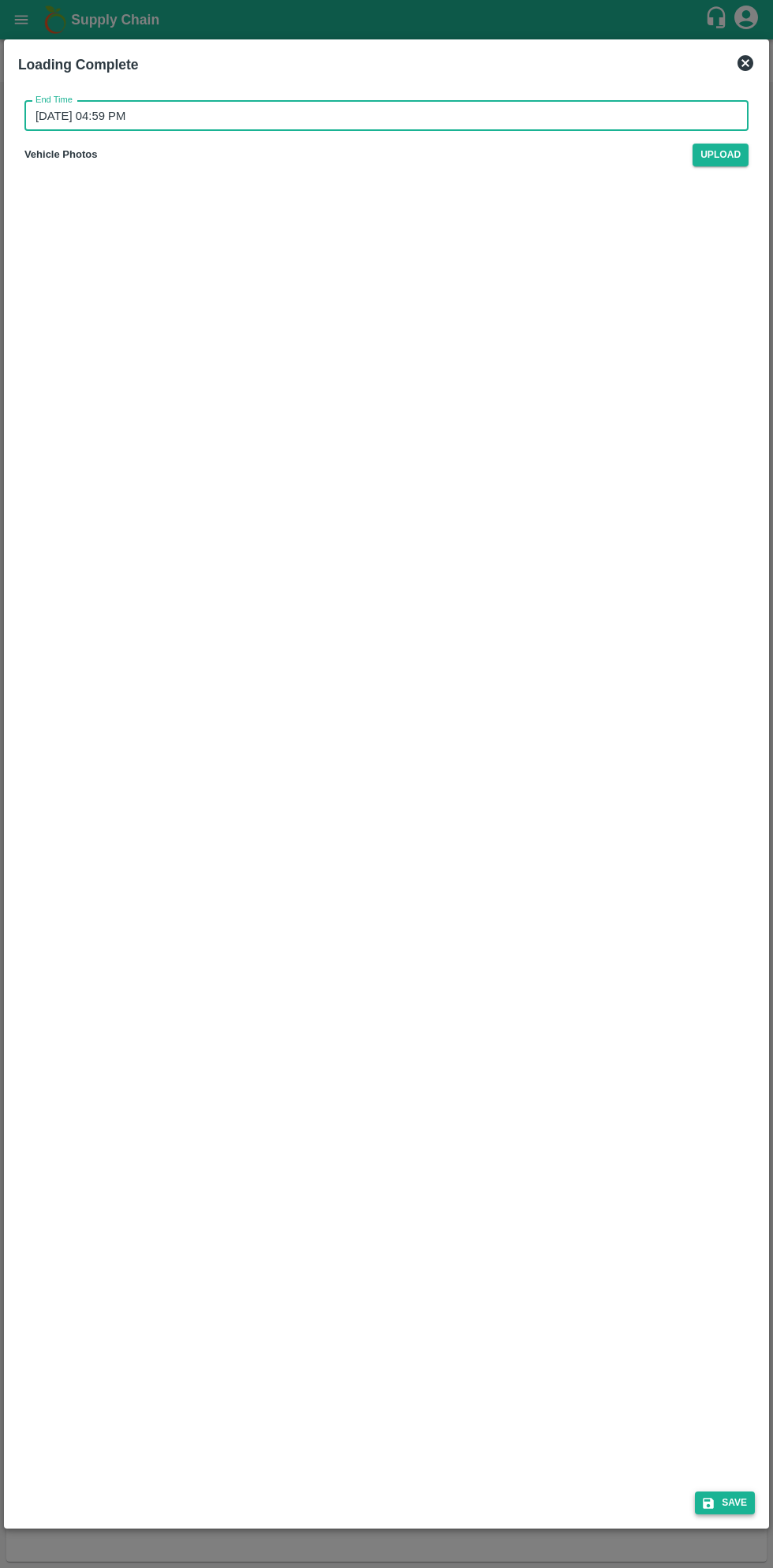
click at [711, 1503] on icon "submit" at bounding box center [708, 1502] width 11 height 11
type input "13/08/2025 05:59 PM"
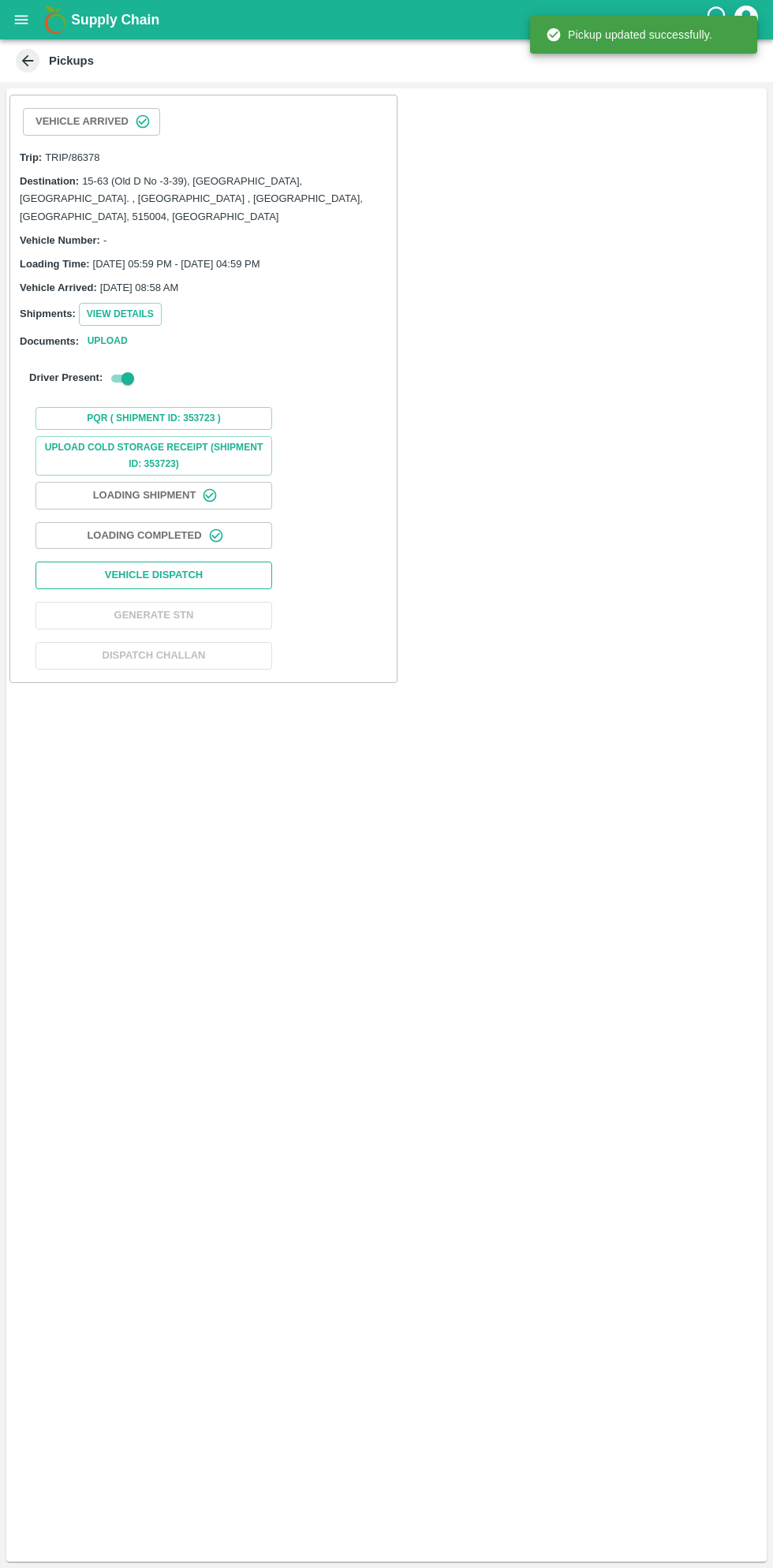
click at [214, 562] on button "Vehicle Dispatch" at bounding box center [154, 575] width 237 height 28
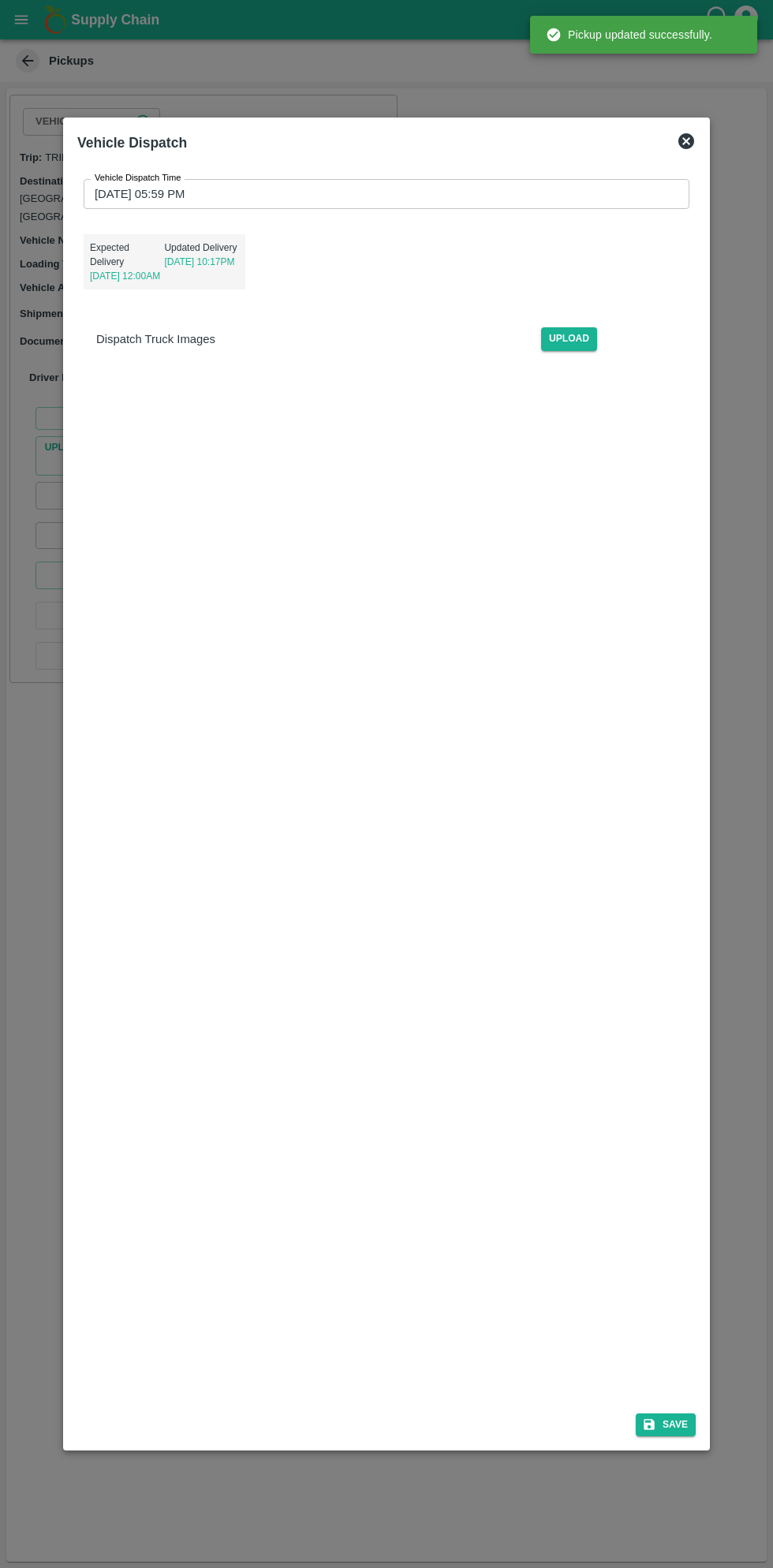
click at [522, 194] on input "13/08/2025 05:59 PM" at bounding box center [381, 194] width 595 height 30
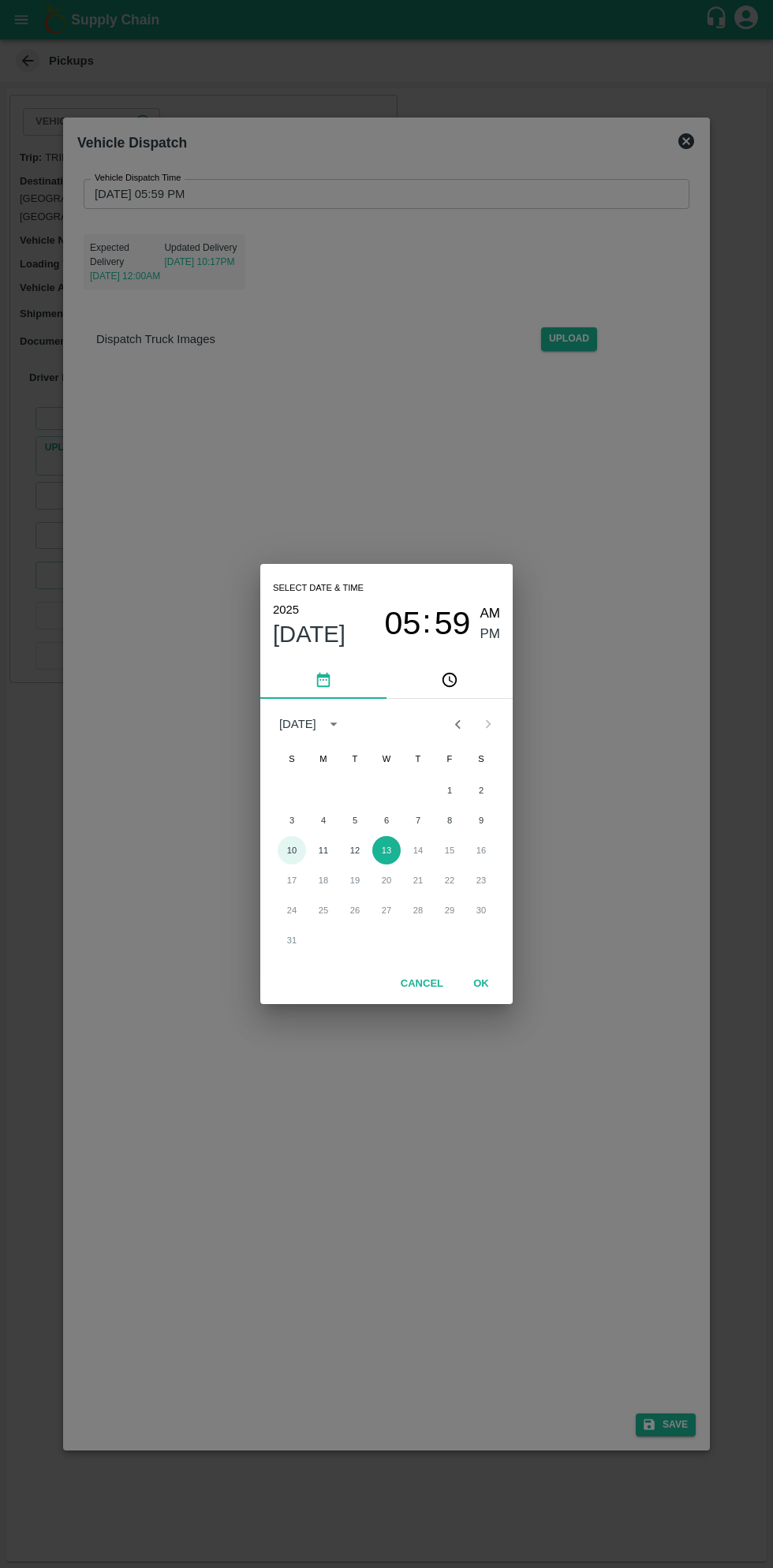
click at [288, 855] on button "10" at bounding box center [292, 850] width 29 height 29
type input "10/08/2025 05:59 PM"
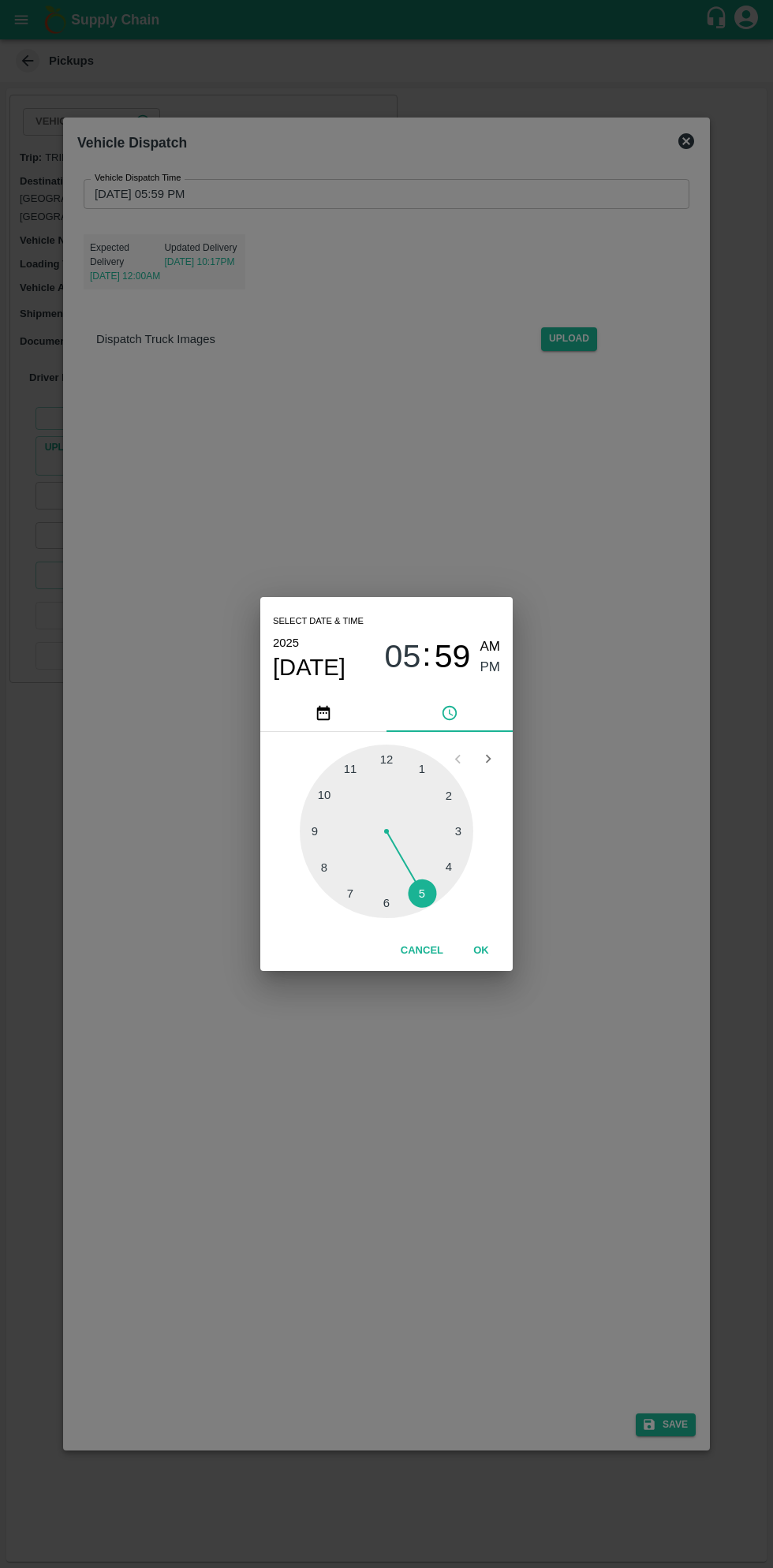
click at [481, 950] on button "OK" at bounding box center [481, 951] width 50 height 28
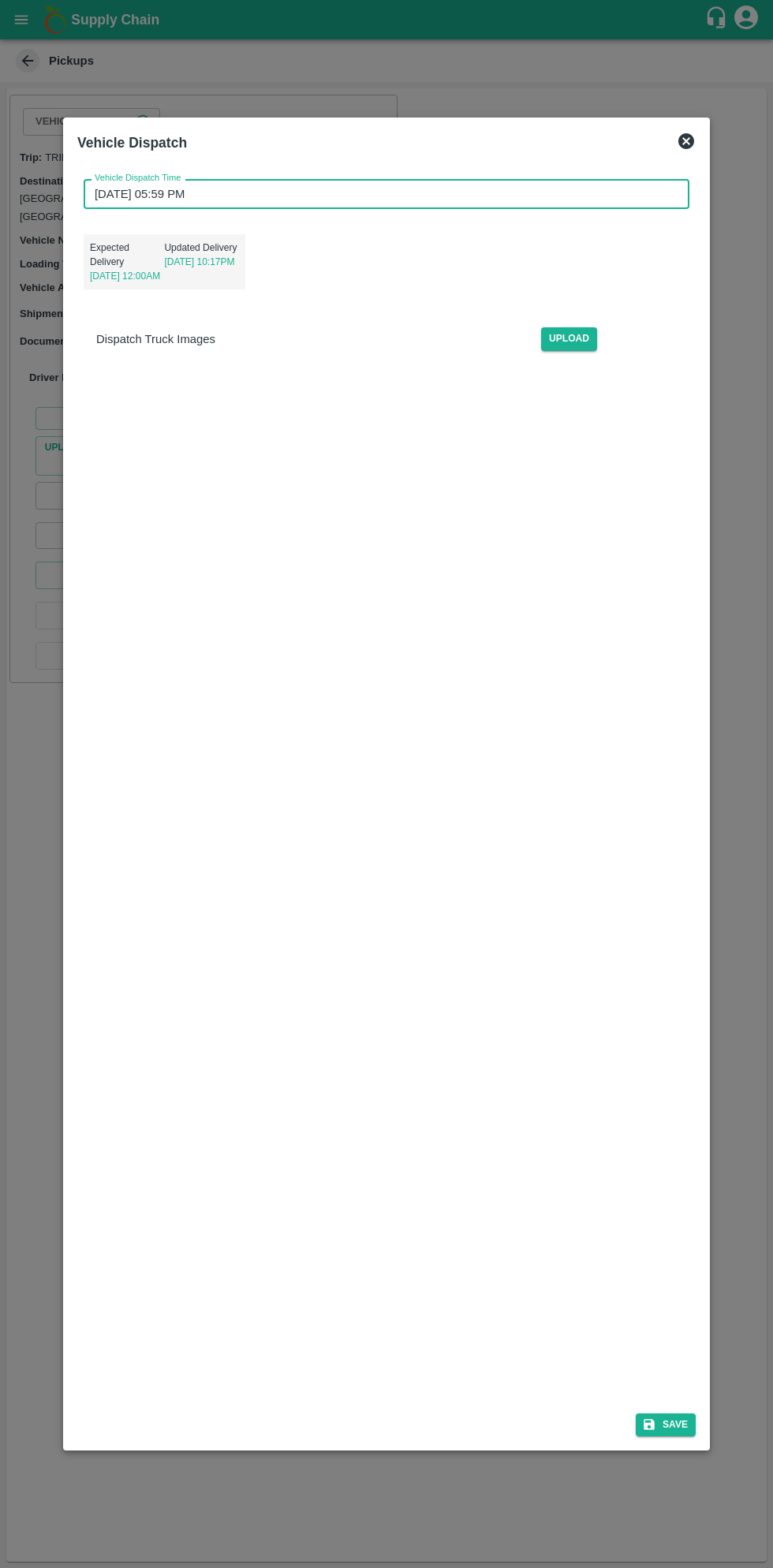
scroll to position [3, 0]
click at [677, 1424] on button "Save" at bounding box center [665, 1424] width 60 height 23
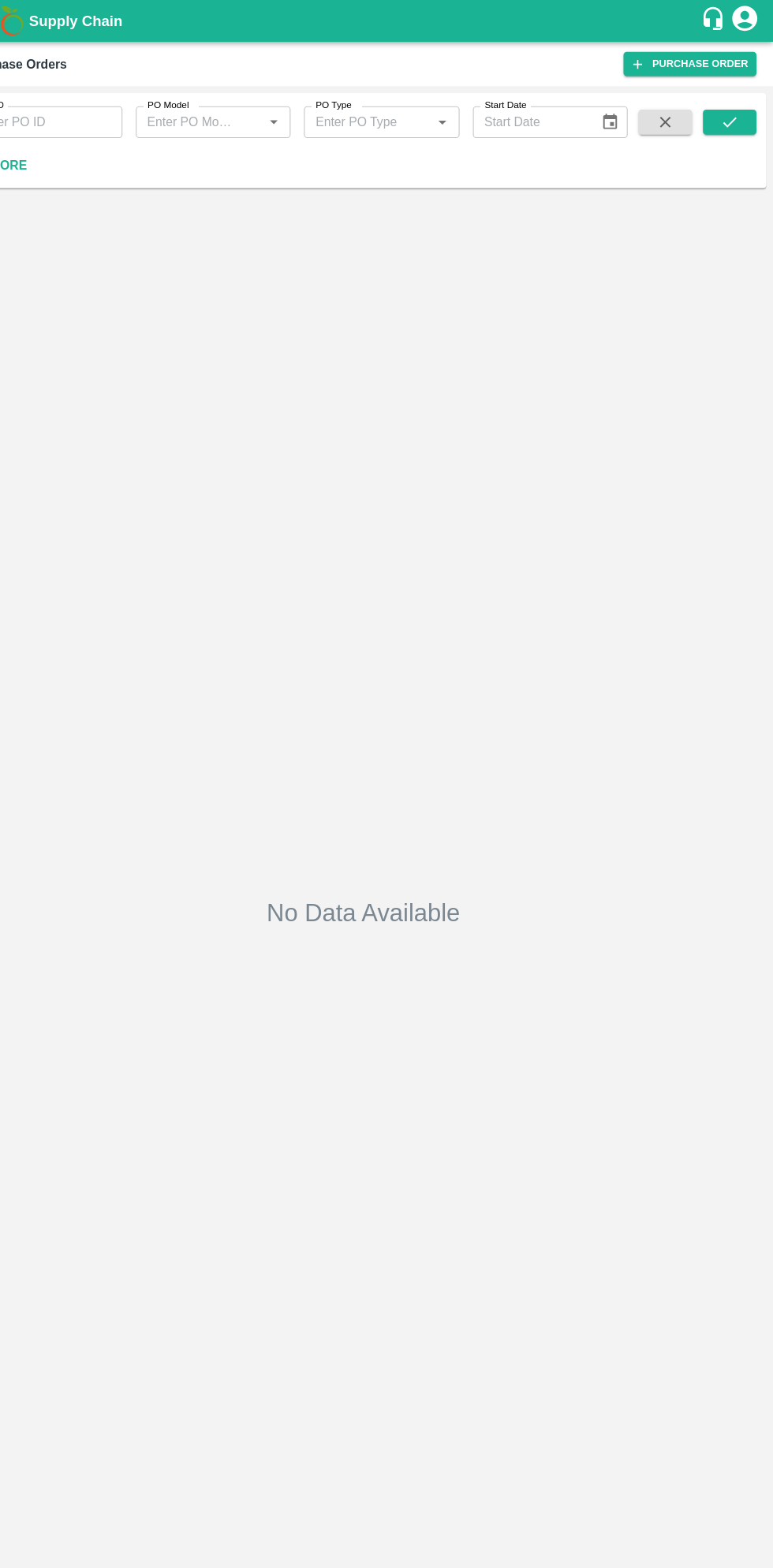
click at [92, 170] on div "PO ID PO ID PO Model PO Model   * PO Type PO Type   * Start Date Start Date More" at bounding box center [387, 132] width 761 height 77
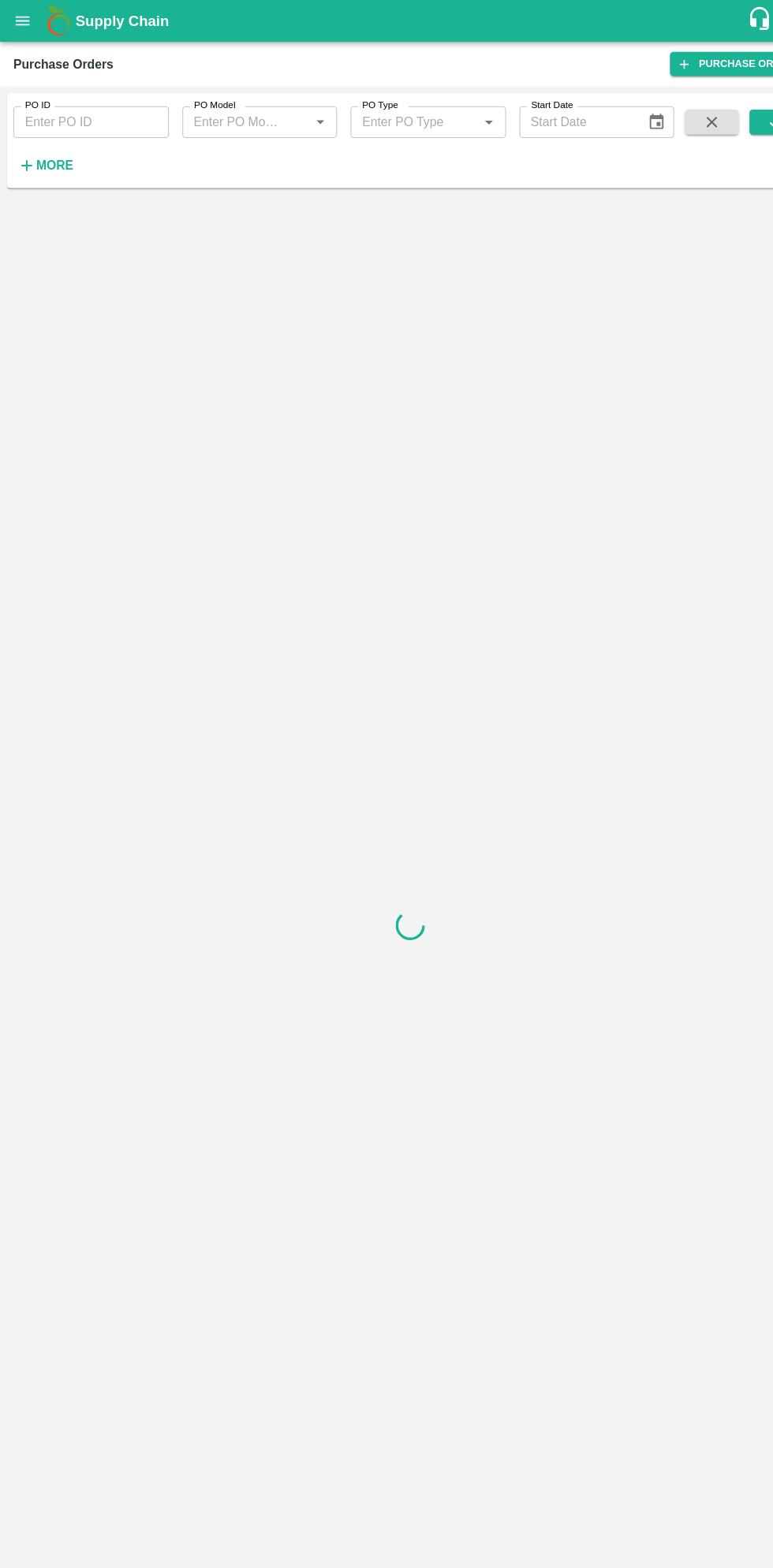
click at [67, 156] on button "More" at bounding box center [43, 156] width 61 height 27
